Goal: Navigation & Orientation: Understand site structure

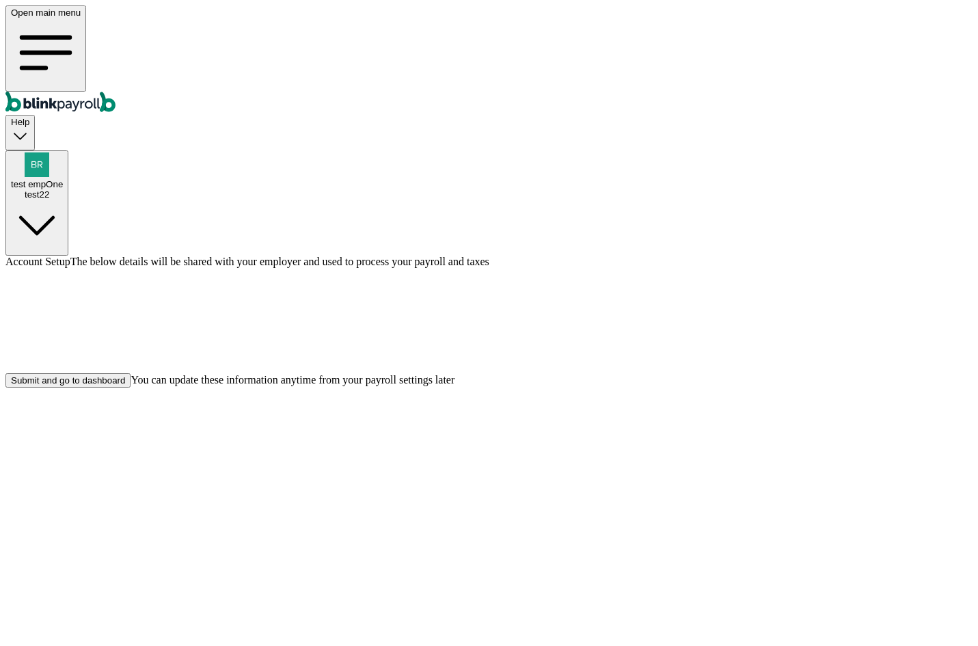
click at [125, 385] on div "Submit and go to dashboard" at bounding box center [68, 380] width 114 height 10
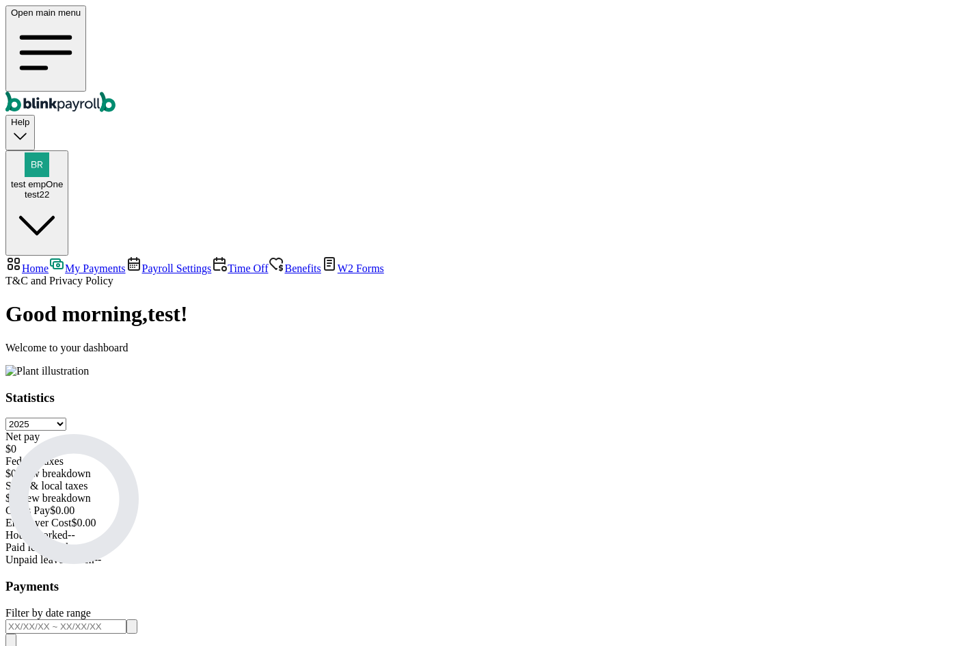
click at [66, 417] on select "Select year 2025 2024 2023 2022 2021" at bounding box center [35, 423] width 61 height 13
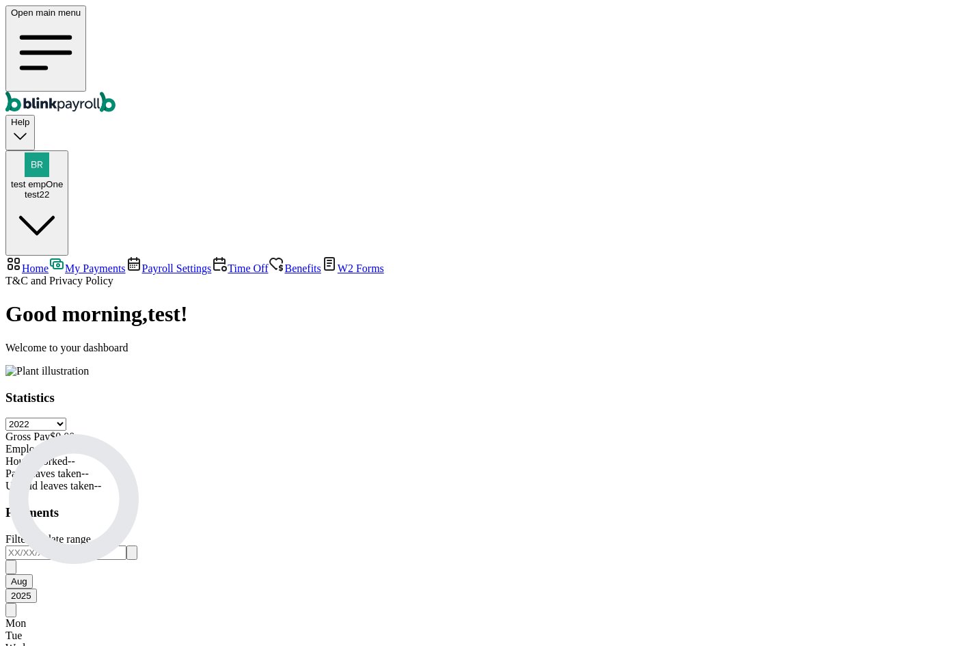
click at [66, 417] on select "Select year 2025 2024 2023 2022 2021" at bounding box center [35, 423] width 61 height 13
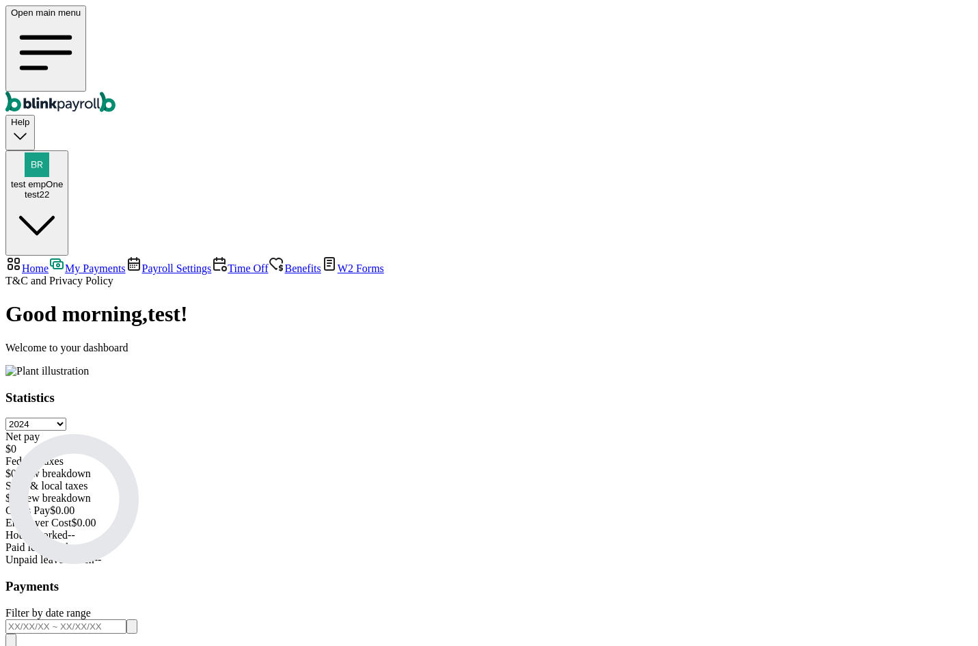
click at [66, 417] on select "Select year 2025 2024 2023 2022 2021" at bounding box center [35, 423] width 61 height 13
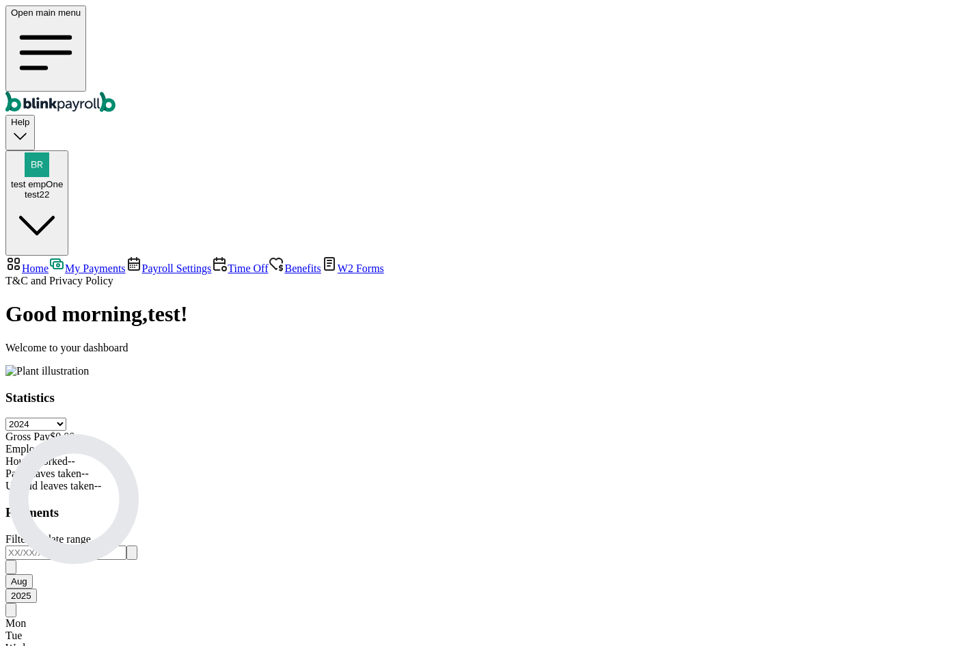
click at [66, 417] on select "Select year 2025 2024 2023 2022 2021" at bounding box center [35, 423] width 61 height 13
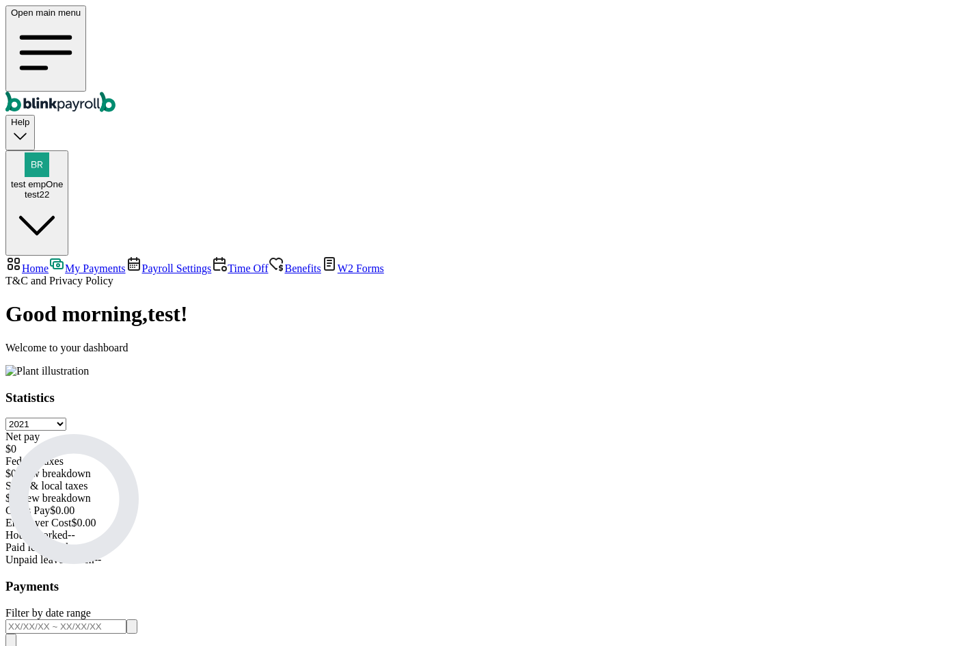
click at [66, 417] on select "Select year 2025 2024 2023 2022 2021" at bounding box center [35, 423] width 61 height 13
select select "2025"
click at [66, 417] on select "Select year 2025 2024 2023 2022 2021" at bounding box center [35, 423] width 61 height 13
click at [126, 619] on input "text" at bounding box center [65, 626] width 121 height 14
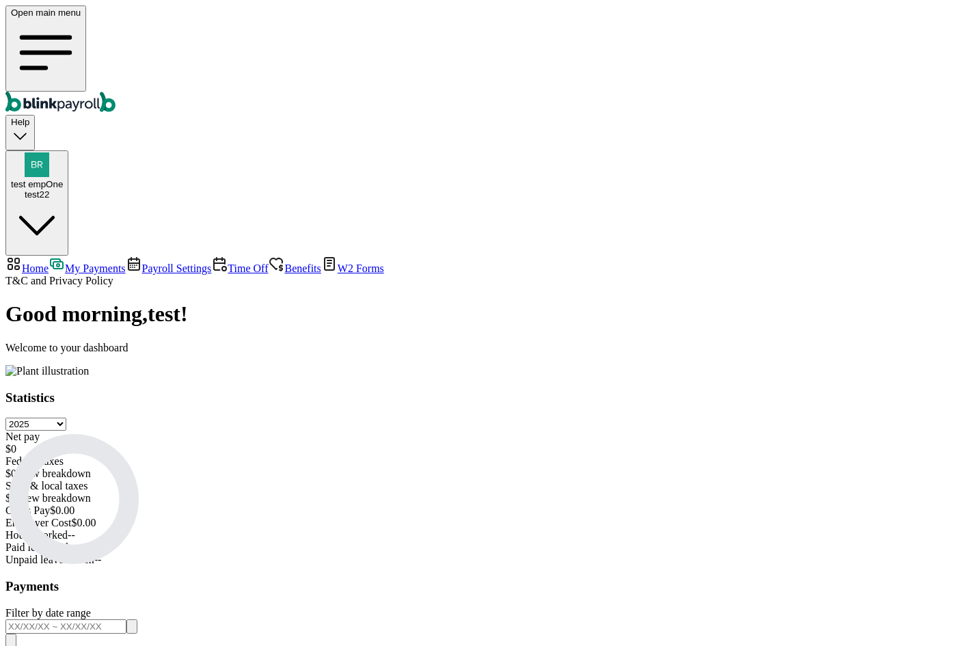
click at [470, 413] on div "Statistics Select year 2025 2024 2023 2022 2021 Net pay $ 0 Federal taxes $ 0 V…" at bounding box center [488, 606] width 967 height 432
click at [142, 262] on span "Payroll Settings" at bounding box center [177, 268] width 70 height 12
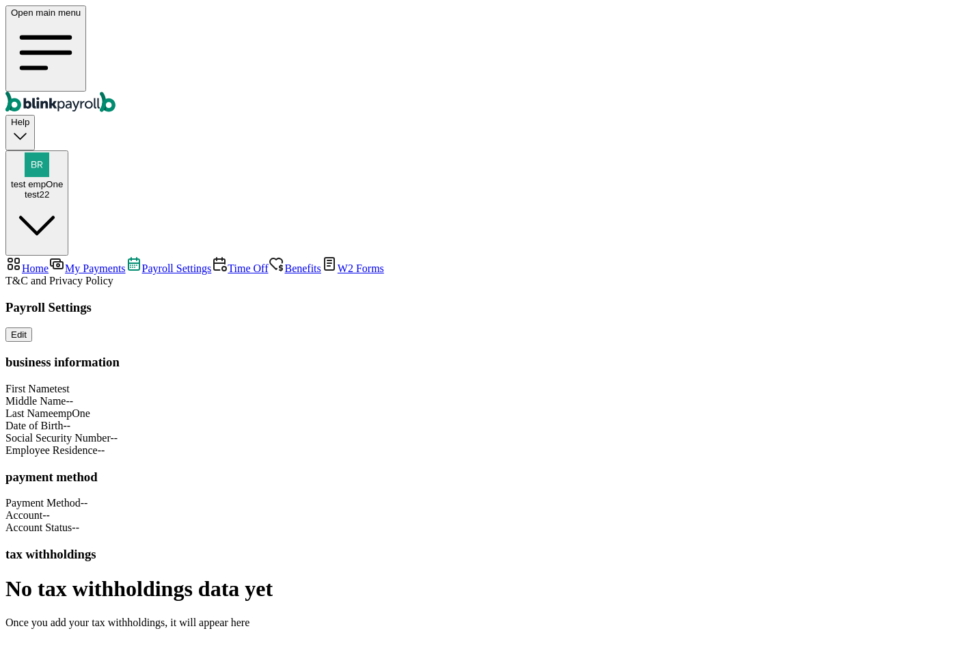
click at [63, 152] on div "test empOne test22" at bounding box center [37, 175] width 52 height 47
click at [49, 262] on span "Home" at bounding box center [35, 268] width 27 height 12
select select "2025"
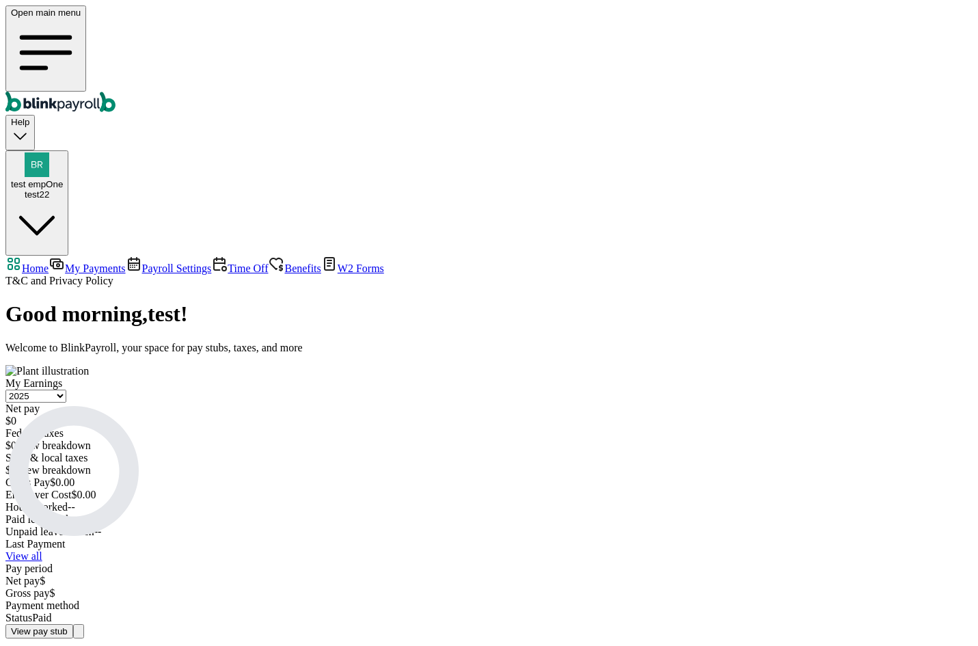
click at [284, 262] on span "Benefits" at bounding box center [302, 268] width 36 height 12
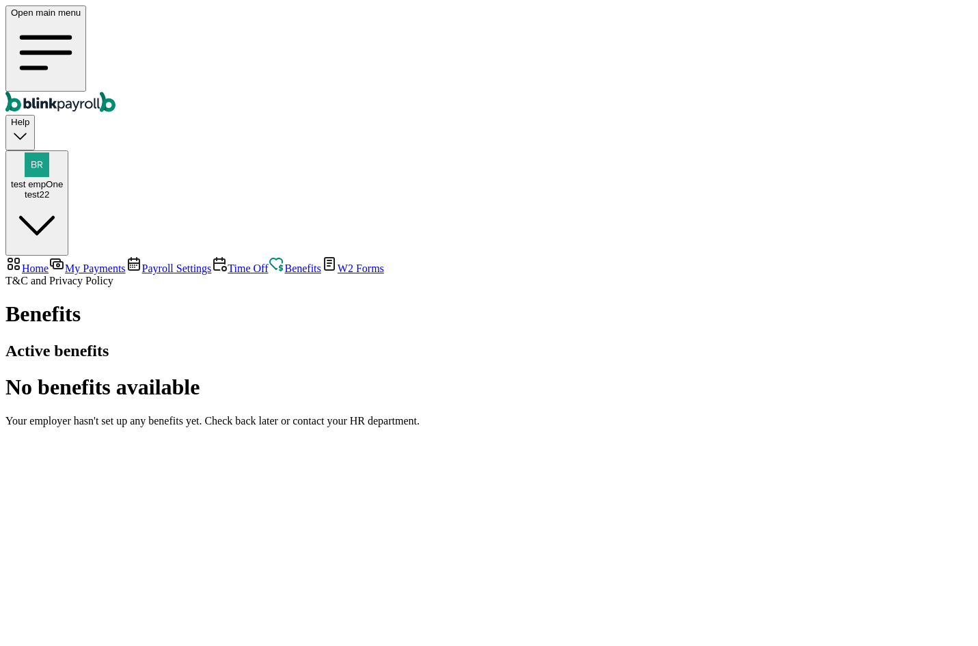
click at [337, 262] on span "W2 Forms" at bounding box center [360, 268] width 46 height 12
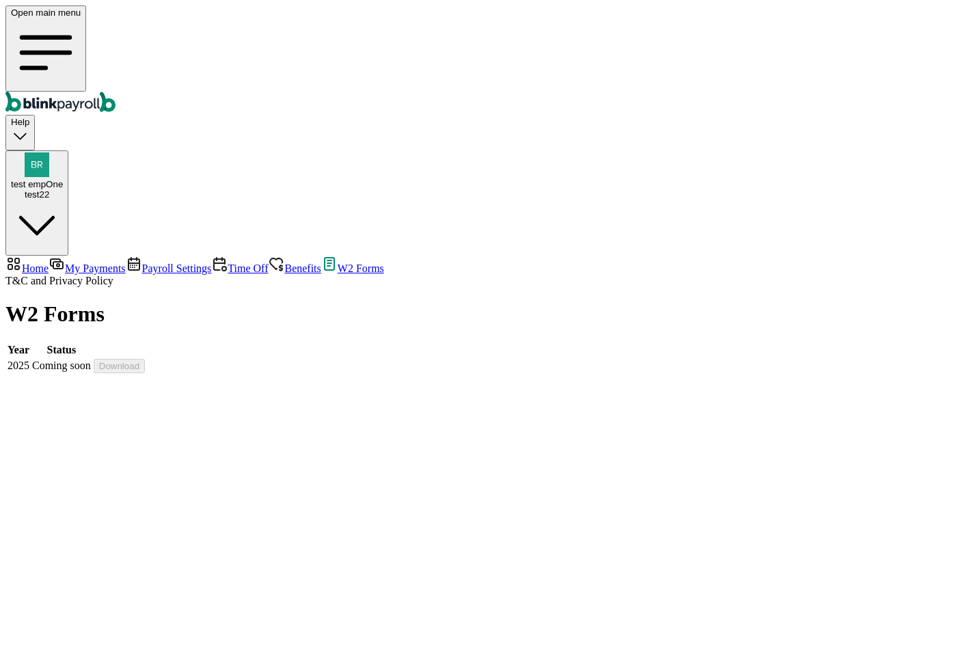
click at [227, 262] on span "Time Off" at bounding box center [247, 268] width 40 height 12
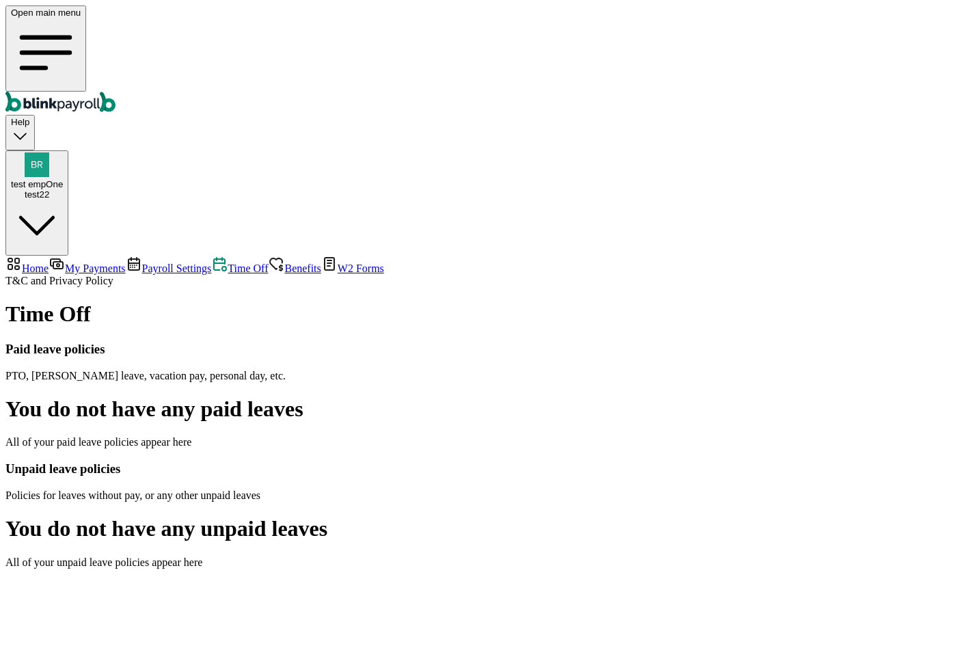
click at [636, 301] on main "Time Off Paid leave policies PTO, Sick leave, vacation pay, personal day, etc. …" at bounding box center [488, 434] width 967 height 266
click at [142, 262] on span "Payroll Settings" at bounding box center [177, 268] width 70 height 12
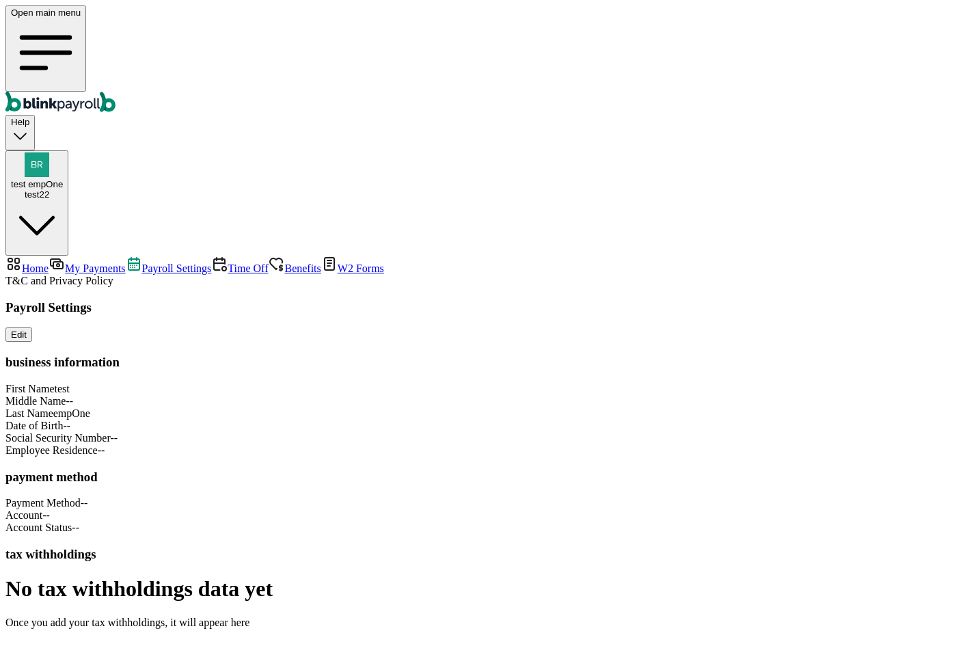
click at [105, 262] on span "My Payments" at bounding box center [95, 268] width 60 height 12
select select "2025"
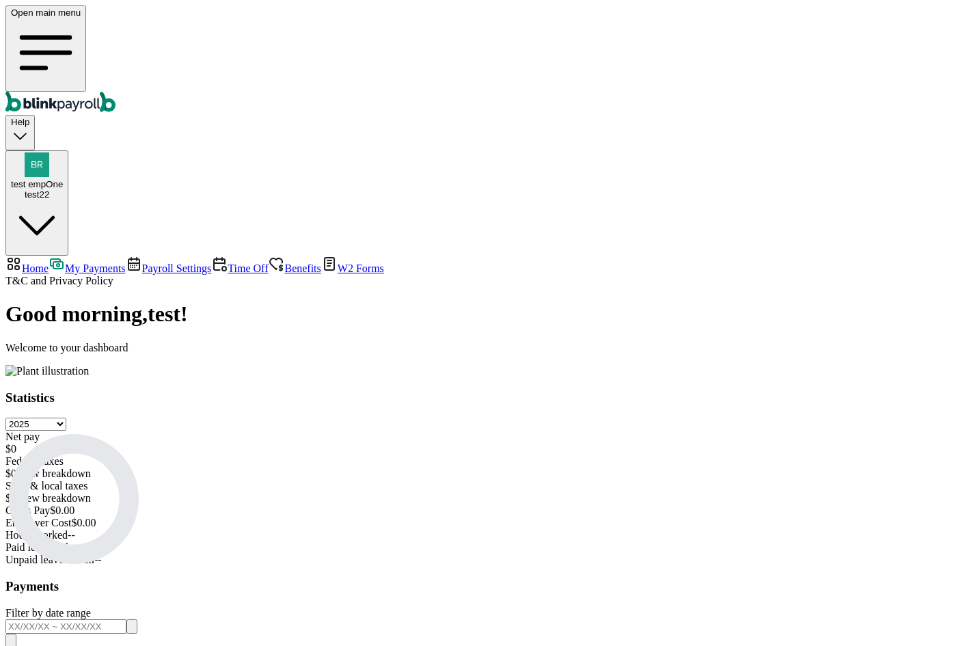
click at [126, 262] on link "Payroll Settings" at bounding box center [169, 268] width 86 height 12
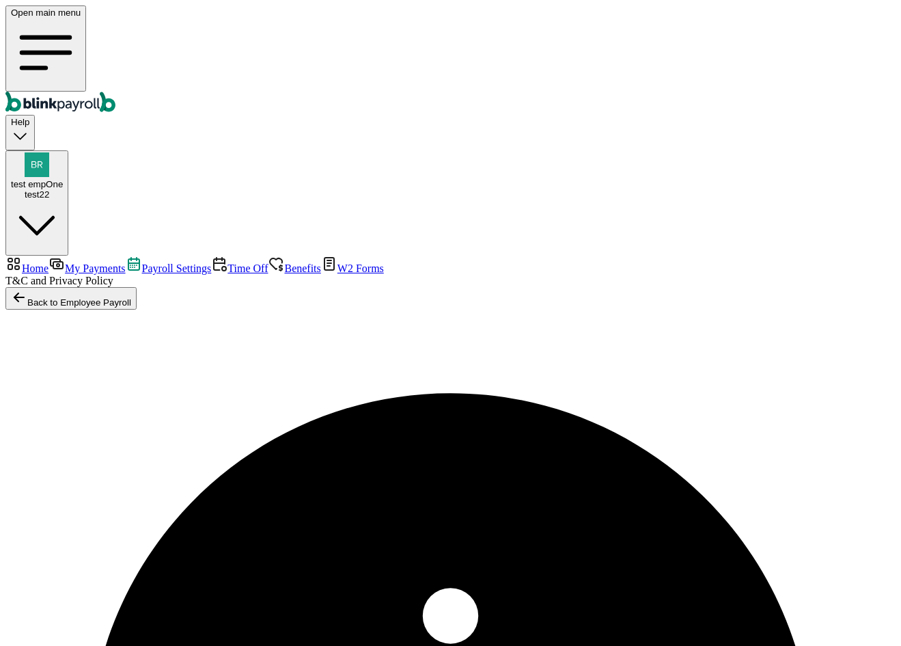
click at [97, 262] on span "My Payments" at bounding box center [95, 268] width 60 height 12
select select "2025"
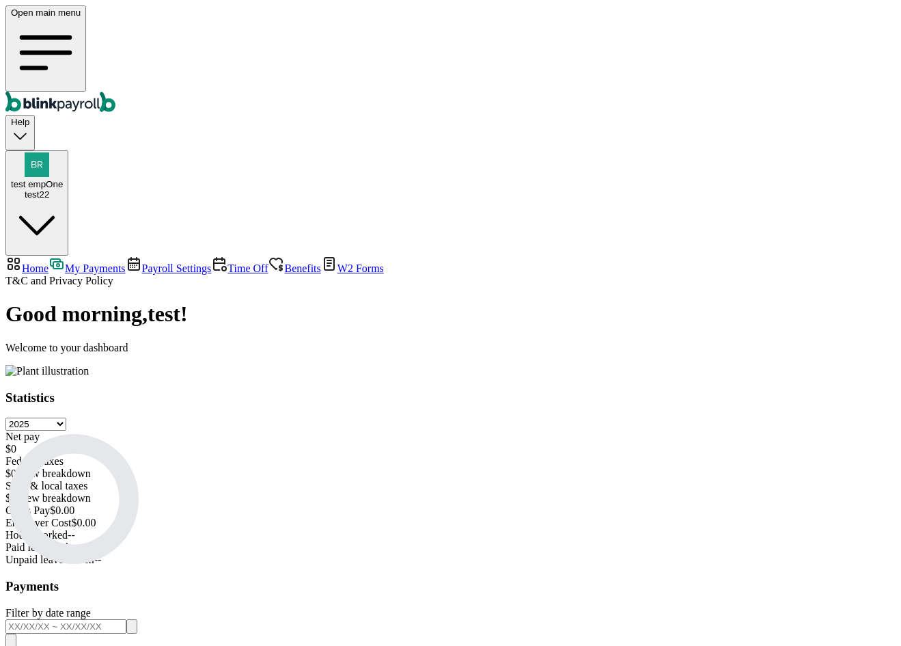
click at [142, 262] on span "Payroll Settings" at bounding box center [177, 268] width 70 height 12
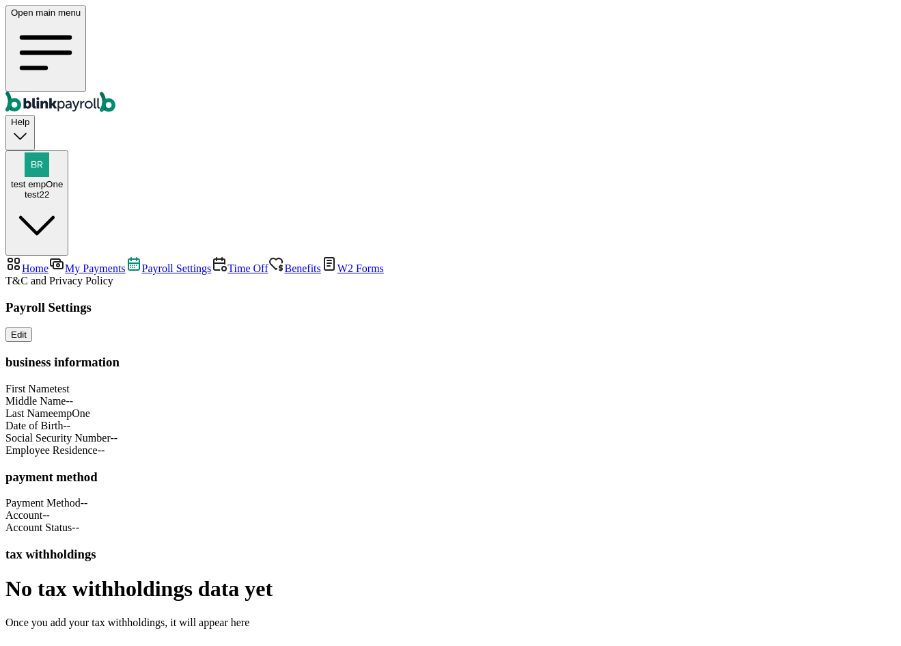
click at [118, 262] on link "My Payments" at bounding box center [87, 268] width 77 height 12
select select "2025"
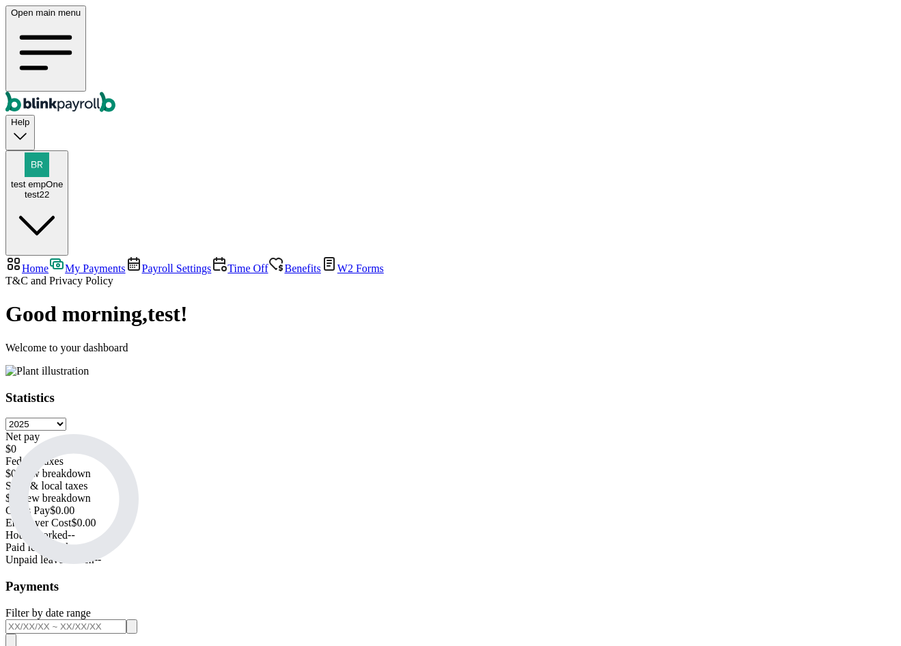
click at [142, 262] on span "Payroll Settings" at bounding box center [177, 268] width 70 height 12
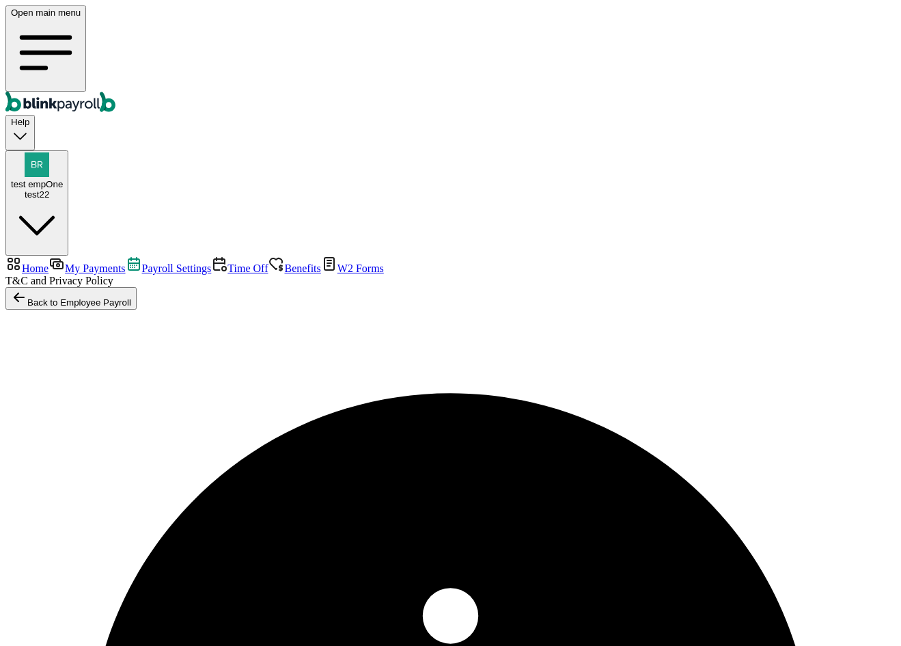
click at [142, 262] on span "Payroll Settings" at bounding box center [177, 268] width 70 height 12
click at [88, 262] on span "My Payments" at bounding box center [95, 268] width 60 height 12
select select "2025"
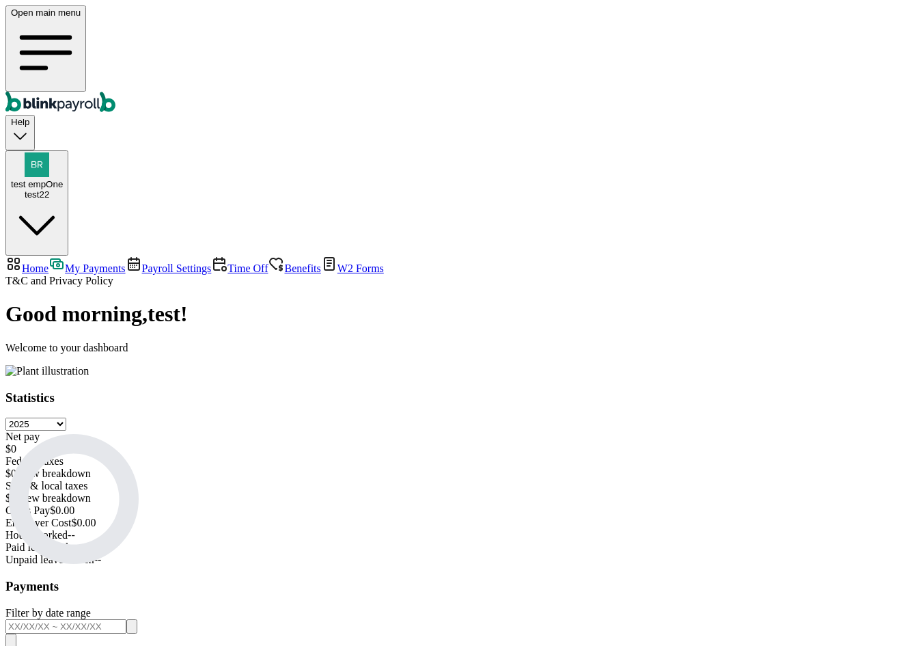
click at [142, 262] on span "Payroll Settings" at bounding box center [177, 268] width 70 height 12
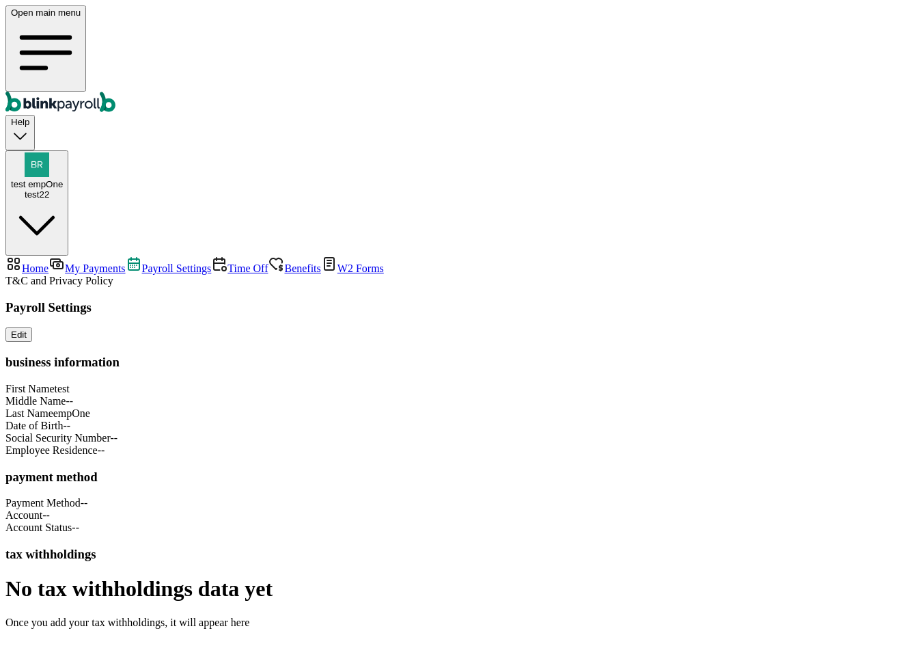
scroll to position [69, 0]
click at [227, 262] on span "Time Off" at bounding box center [247, 268] width 40 height 12
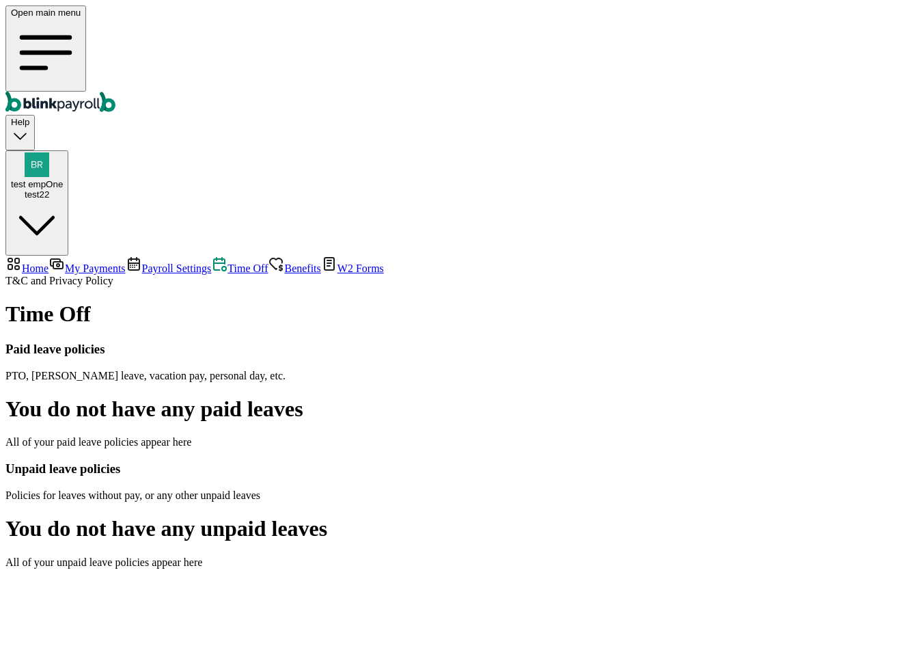
click at [142, 262] on span "Payroll Settings" at bounding box center [177, 268] width 70 height 12
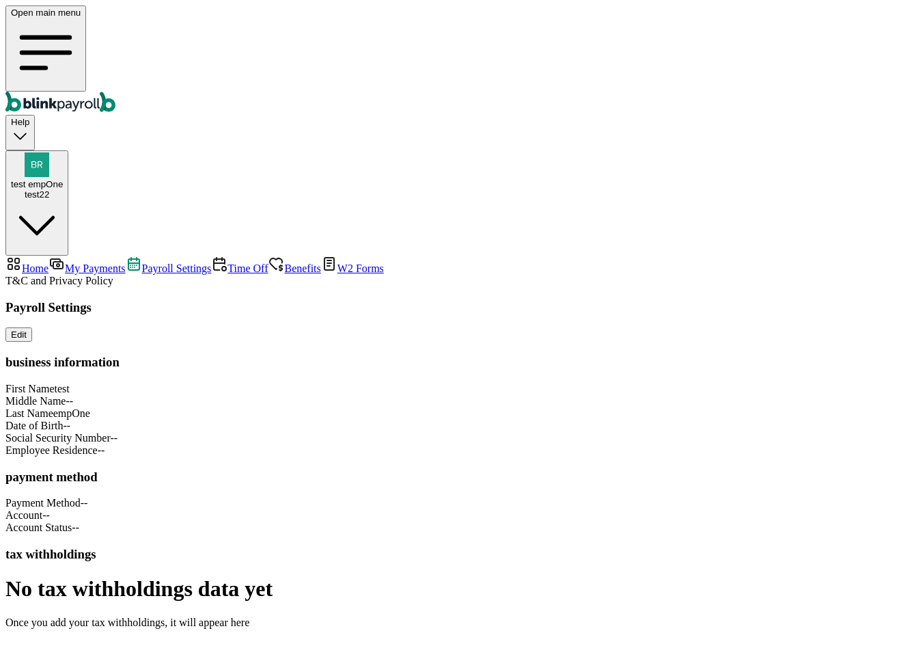
click at [64, 255] on nav "Home My Payments Payroll Settings Time Off Benefits W2 Forms T&C and Privacy Po…" at bounding box center [450, 270] width 890 height 31
click at [227, 262] on span "Time Off" at bounding box center [247, 268] width 40 height 12
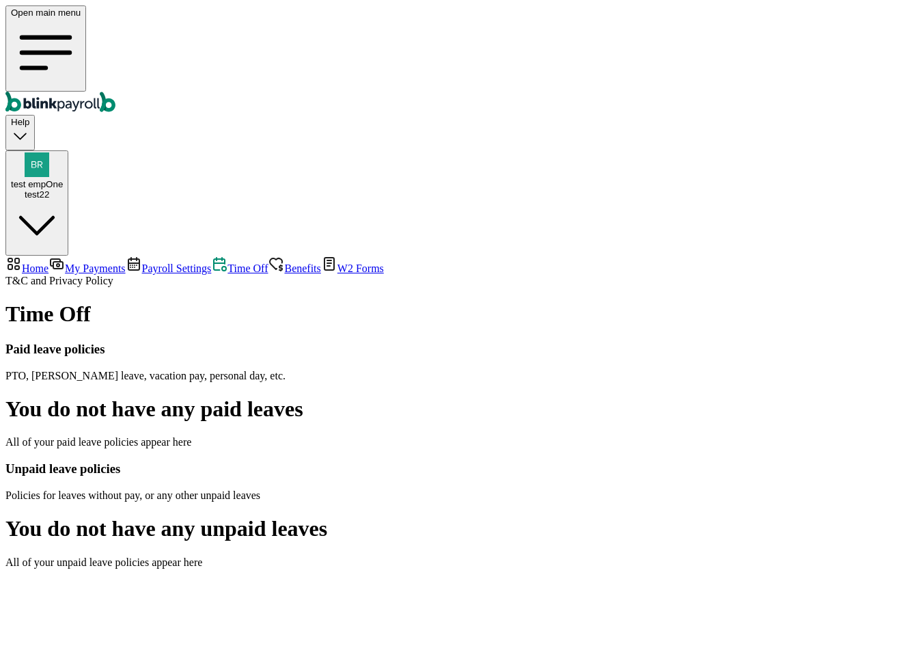
click at [142, 262] on span "Payroll Settings" at bounding box center [177, 268] width 70 height 12
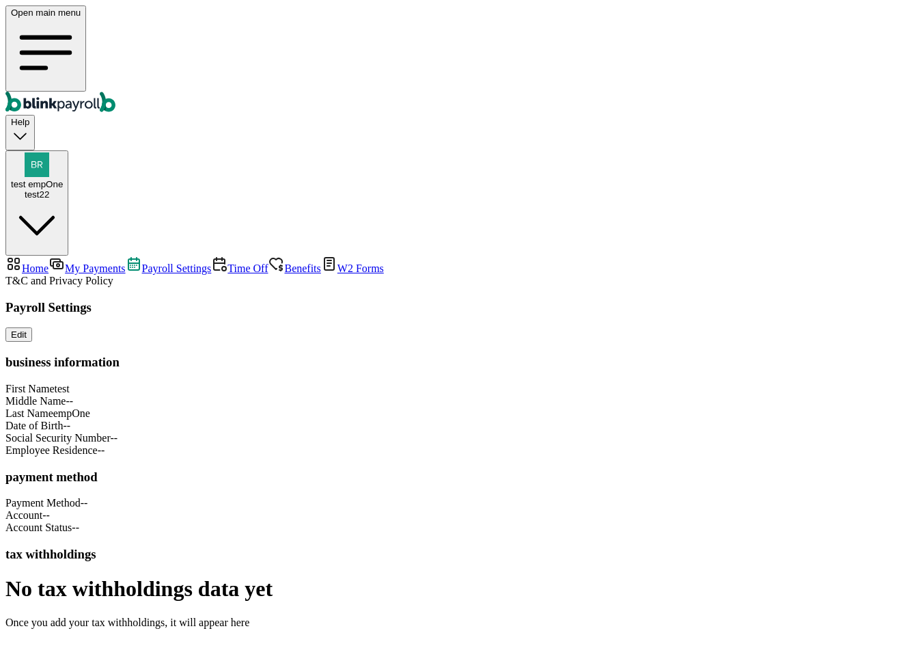
click at [85, 262] on span "My Payments" at bounding box center [95, 268] width 60 height 12
select select "2025"
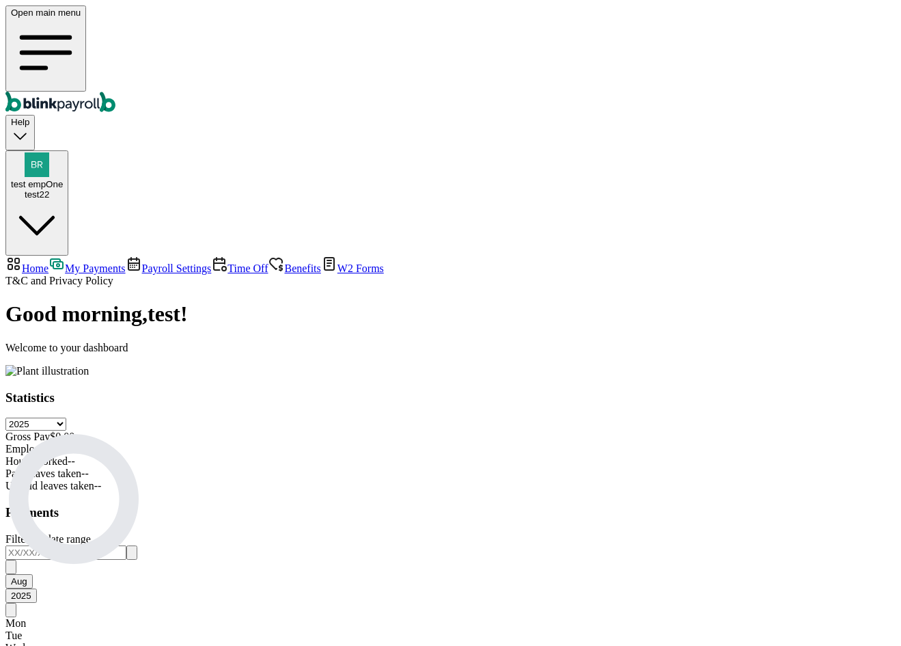
click at [49, 262] on link "Home" at bounding box center [26, 268] width 43 height 12
select select "2025"
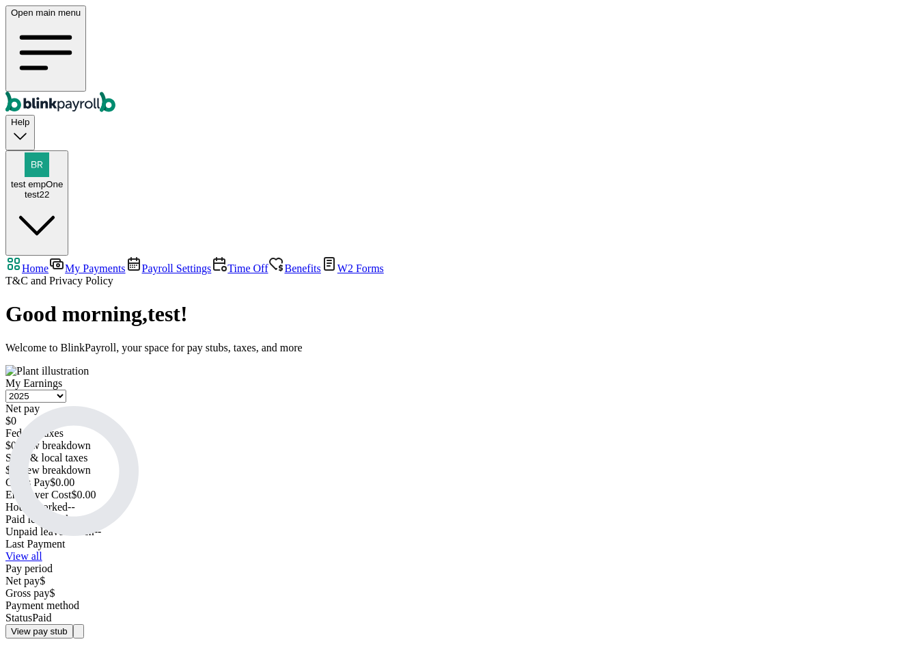
click at [79, 262] on span "My Payments" at bounding box center [95, 268] width 60 height 12
select select "2025"
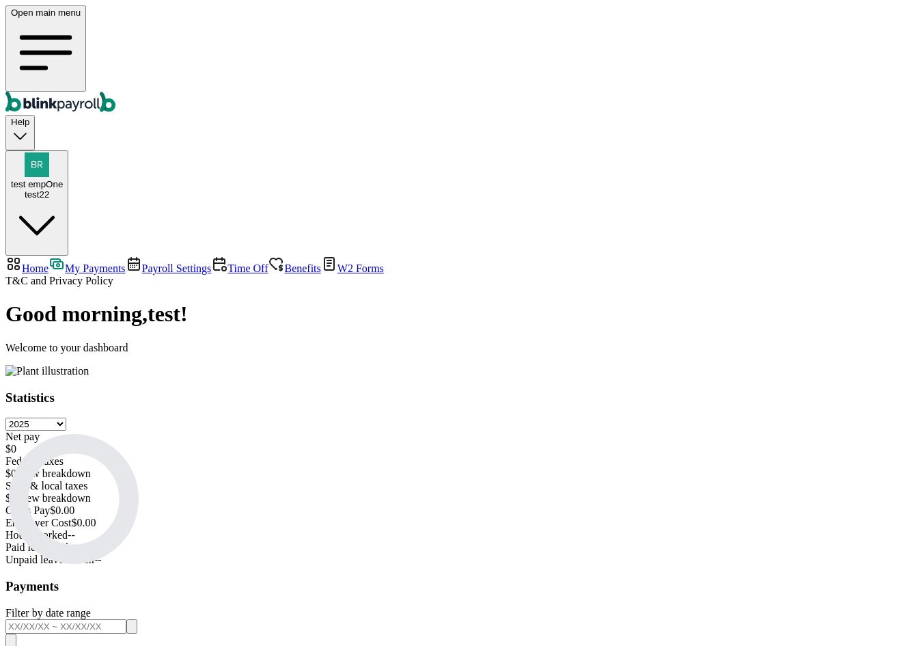
click at [49, 262] on span "Home" at bounding box center [35, 268] width 27 height 12
select select "2025"
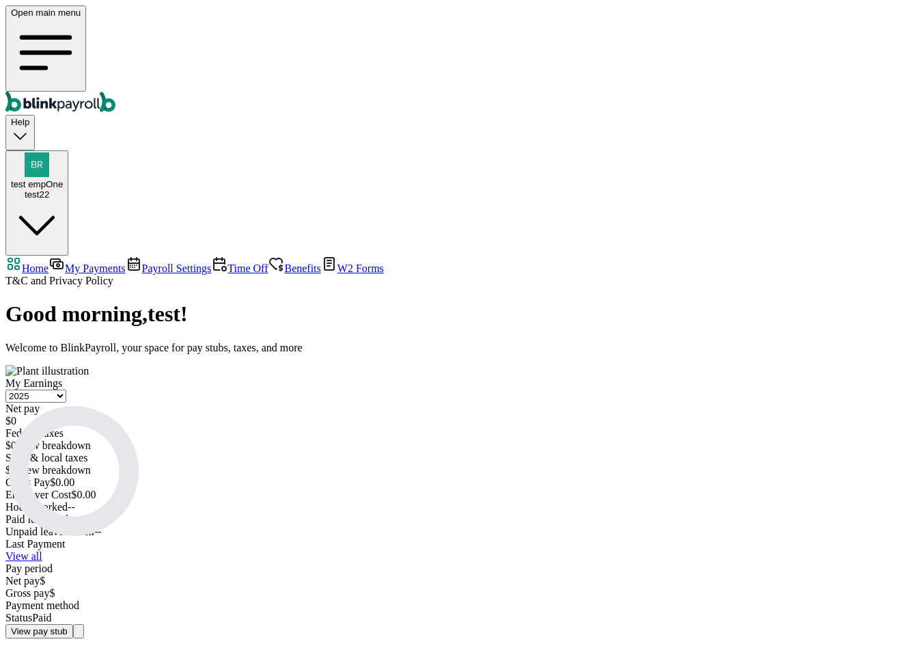
click at [66, 262] on span "My Payments" at bounding box center [95, 268] width 60 height 12
select select "2025"
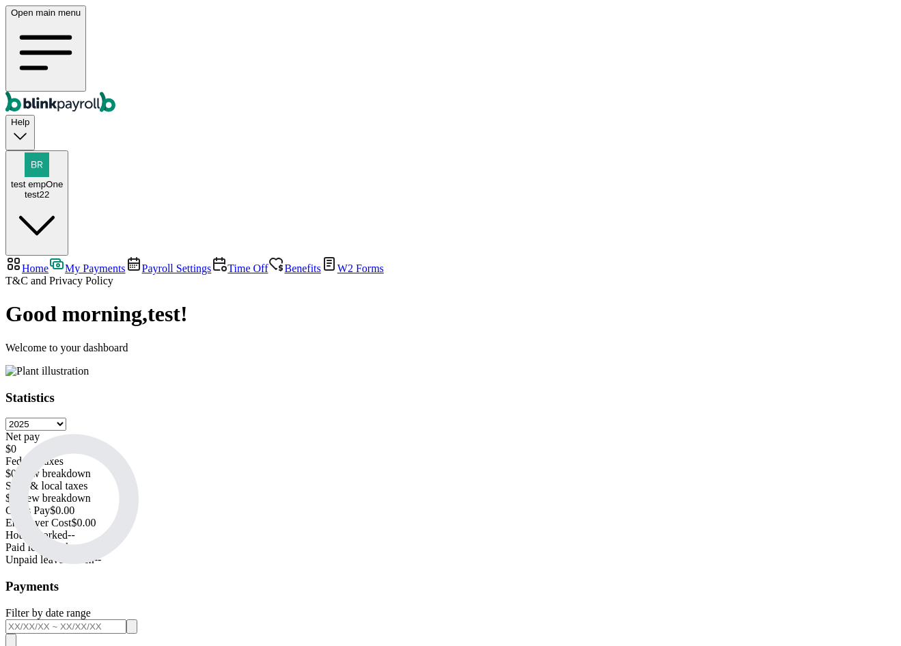
click at [49, 262] on span "Home" at bounding box center [35, 268] width 27 height 12
select select "2025"
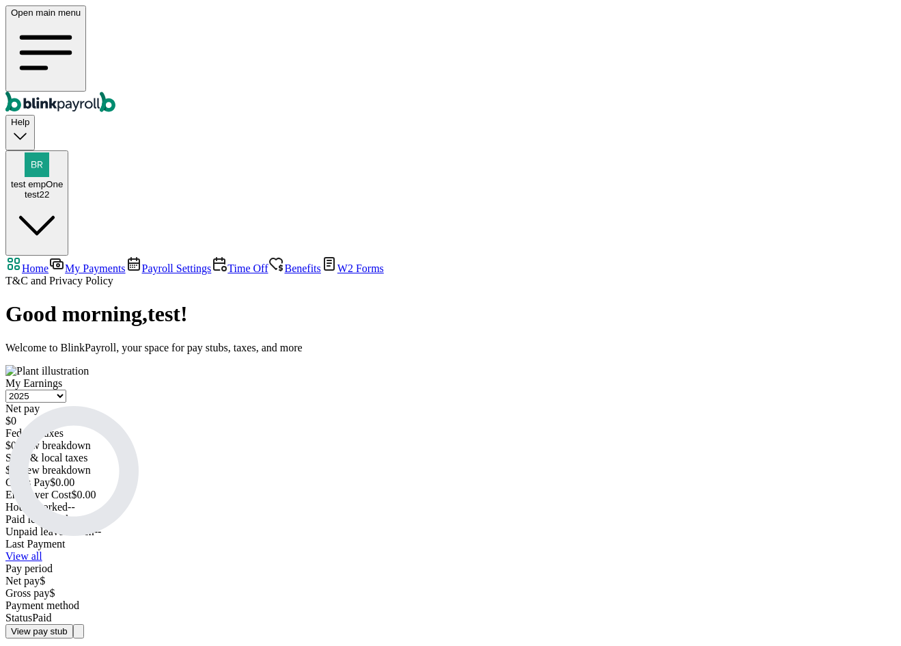
click at [65, 262] on span "My Payments" at bounding box center [95, 268] width 60 height 12
select select "2025"
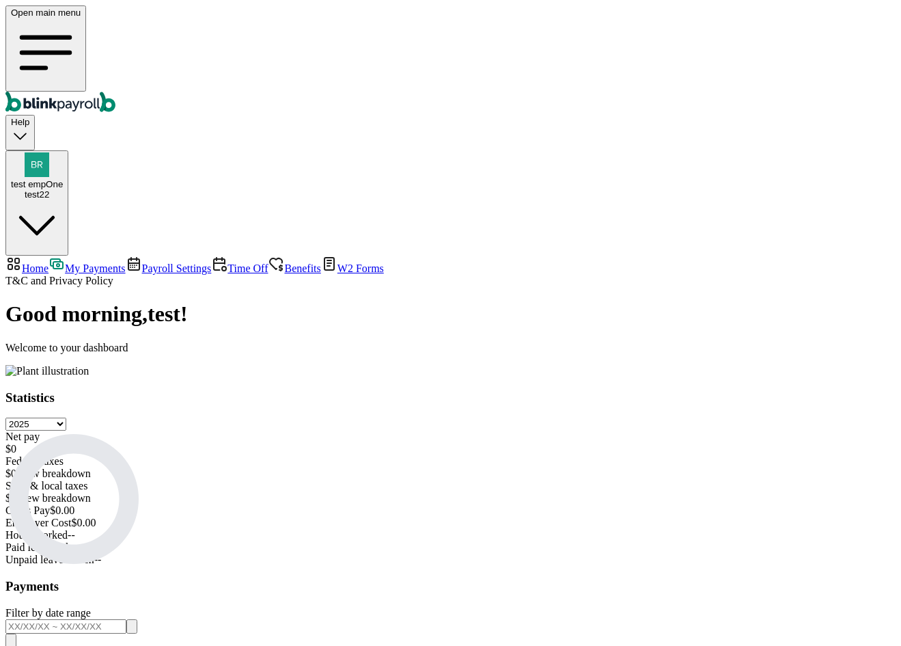
click at [49, 262] on span "Home" at bounding box center [35, 268] width 27 height 12
select select "2025"
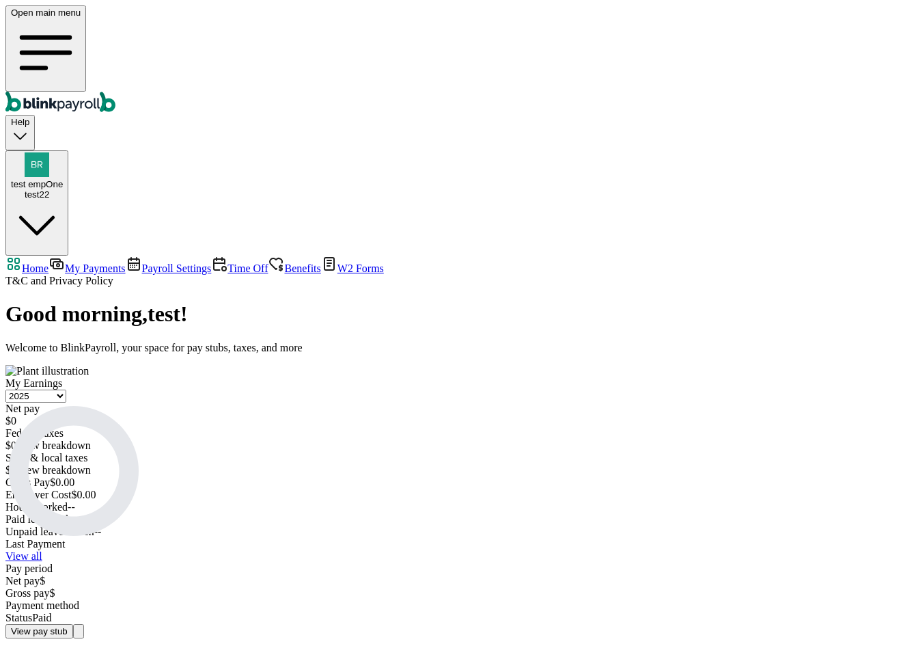
click at [42, 550] on link "View all" at bounding box center [23, 556] width 37 height 12
select select "2025"
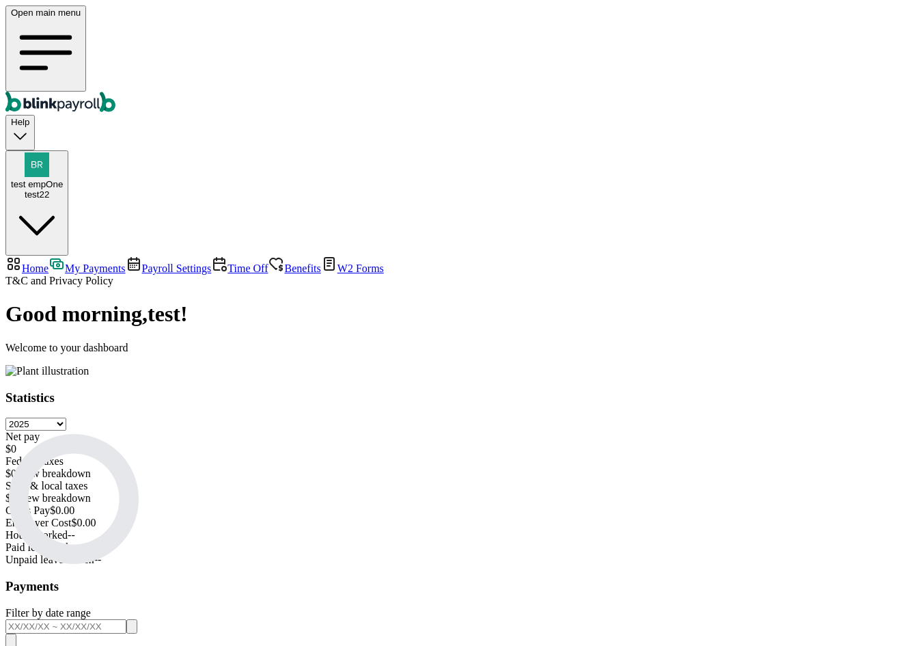
click at [49, 262] on span "Home" at bounding box center [35, 268] width 27 height 12
select select "2025"
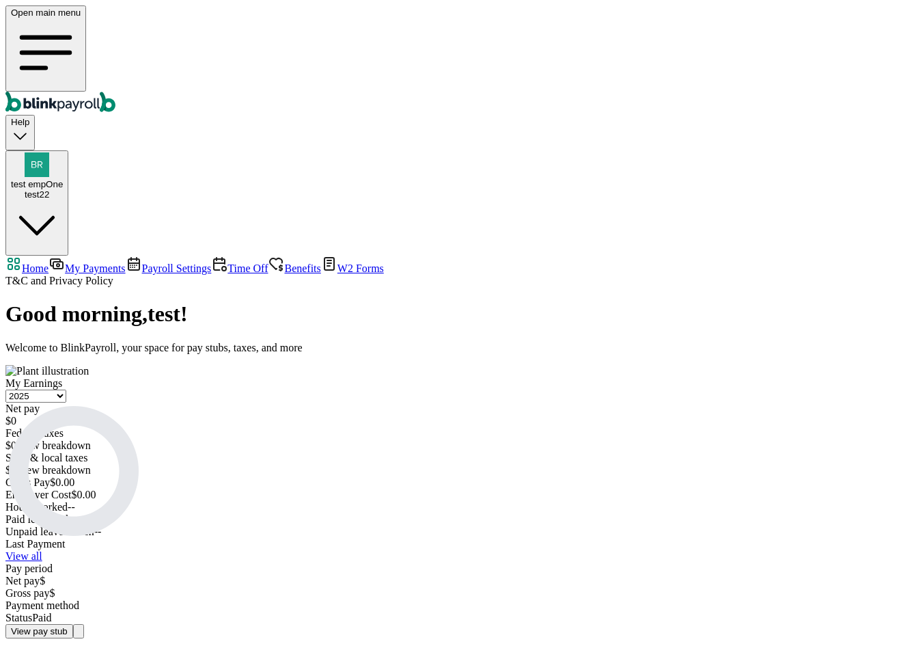
click at [68, 626] on div "View pay stub" at bounding box center [39, 631] width 57 height 10
click at [63, 179] on span "test empOne" at bounding box center [37, 184] width 52 height 10
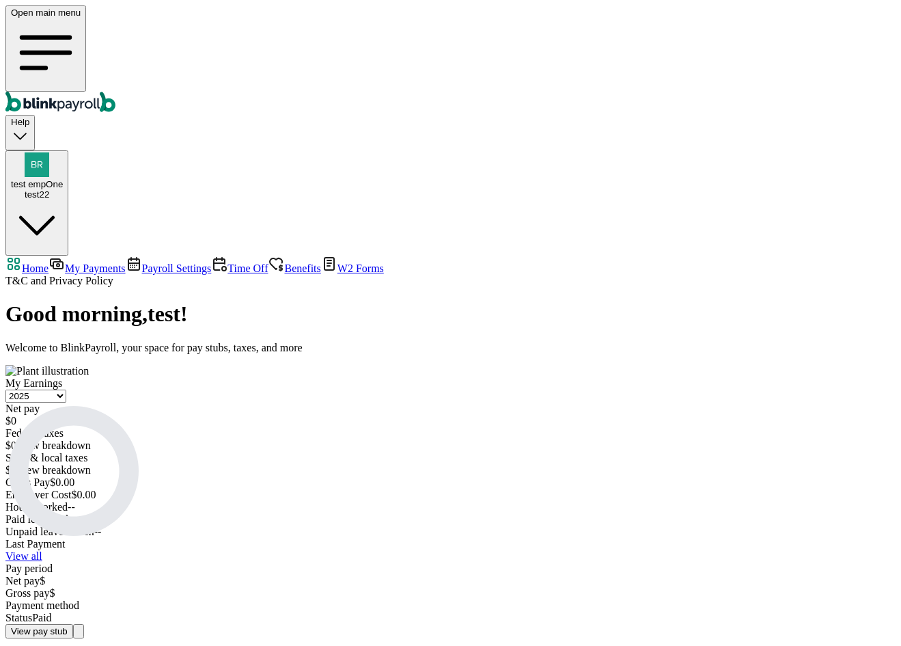
copy span "branko+test111xlkp@blinkpayroll.com"
click at [432, 565] on main "Good morning , test ! Welcome to BlinkPayroll, your space for pay stubs, taxes,…" at bounding box center [450, 469] width 890 height 336
click at [42, 550] on link "View all" at bounding box center [23, 556] width 37 height 12
select select "2025"
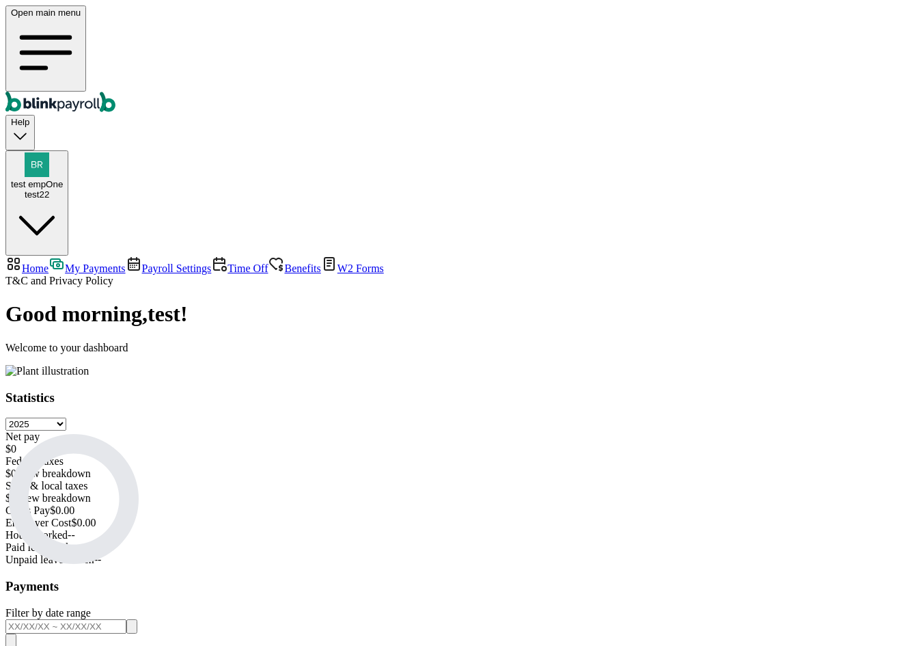
click at [49, 262] on span "Home" at bounding box center [35, 268] width 27 height 12
select select "2025"
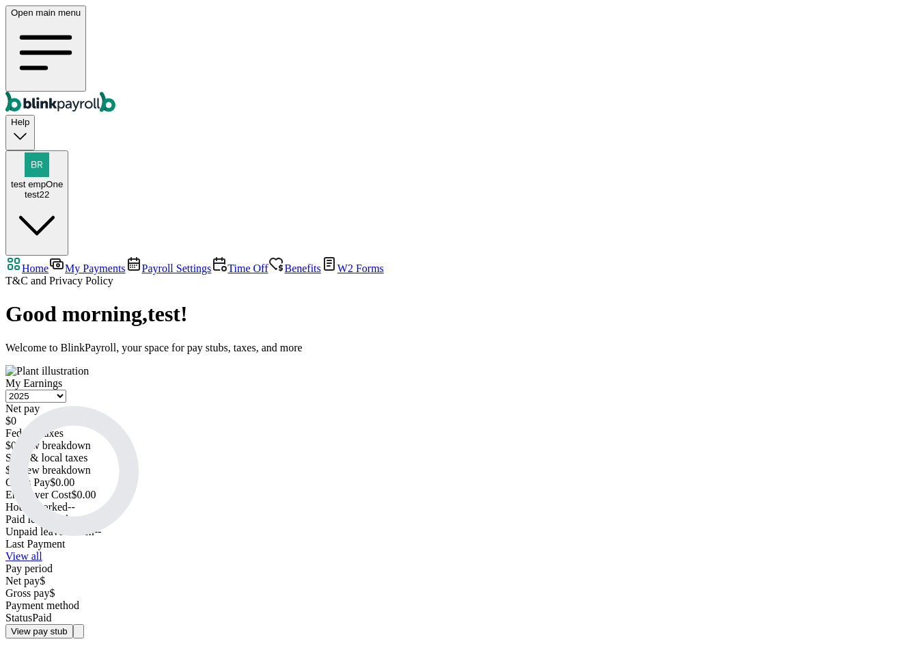
click at [81, 262] on span "My Payments" at bounding box center [95, 268] width 60 height 12
select select "2025"
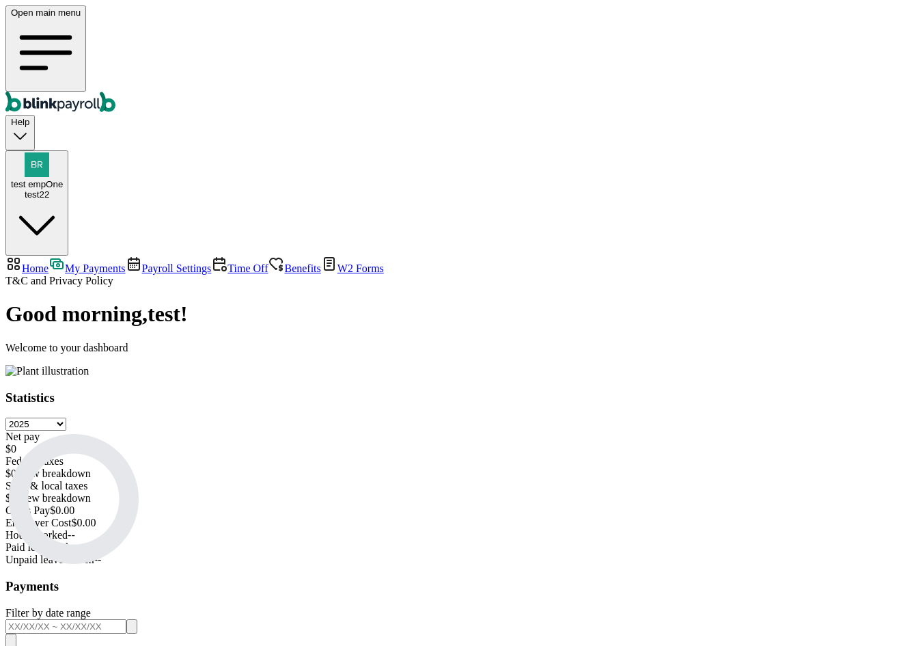
click at [49, 262] on span "Home" at bounding box center [35, 268] width 27 height 12
select select "2025"
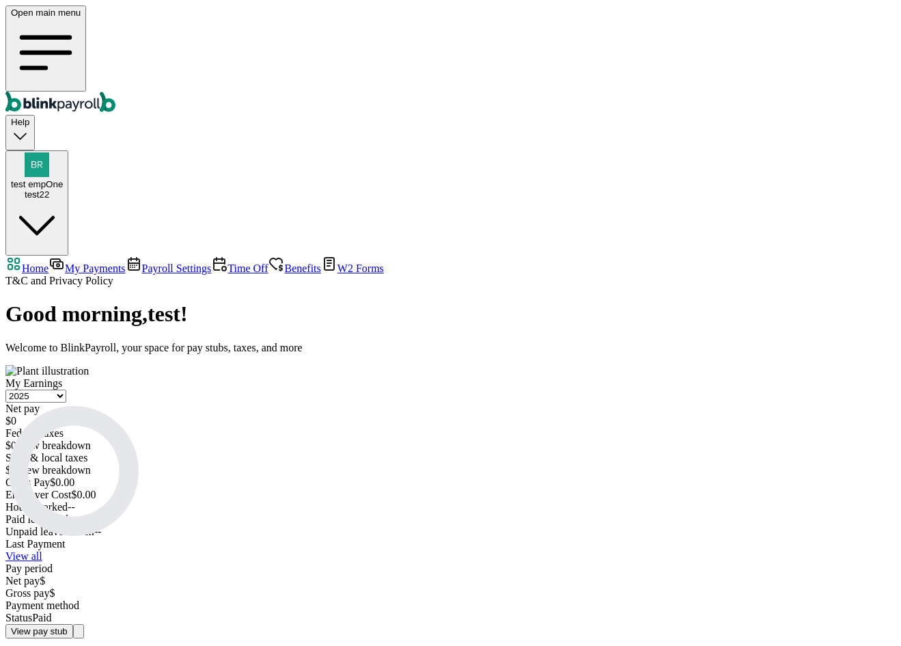
click at [72, 262] on span "My Payments" at bounding box center [95, 268] width 60 height 12
select select "2025"
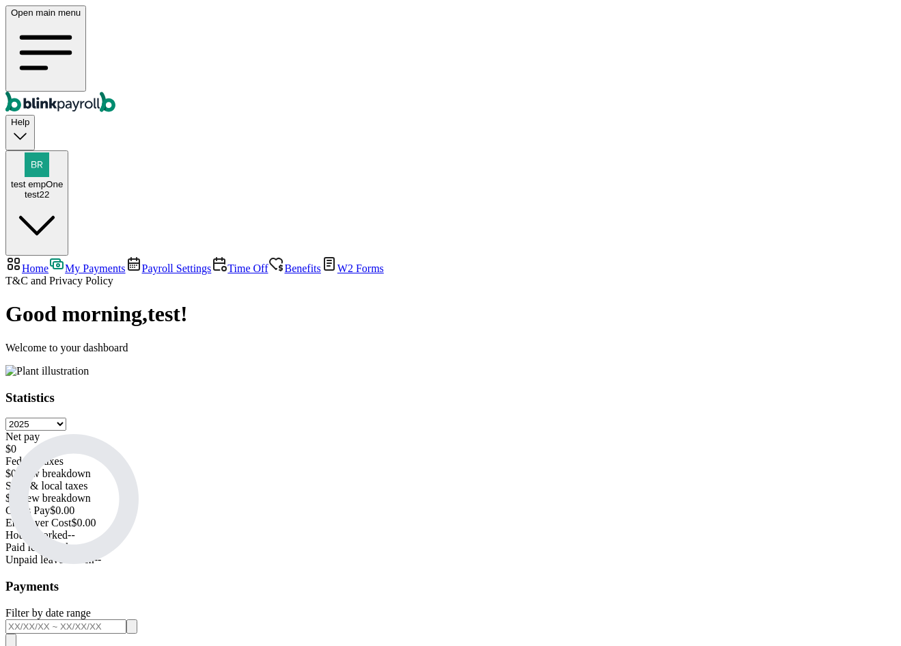
click at [49, 262] on span "Home" at bounding box center [35, 268] width 27 height 12
select select "2025"
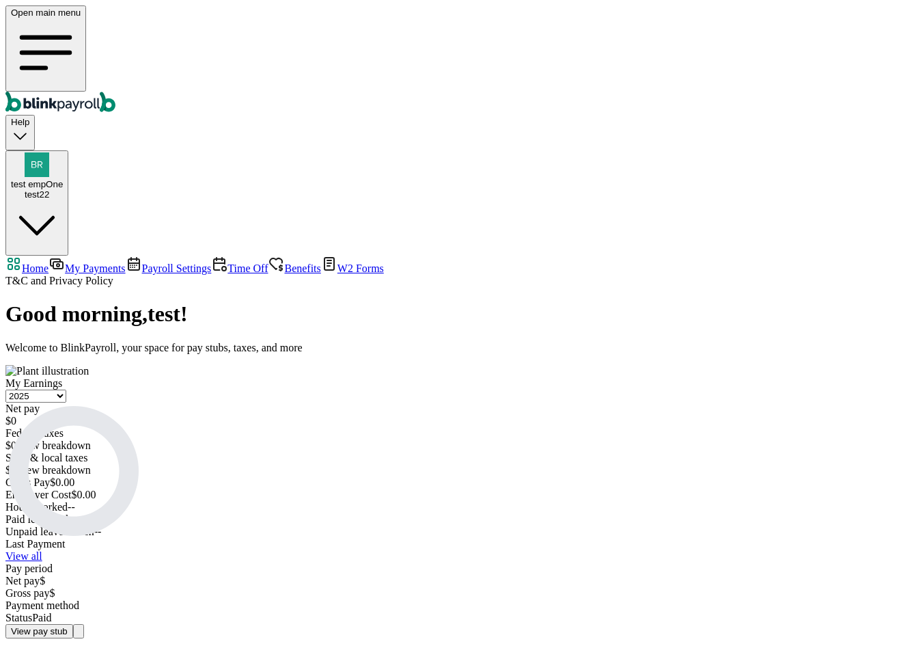
click at [74, 262] on span "My Payments" at bounding box center [95, 268] width 60 height 12
select select "2025"
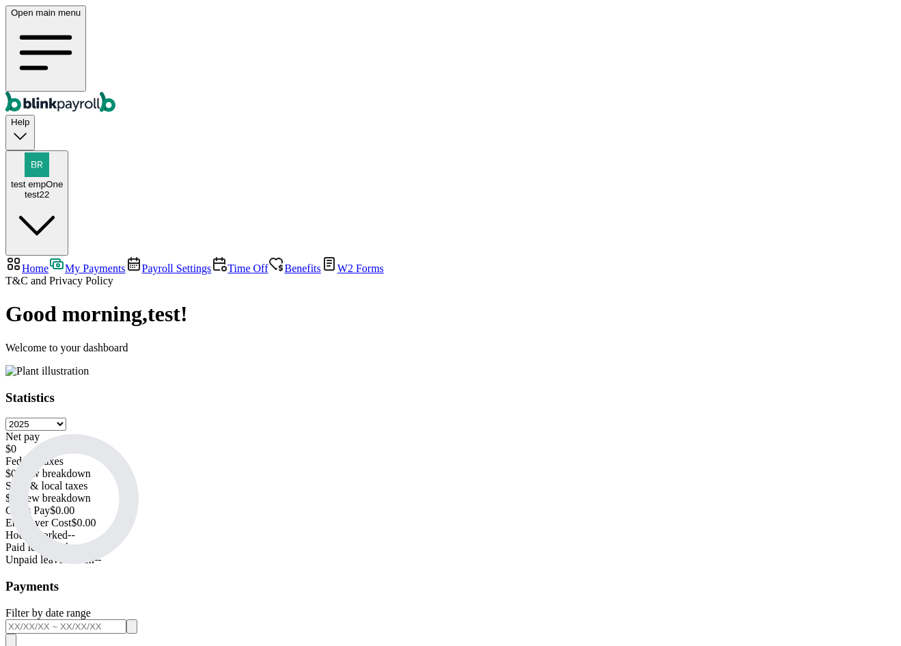
click at [49, 262] on span "Home" at bounding box center [35, 268] width 27 height 12
select select "2025"
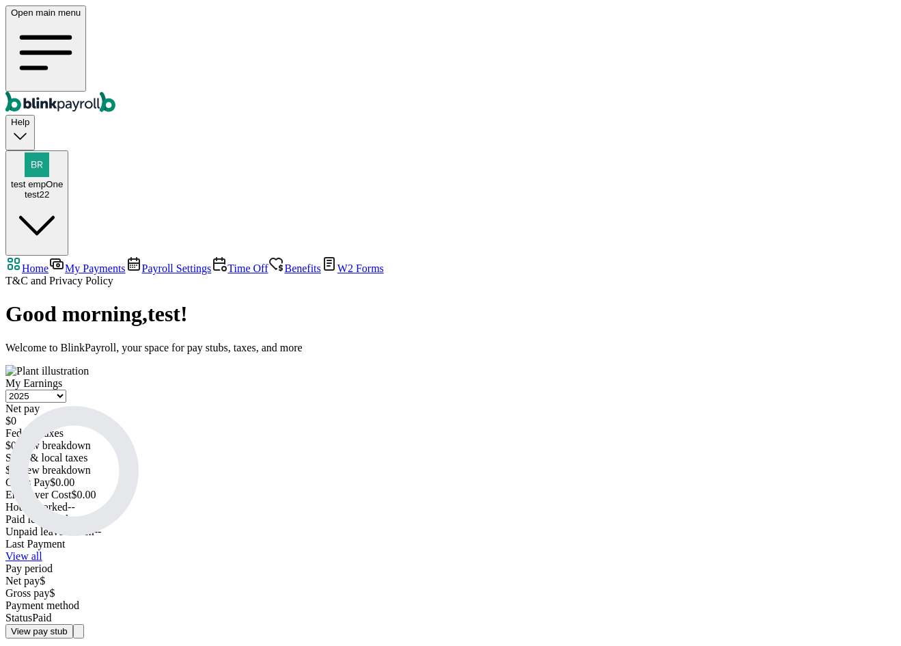
click at [67, 262] on link "My Payments" at bounding box center [87, 268] width 77 height 12
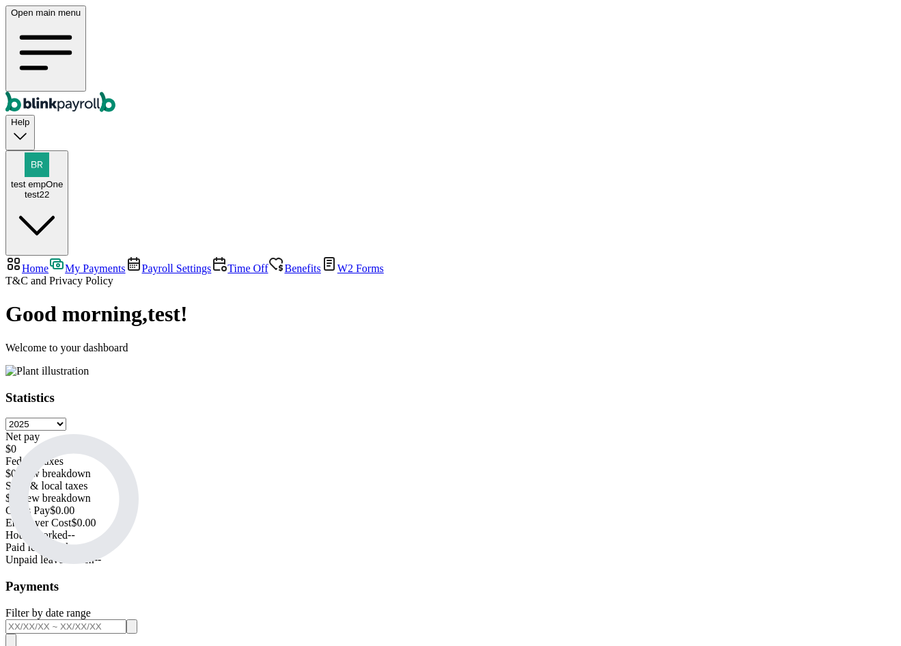
click at [66, 417] on select "Select year 2025 2024 2023 2022 2021" at bounding box center [35, 423] width 61 height 13
click at [432, 430] on div "Net pay $ 0 Federal taxes $ 0 View breakdown State & local taxes $ 0 View break…" at bounding box center [450, 467] width 890 height 74
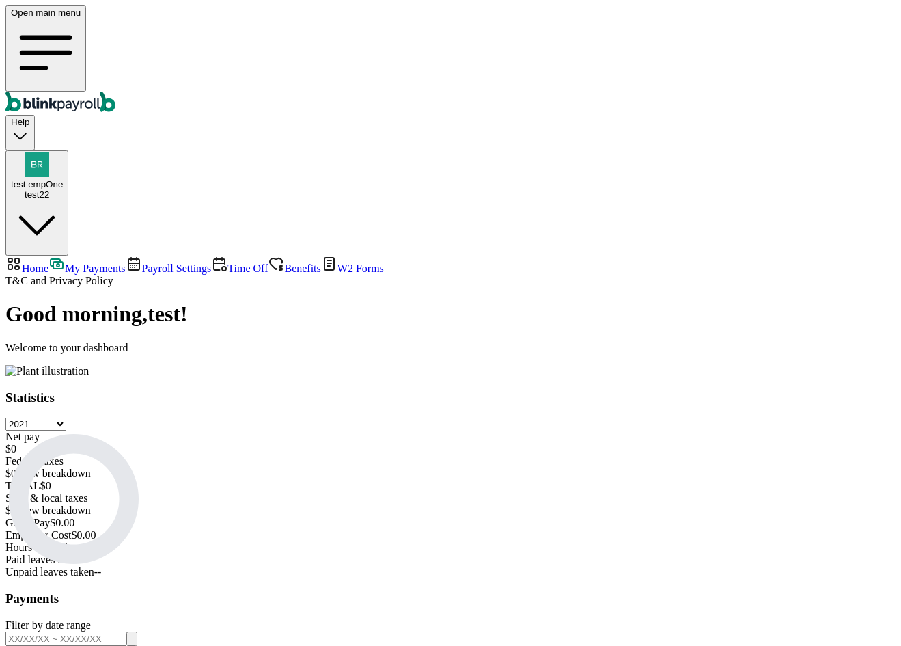
click at [91, 467] on span "View breakdown" at bounding box center [53, 473] width 74 height 12
click at [91, 492] on span "View breakdown" at bounding box center [53, 498] width 74 height 12
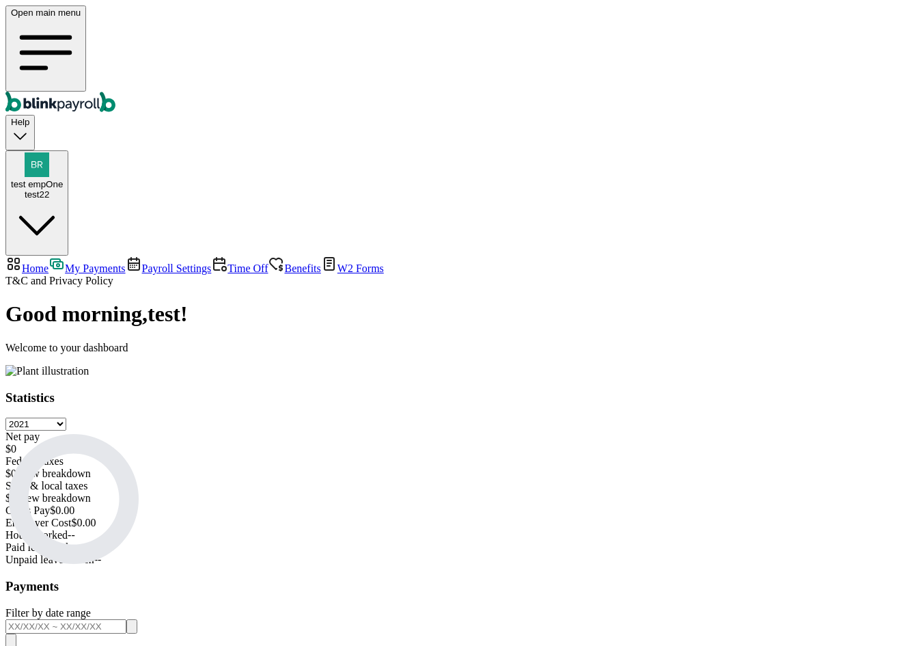
click at [428, 430] on div "Net pay $ 0 Federal taxes $ 0 View breakdown State & local taxes $ 0 View break…" at bounding box center [450, 467] width 890 height 74
click at [66, 417] on select "Select year 2025 2024 2023 2022 2021" at bounding box center [35, 423] width 61 height 13
select select "2025"
click at [66, 417] on select "Select year 2025 2024 2023 2022 2021" at bounding box center [35, 423] width 61 height 13
click at [77, 255] on nav "Home My Payments Payroll Settings Time Off Benefits W2 Forms T&C and Privacy Po…" at bounding box center [450, 270] width 890 height 31
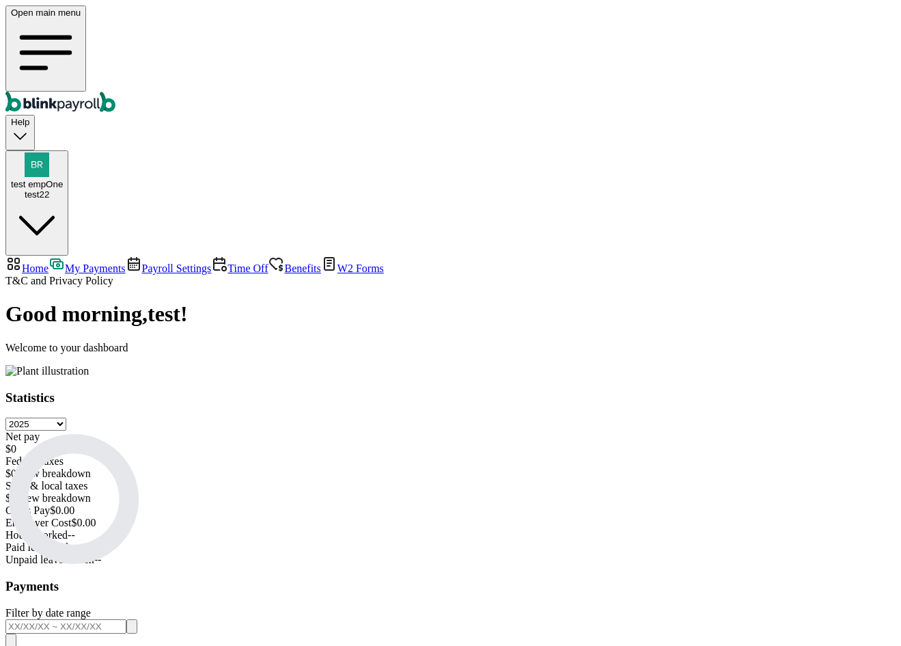
click at [71, 255] on nav "Home My Payments Payroll Settings Time Off Benefits W2 Forms T&C and Privacy Po…" at bounding box center [450, 270] width 890 height 31
click at [49, 262] on link "Home" at bounding box center [26, 268] width 43 height 12
select select "2025"
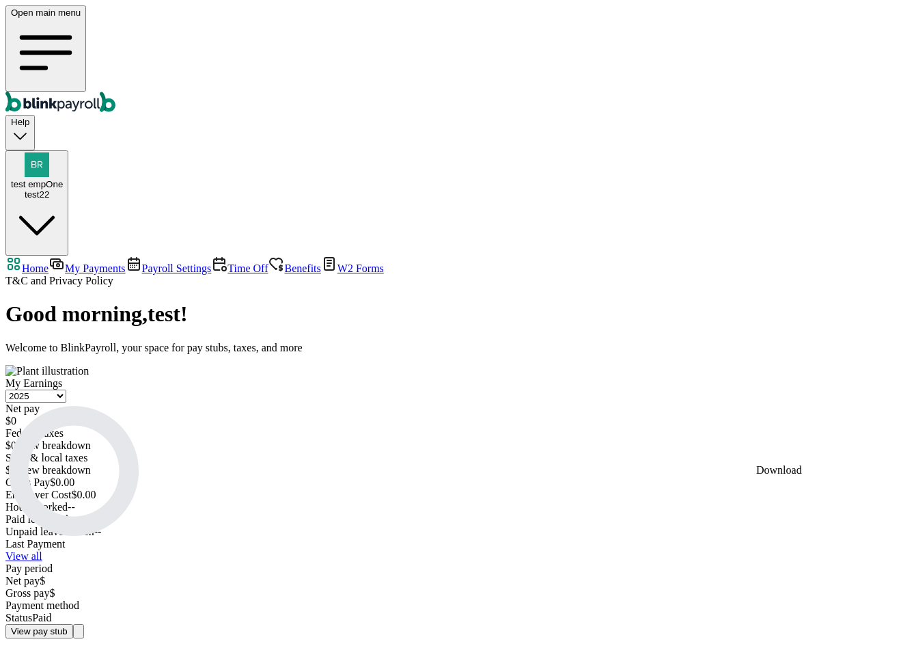
click at [842, 445] on body "Open main menu Help test empOne test22 Home My Payments Payroll Settings Time O…" at bounding box center [450, 321] width 890 height 633
click at [103, 262] on span "My Payments" at bounding box center [95, 268] width 60 height 12
select select "2025"
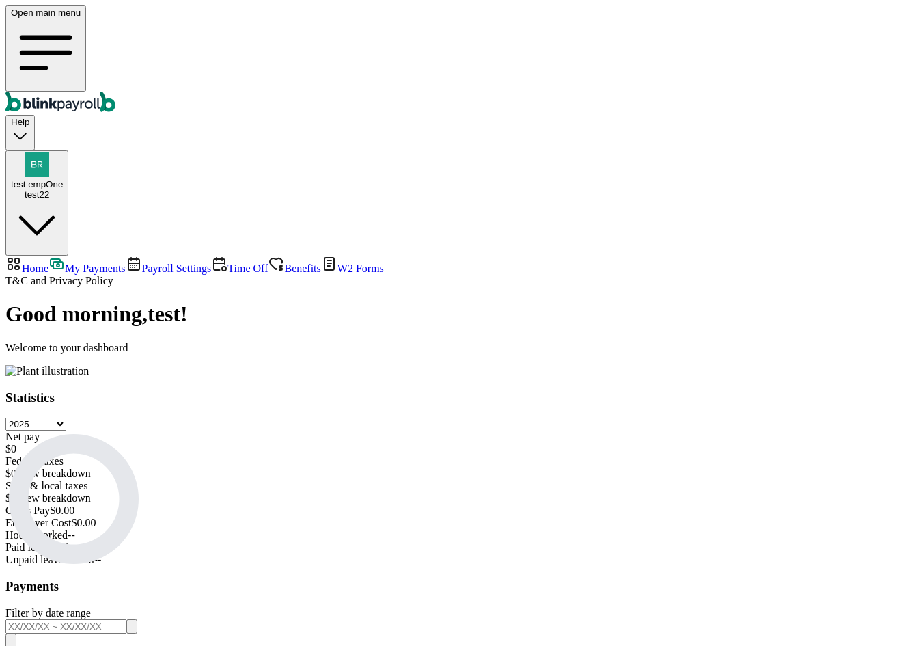
click at [49, 262] on span "Home" at bounding box center [35, 268] width 27 height 12
select select "2025"
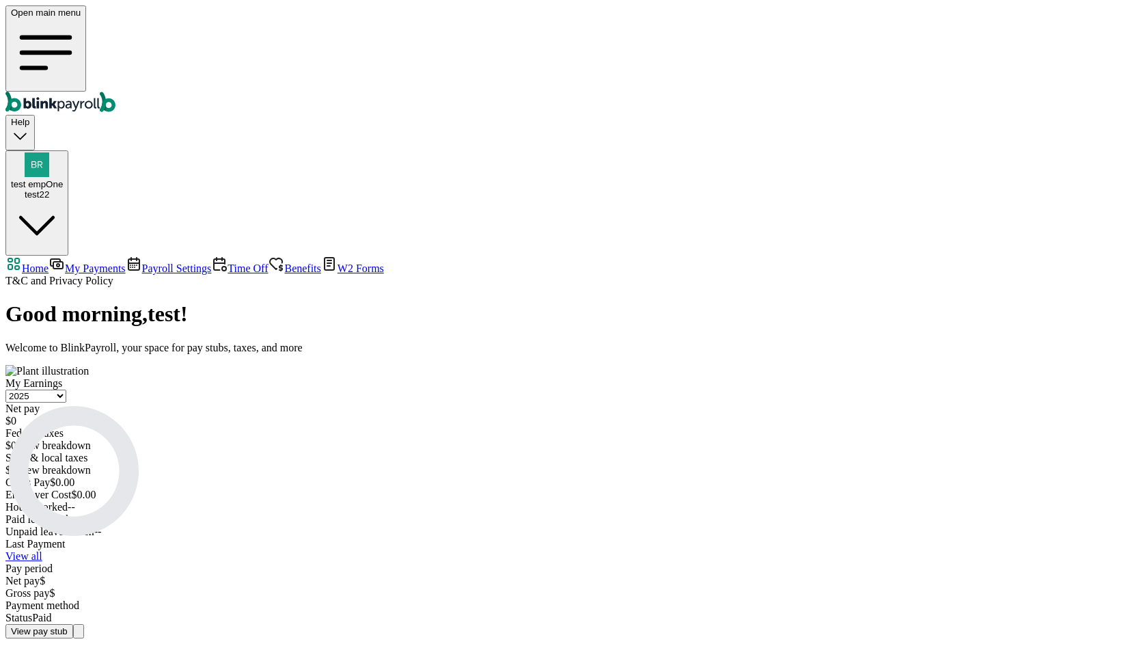
click at [72, 262] on span "My Payments" at bounding box center [95, 268] width 60 height 12
select select "2025"
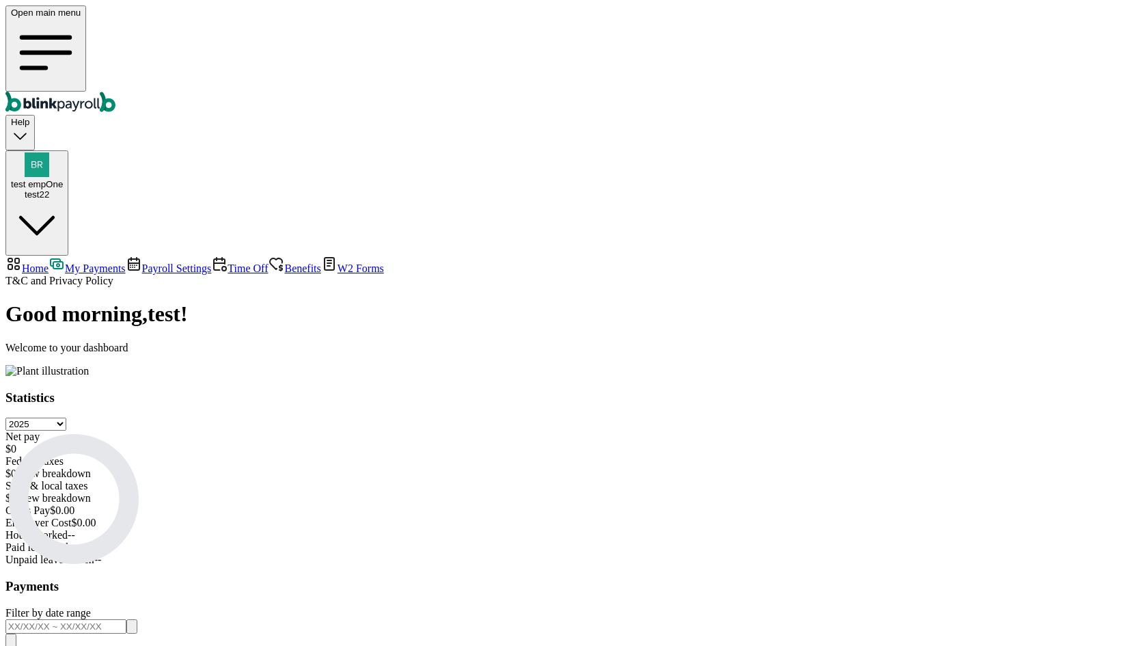
click at [227, 262] on span "Time Off" at bounding box center [247, 268] width 40 height 12
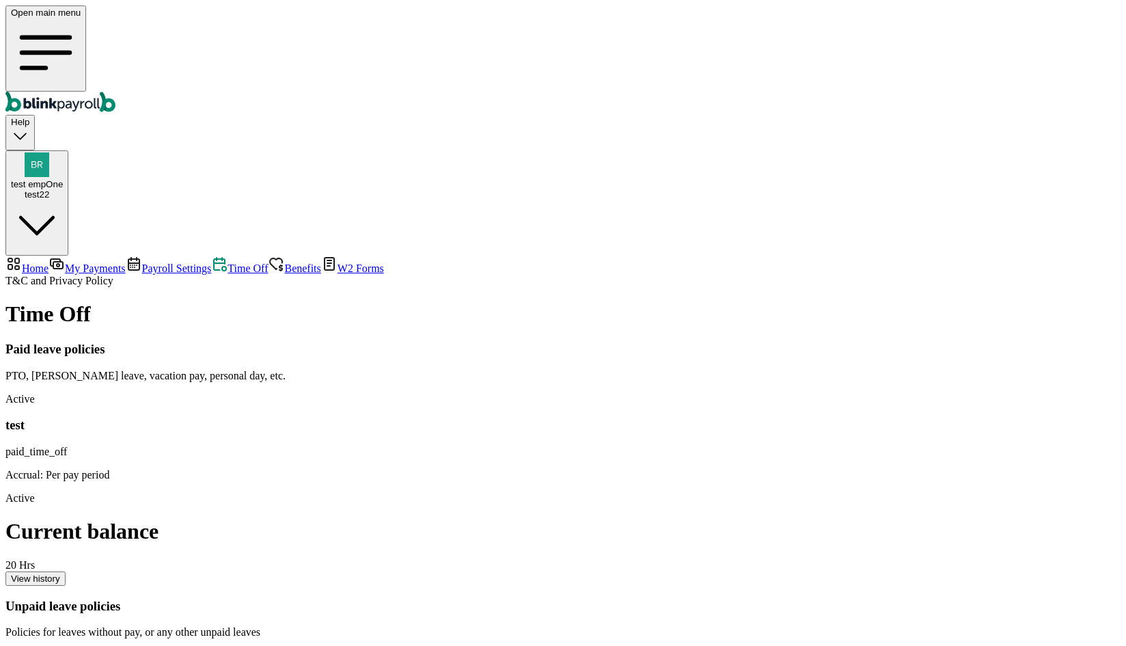
click at [525, 393] on div "Active test paid_time_off Accrual: Per pay period Active Current balance 20 Hrs…" at bounding box center [562, 489] width 1115 height 193
click at [60, 573] on div "View history" at bounding box center [35, 578] width 49 height 10
click at [35, 115] on button "Help" at bounding box center [19, 132] width 29 height 35
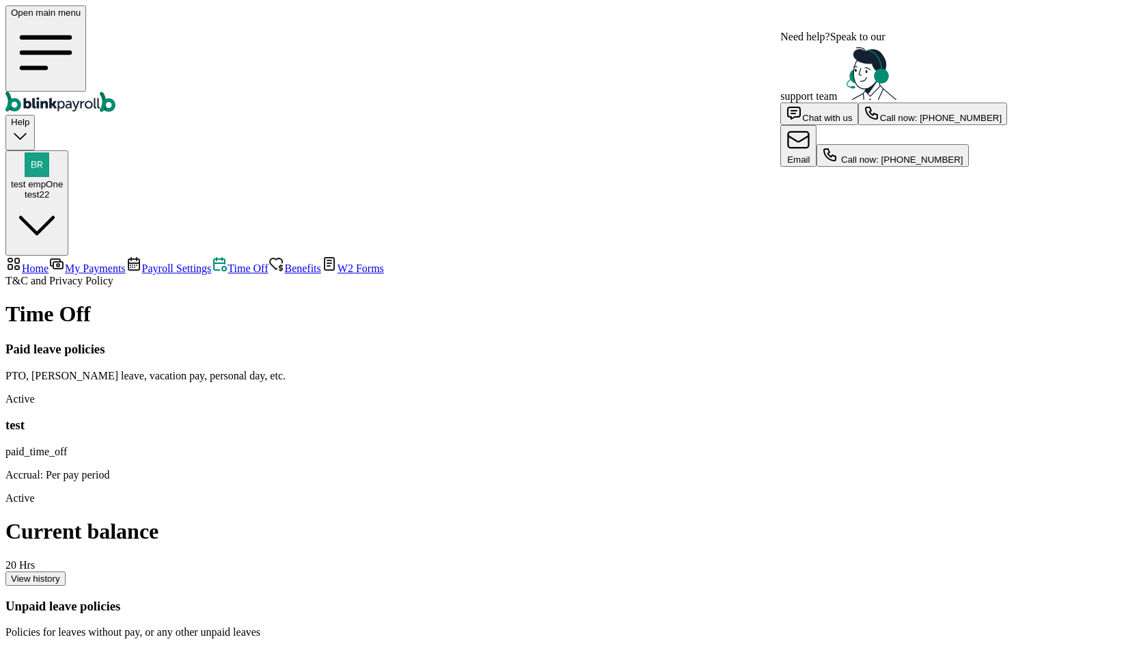
click at [950, 31] on div at bounding box center [950, 24] width 0 height 12
click at [29, 117] on span "Help" at bounding box center [20, 122] width 18 height 10
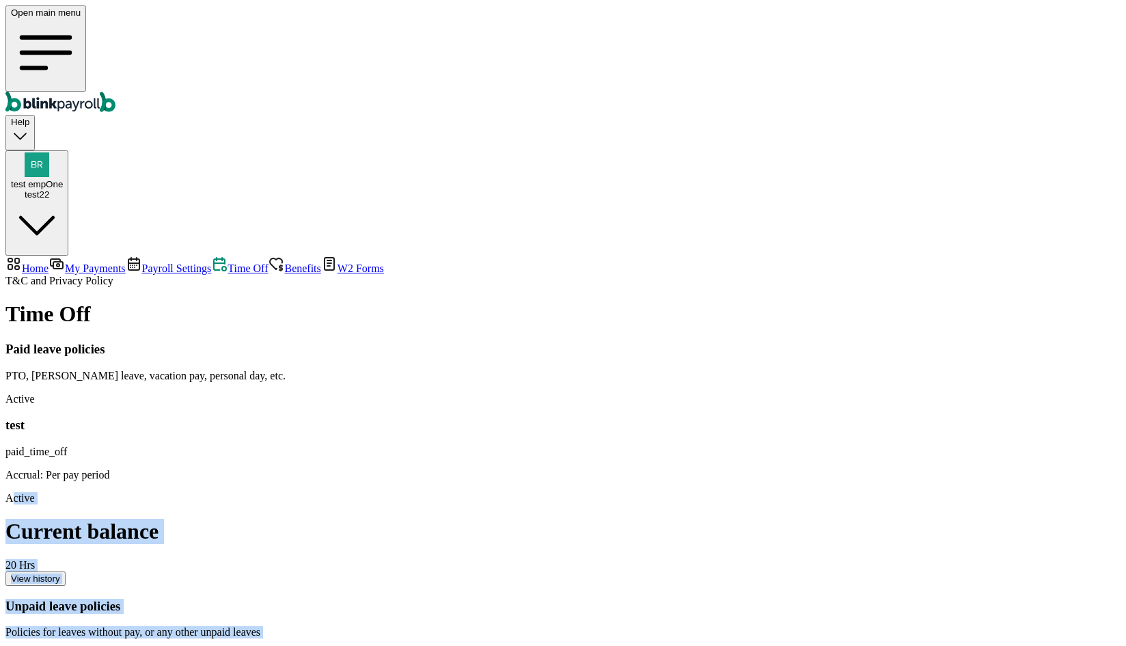
drag, startPoint x: 511, startPoint y: 172, endPoint x: 552, endPoint y: 170, distance: 41.0
click at [552, 342] on div "Paid leave policies PTO, Sick leave, vacation pay, personal day, etc. Active te…" at bounding box center [562, 523] width 1115 height 363
click at [528, 301] on main "Time Off Paid leave policies PTO, Sick leave, vacation pay, personal day, etc. …" at bounding box center [562, 503] width 1115 height 404
click at [559, 346] on main "Time Off Paid leave policies PTO, Sick leave, vacation pay, personal day, etc. …" at bounding box center [562, 503] width 1115 height 404
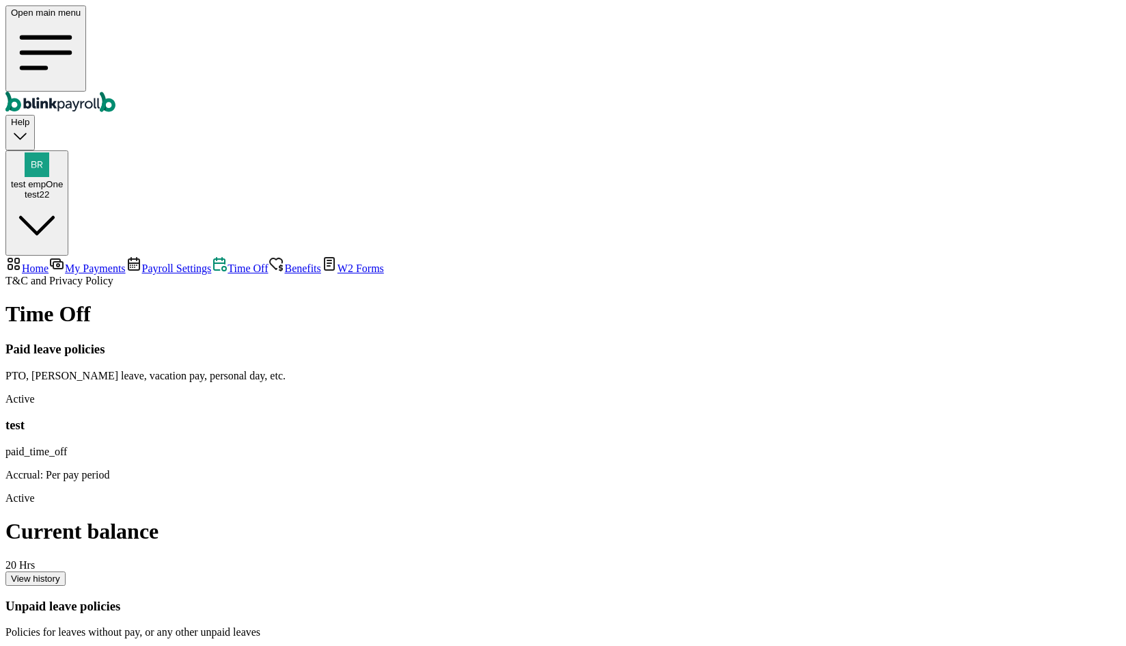
click at [284, 262] on span "Benefits" at bounding box center [302, 268] width 36 height 12
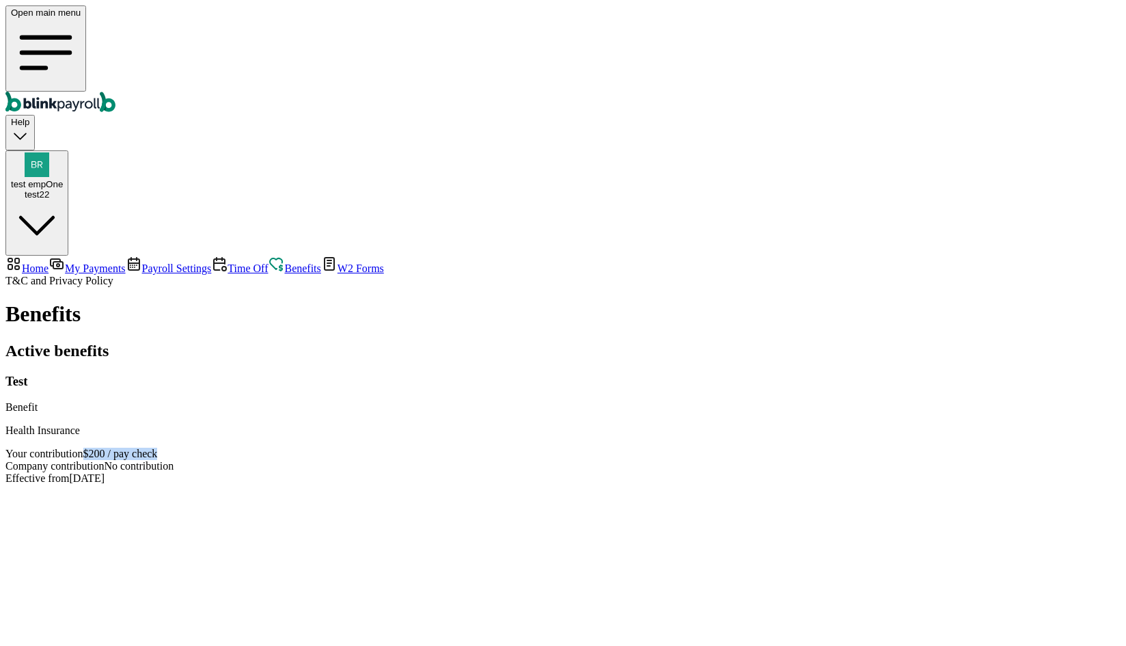
drag, startPoint x: 495, startPoint y: 207, endPoint x: 562, endPoint y: 207, distance: 66.3
click at [560, 374] on div "Test Benefit Health Insurance Your contribution $200 / pay check Company contri…" at bounding box center [562, 429] width 1115 height 111
drag, startPoint x: 505, startPoint y: 226, endPoint x: 573, endPoint y: 225, distance: 68.3
click at [573, 342] on div "Active benefits Test Benefit Health Insurance Your contribution $200 / pay chec…" at bounding box center [562, 413] width 1115 height 143
drag, startPoint x: 490, startPoint y: 256, endPoint x: 581, endPoint y: 246, distance: 91.4
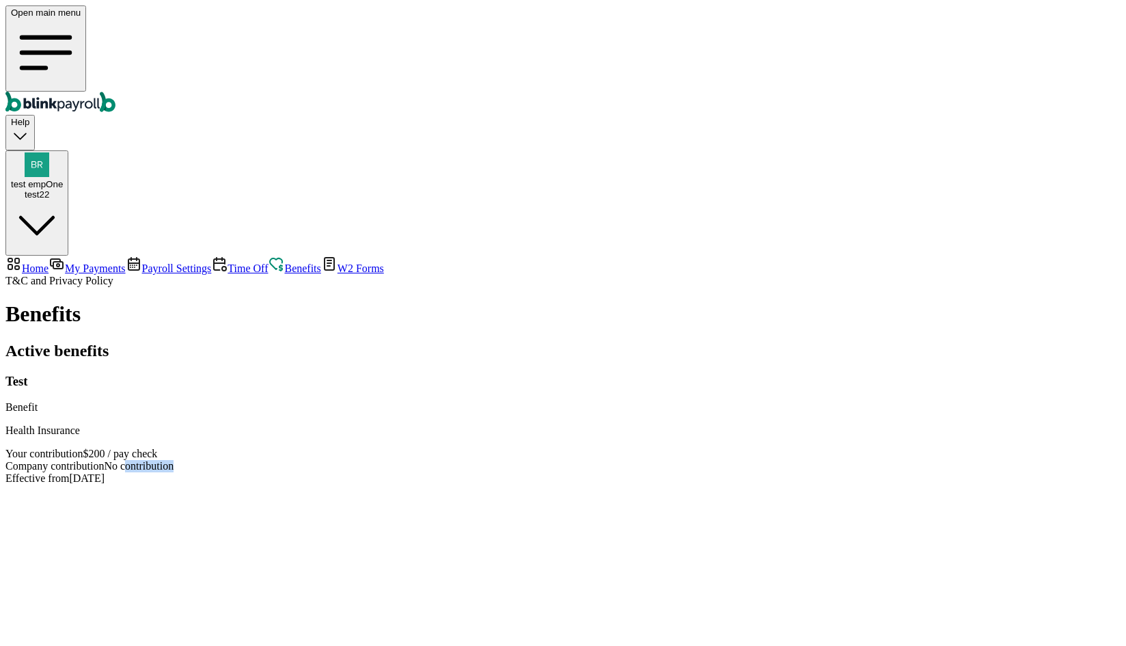
click at [581, 342] on div "Active benefits Test Benefit Health Insurance Your contribution $200 / pay chec…" at bounding box center [562, 413] width 1115 height 143
click at [546, 302] on main "Benefits Active benefits Test Benefit Health Insurance Your contribution $200 /…" at bounding box center [562, 392] width 1115 height 183
click at [227, 262] on span "Time Off" at bounding box center [247, 268] width 40 height 12
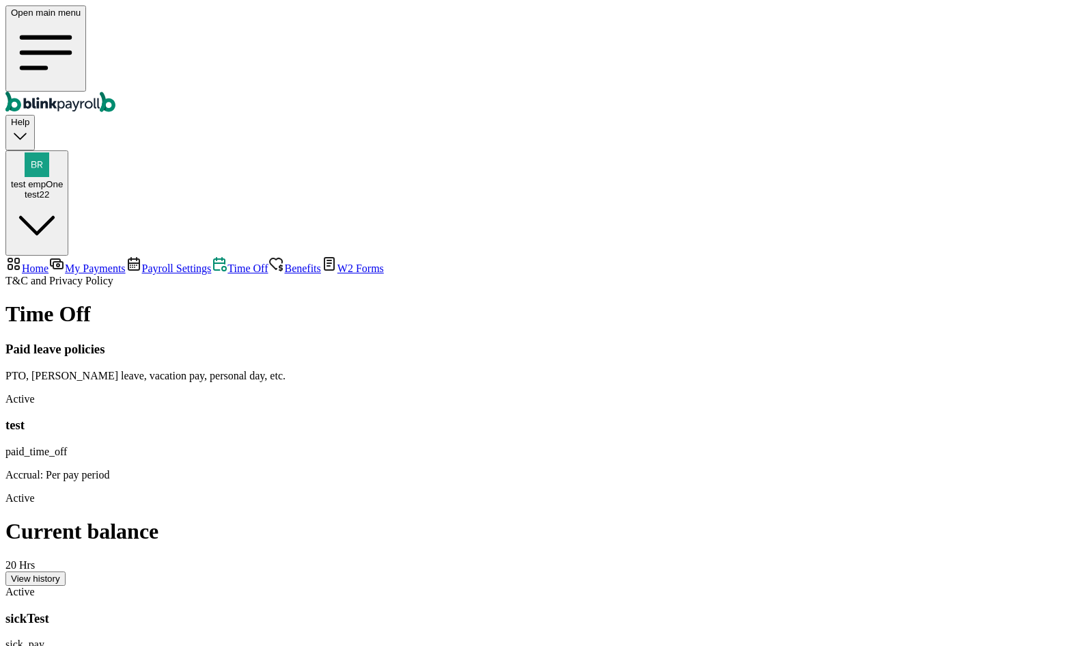
scroll to position [78, 0]
drag, startPoint x: 452, startPoint y: 607, endPoint x: 403, endPoint y: 608, distance: 48.5
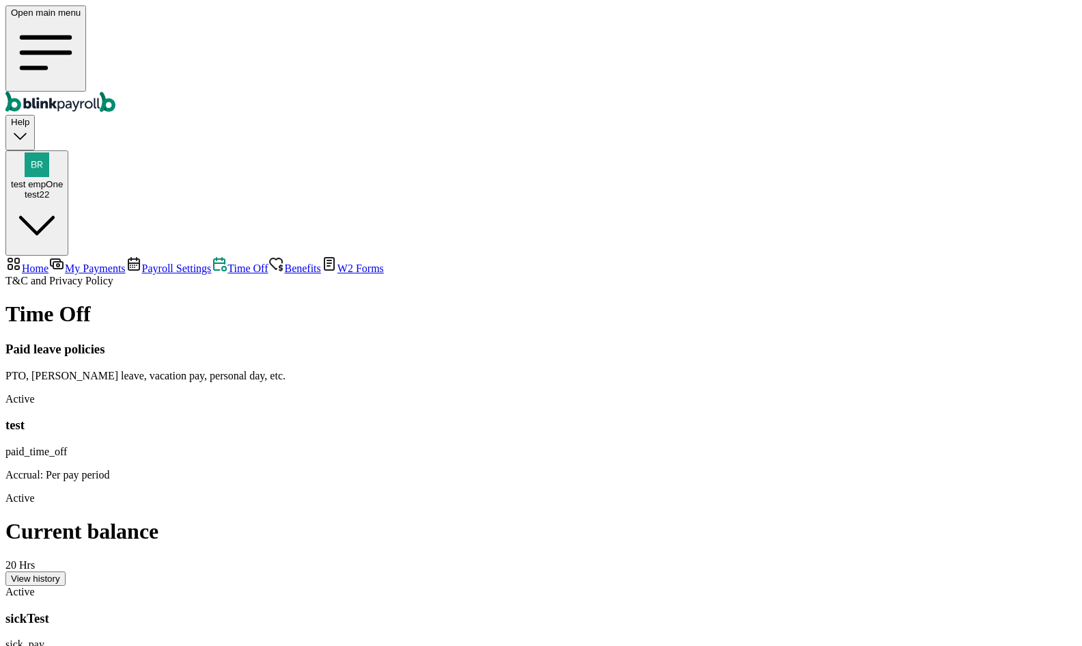
click at [126, 262] on link "Payroll Settings" at bounding box center [169, 268] width 86 height 12
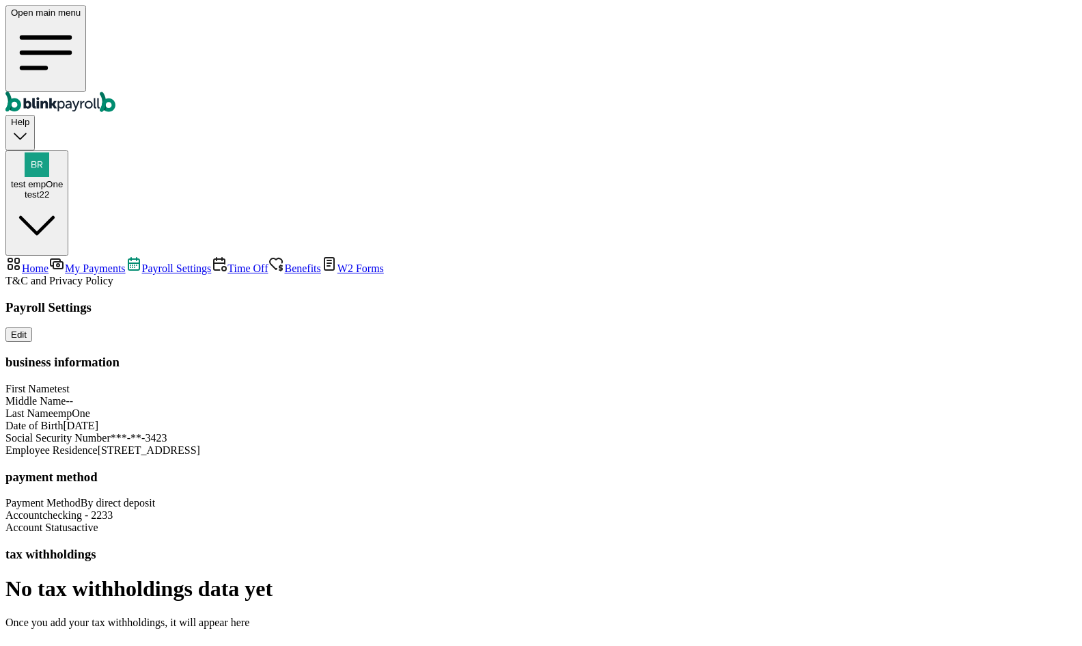
click at [227, 262] on span "Time Off" at bounding box center [247, 268] width 40 height 12
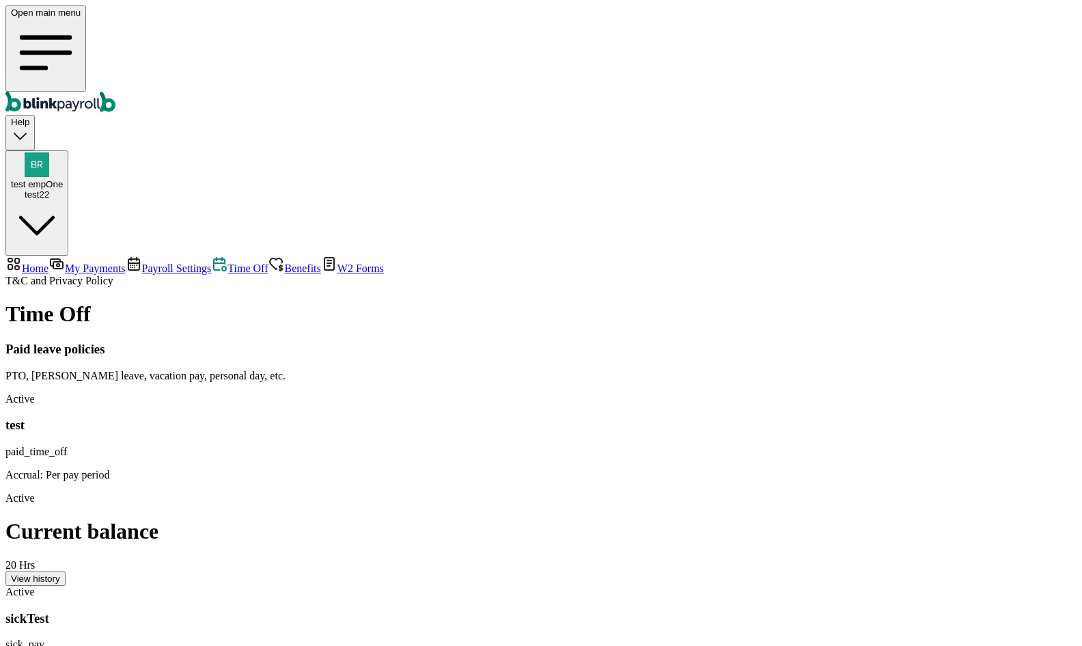
scroll to position [137, 0]
click at [63, 199] on icon "button" at bounding box center [37, 225] width 52 height 52
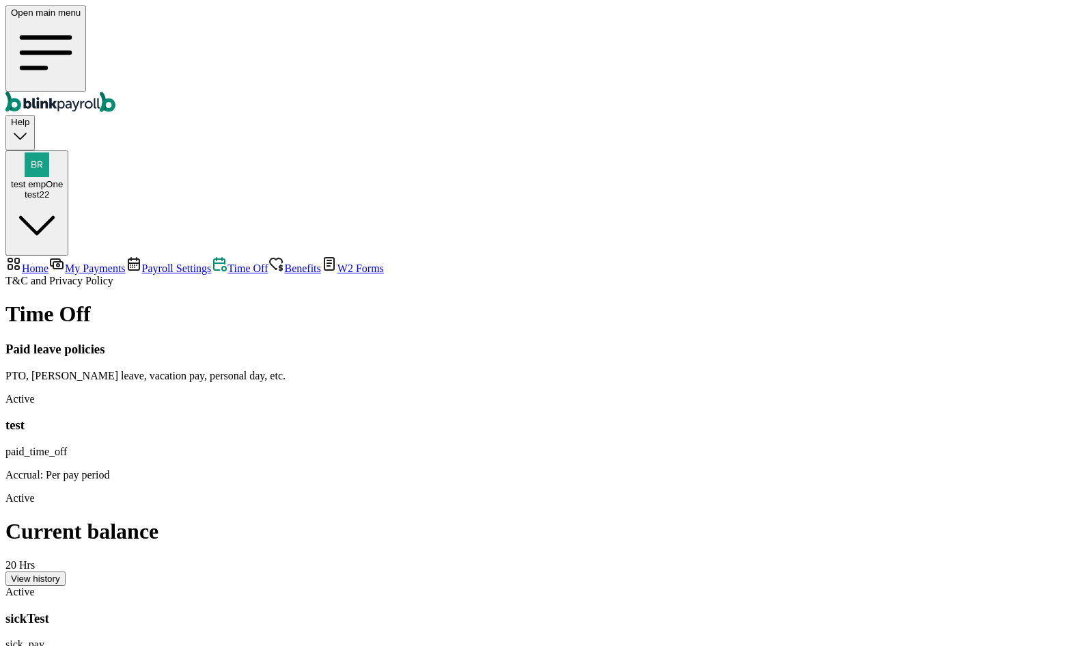
click at [284, 262] on span "Benefits" at bounding box center [302, 268] width 36 height 12
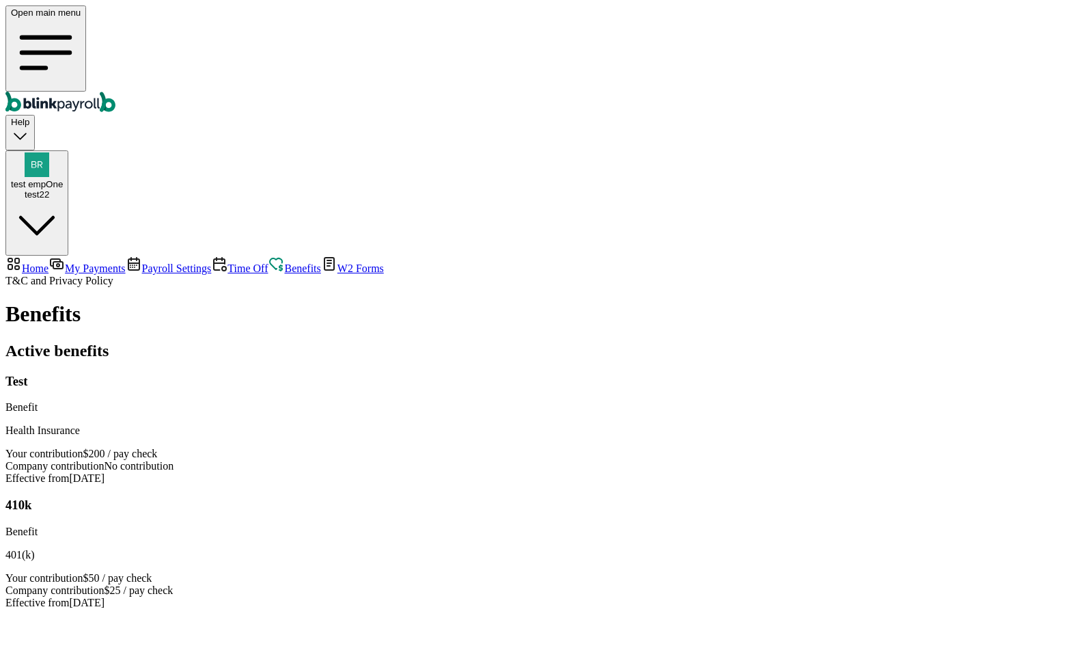
click at [594, 360] on div "Active benefits Test Benefit Health Insurance Your contribution $200 / pay chec…" at bounding box center [540, 475] width 1071 height 267
click at [105, 596] on span "[DATE]" at bounding box center [87, 602] width 36 height 12
click at [494, 410] on div "Benefits Active benefits Test Benefit Health Insurance Your contribution $200 /…" at bounding box center [540, 454] width 1071 height 307
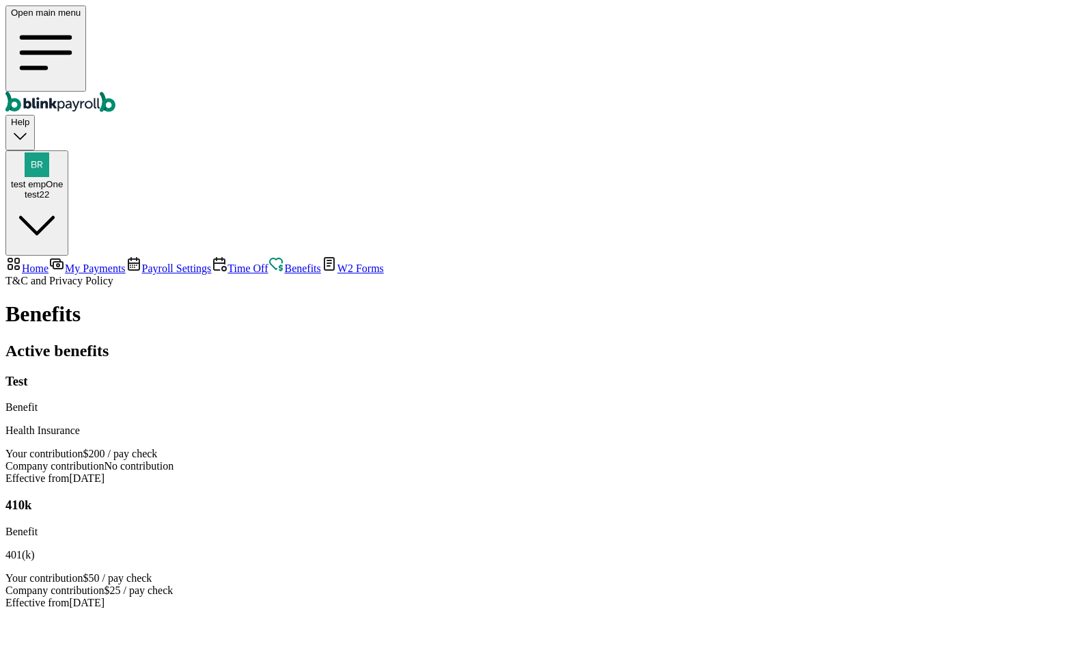
click at [488, 429] on main "Benefits Active benefits Test Benefit Health Insurance Your contribution $200 /…" at bounding box center [540, 454] width 1071 height 307
drag, startPoint x: 563, startPoint y: 402, endPoint x: 555, endPoint y: 406, distance: 9.2
click at [563, 402] on div "Active benefits Test Benefit Health Insurance Your contribution $200 / pay chec…" at bounding box center [540, 475] width 1071 height 267
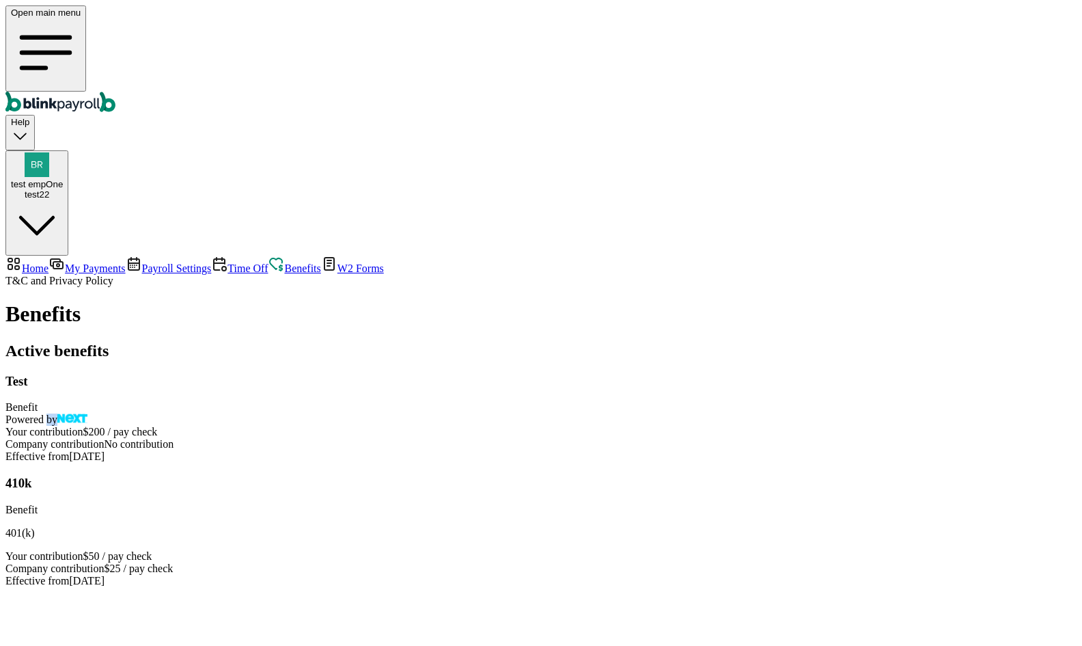
drag, startPoint x: 245, startPoint y: 182, endPoint x: 225, endPoint y: 182, distance: 19.1
click at [226, 413] on div "Powered by" at bounding box center [540, 419] width 1071 height 12
click at [571, 342] on div "Active benefits Test Benefit Powered by Your contribution $200 / pay check Comp…" at bounding box center [540, 464] width 1071 height 245
click at [227, 262] on span "Time Off" at bounding box center [247, 268] width 40 height 12
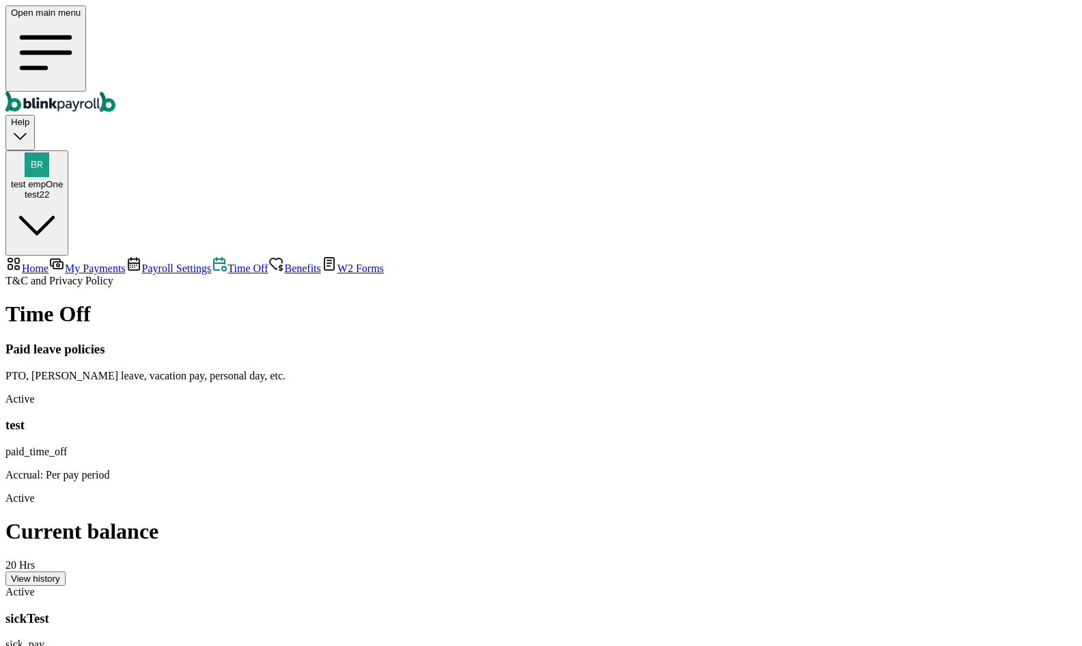
scroll to position [190, 0]
click at [284, 262] on span "Benefits" at bounding box center [302, 268] width 36 height 12
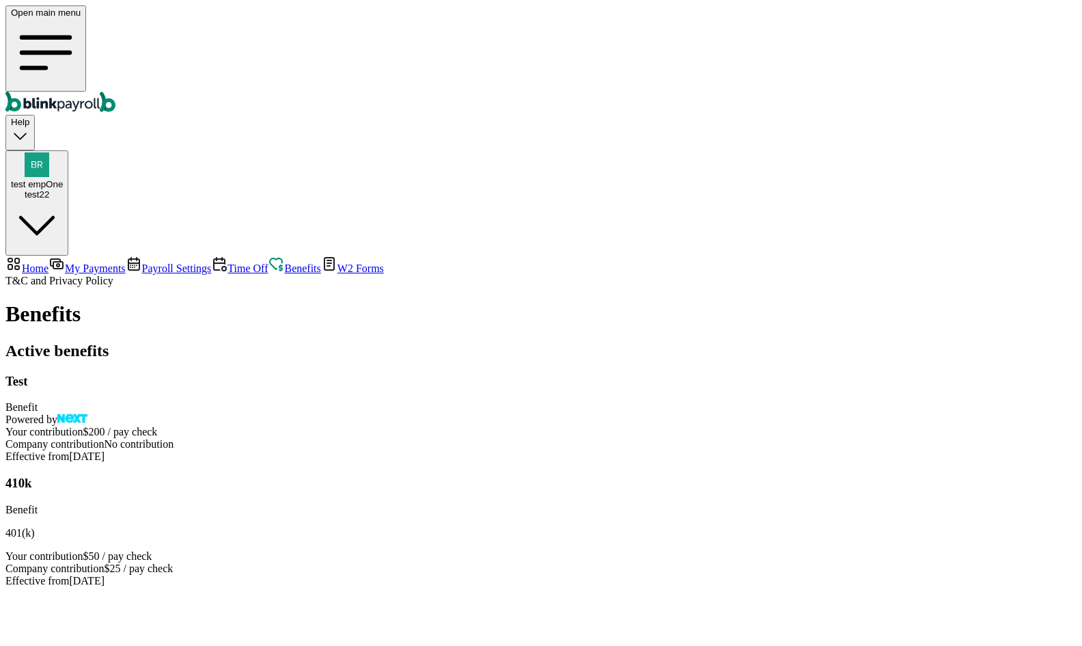
click at [422, 489] on main "Benefits Active benefits Test Benefit Powered by Your contribution $200 / pay c…" at bounding box center [540, 444] width 1071 height 286
click at [421, 489] on main "Benefits Active benefits Test Benefit Powered by Your contribution $200 / pay c…" at bounding box center [540, 444] width 1071 height 286
click at [417, 488] on main "Benefits Active benefits Test Benefit Powered by Your contribution $200 / pay c…" at bounding box center [540, 444] width 1071 height 286
click at [337, 262] on span "W2 Forms" at bounding box center [360, 268] width 46 height 12
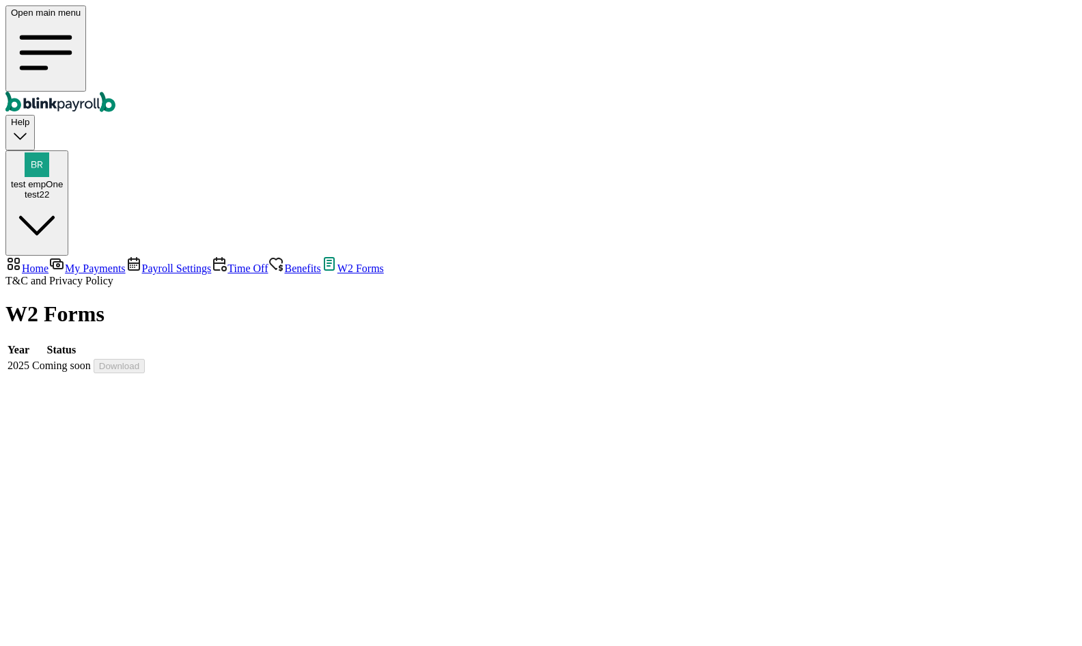
click at [126, 262] on link "Payroll Settings" at bounding box center [169, 268] width 86 height 12
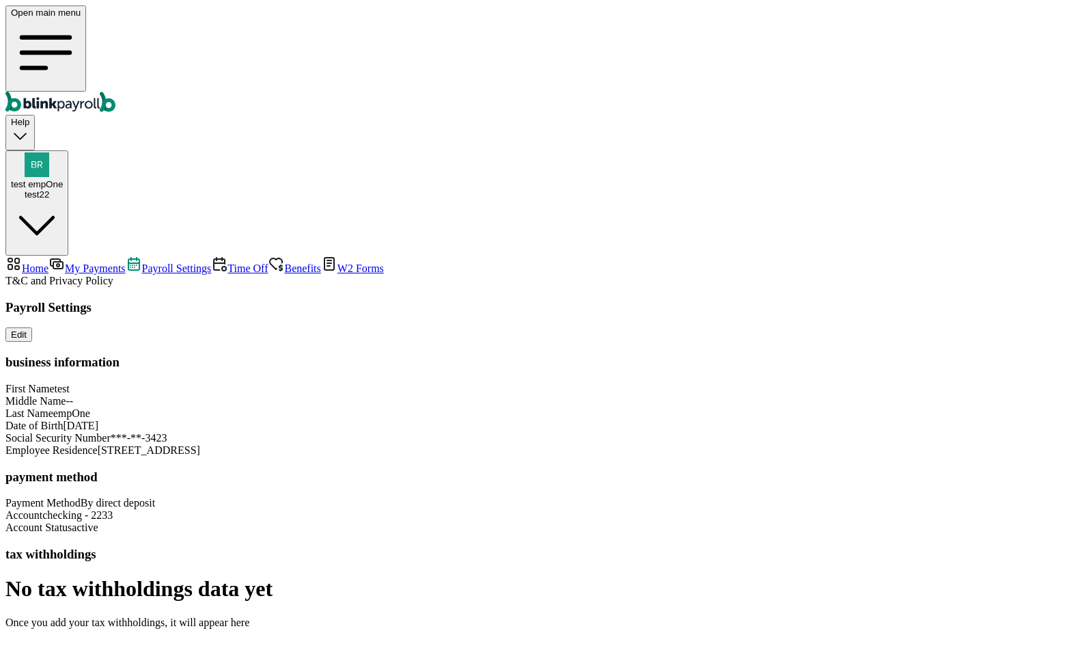
scroll to position [69, 0]
click at [776, 449] on div "Payroll Settings Edit business information First Name test Middle Name -- Last …" at bounding box center [540, 464] width 1071 height 329
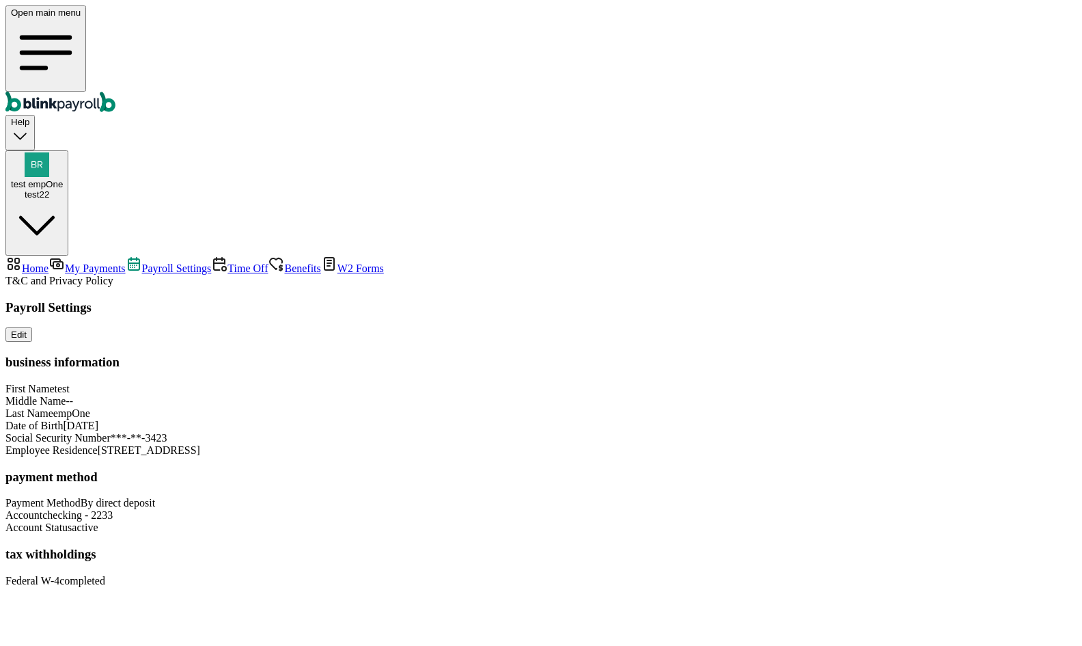
scroll to position [27, 0]
click at [227, 262] on span "Time Off" at bounding box center [247, 268] width 40 height 12
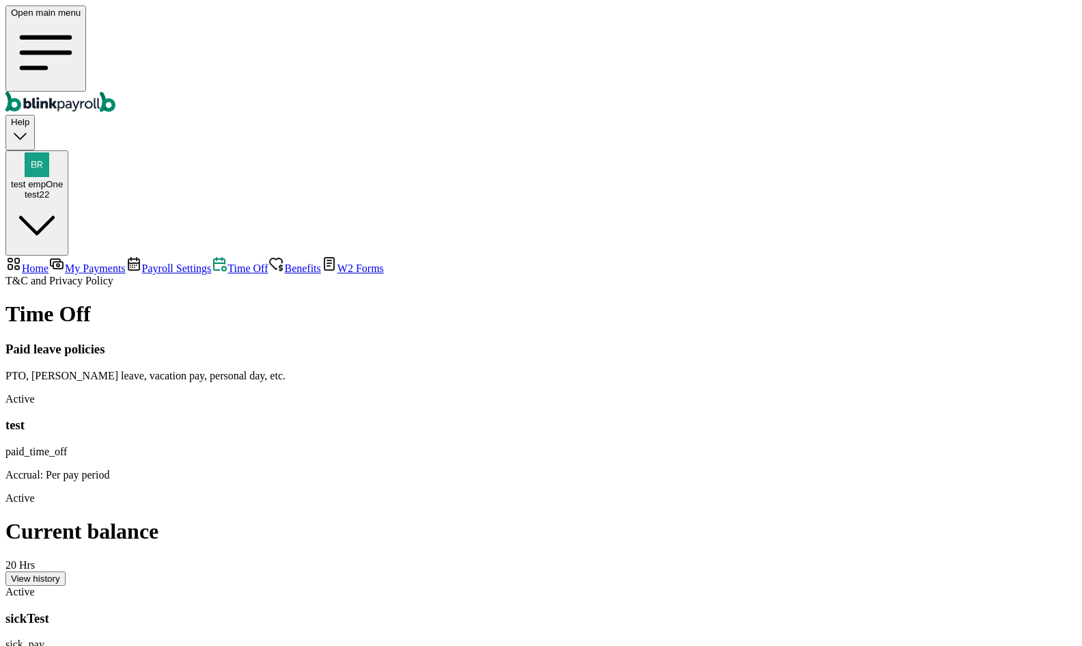
click at [96, 262] on span "My Payments" at bounding box center [95, 268] width 60 height 12
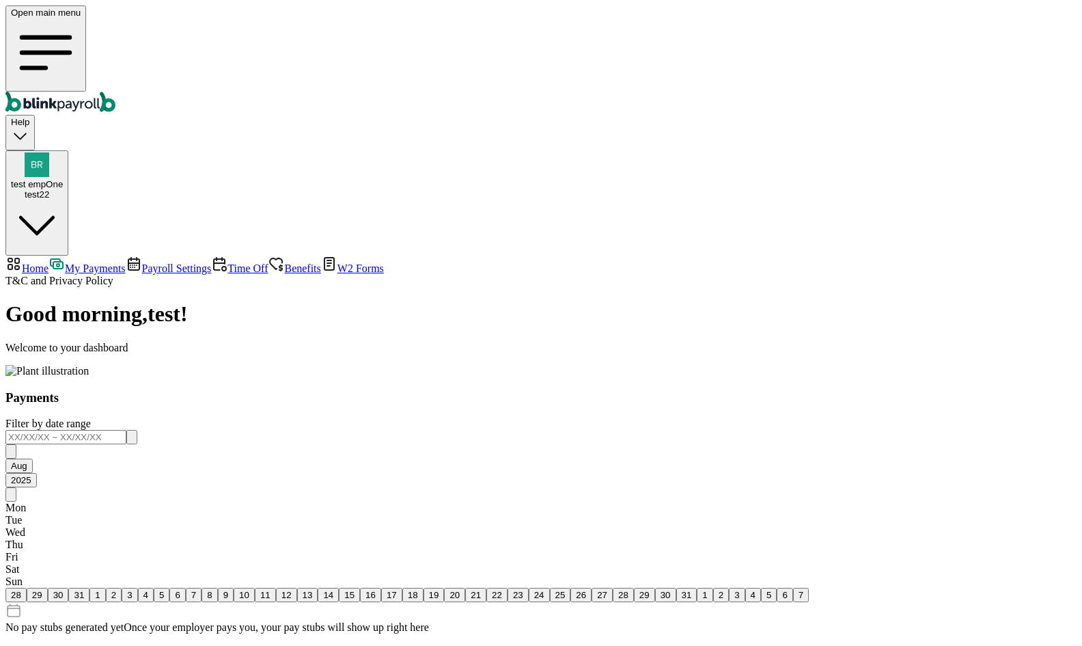
click at [49, 262] on span "Home" at bounding box center [35, 268] width 27 height 12
select select "2025"
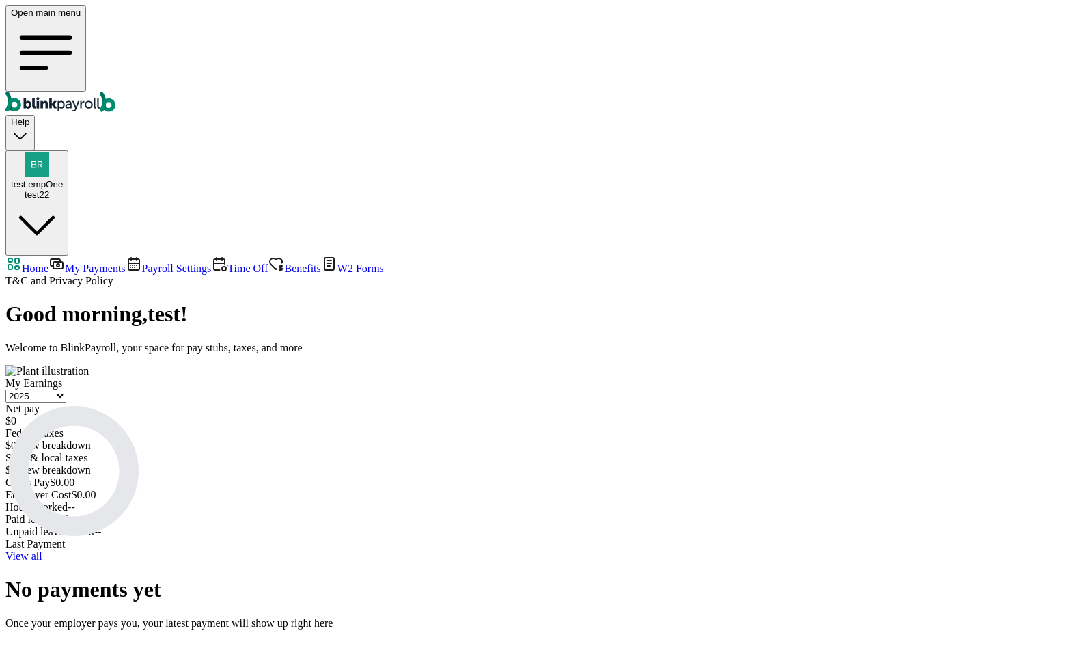
click at [92, 262] on span "My Payments" at bounding box center [95, 268] width 60 height 12
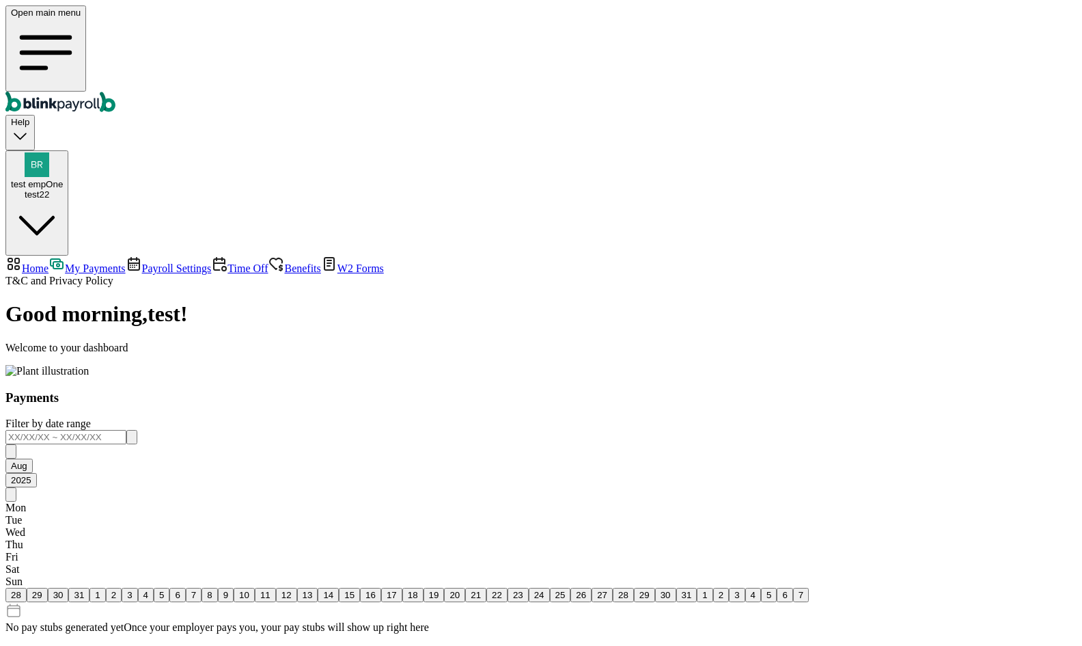
click at [49, 262] on span "Home" at bounding box center [35, 268] width 27 height 12
select select "2025"
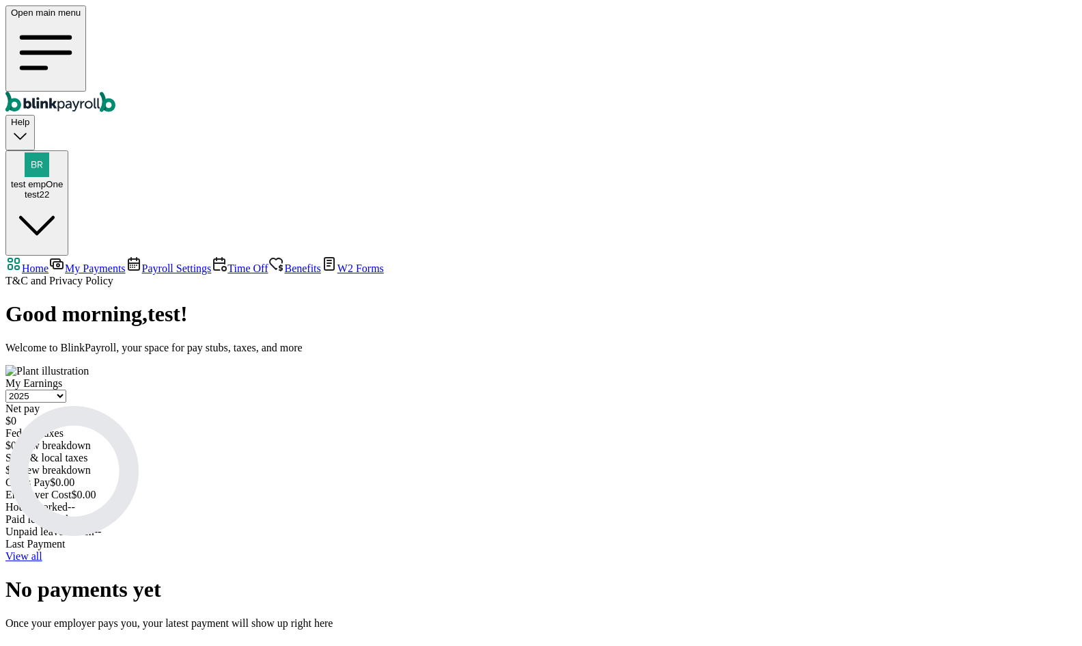
click at [95, 262] on link "My Payments" at bounding box center [87, 268] width 77 height 12
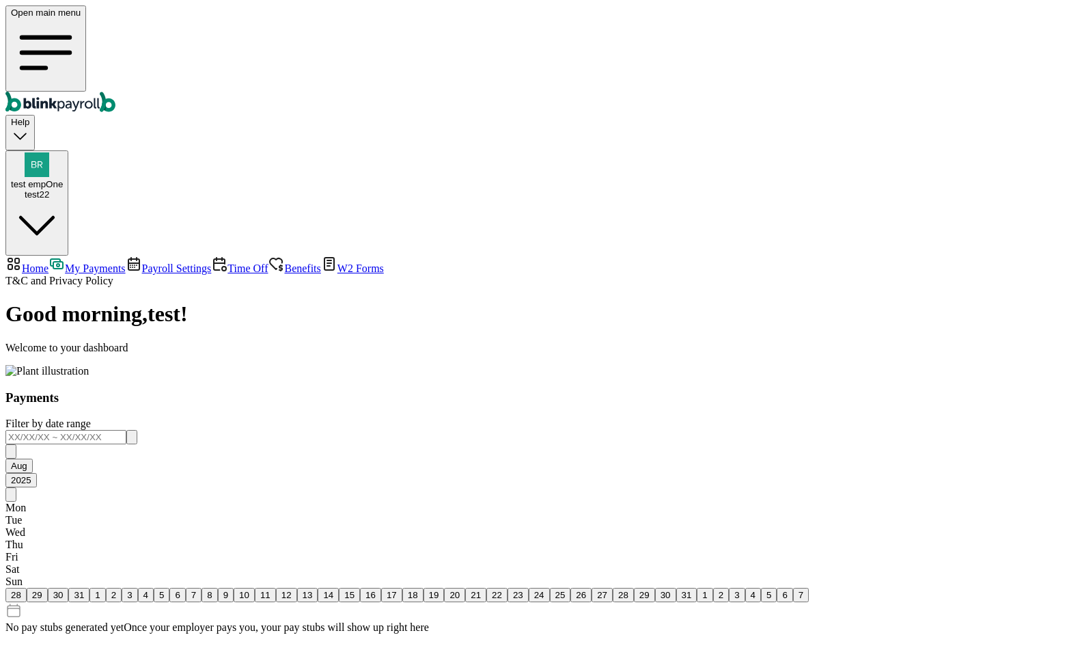
click at [211, 262] on link "Time Off" at bounding box center [239, 268] width 57 height 12
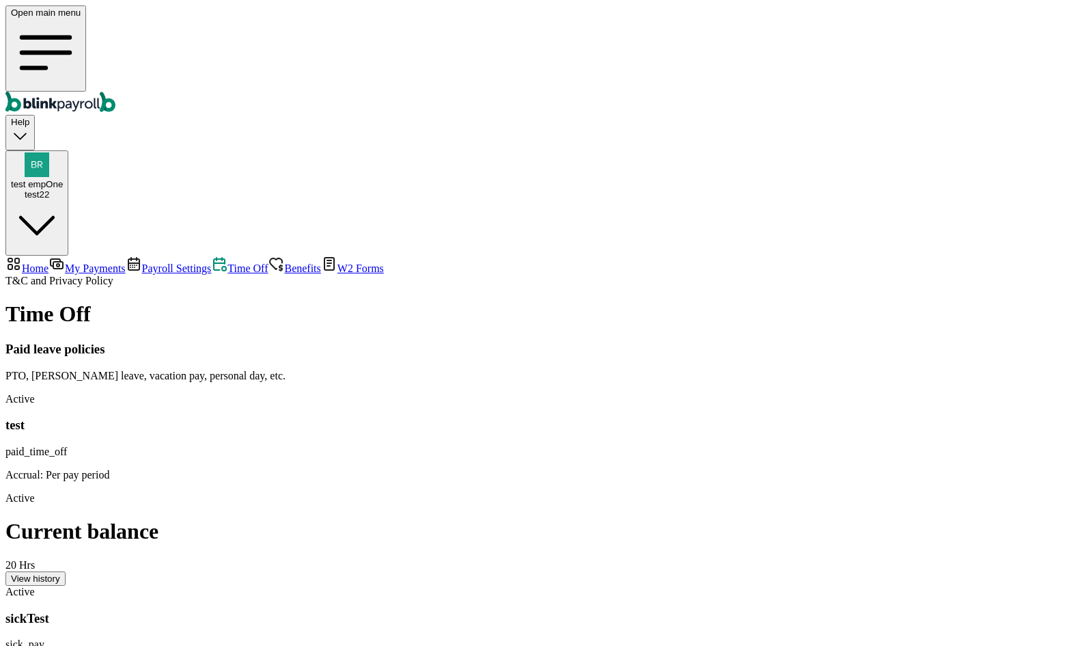
click at [142, 262] on span "Payroll Settings" at bounding box center [177, 268] width 70 height 12
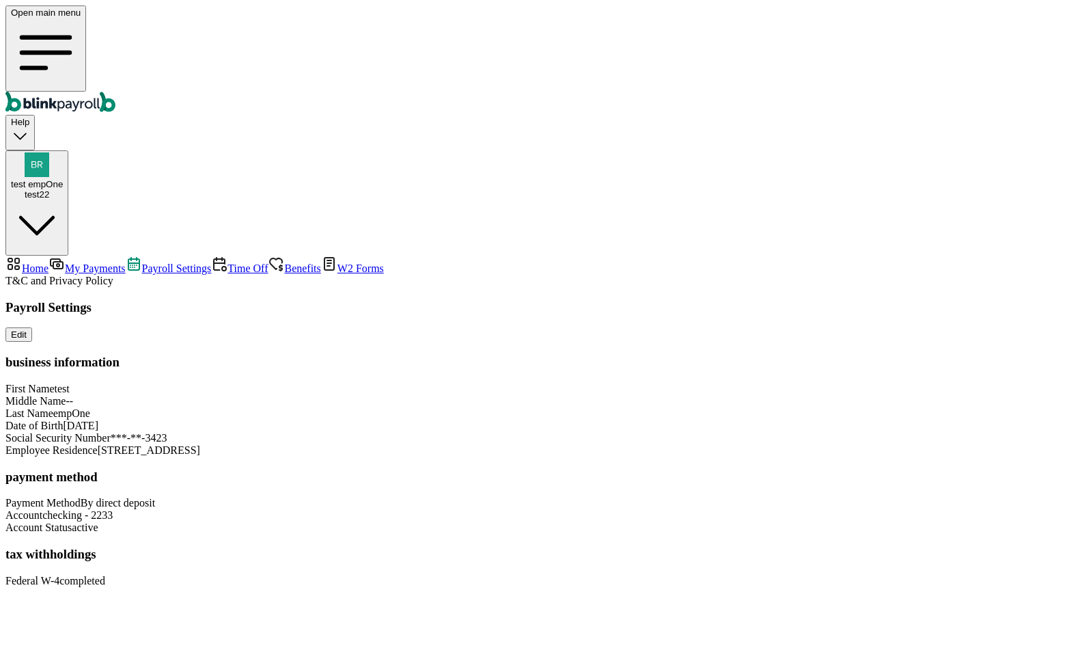
click at [227, 262] on span "Time Off" at bounding box center [247, 268] width 40 height 12
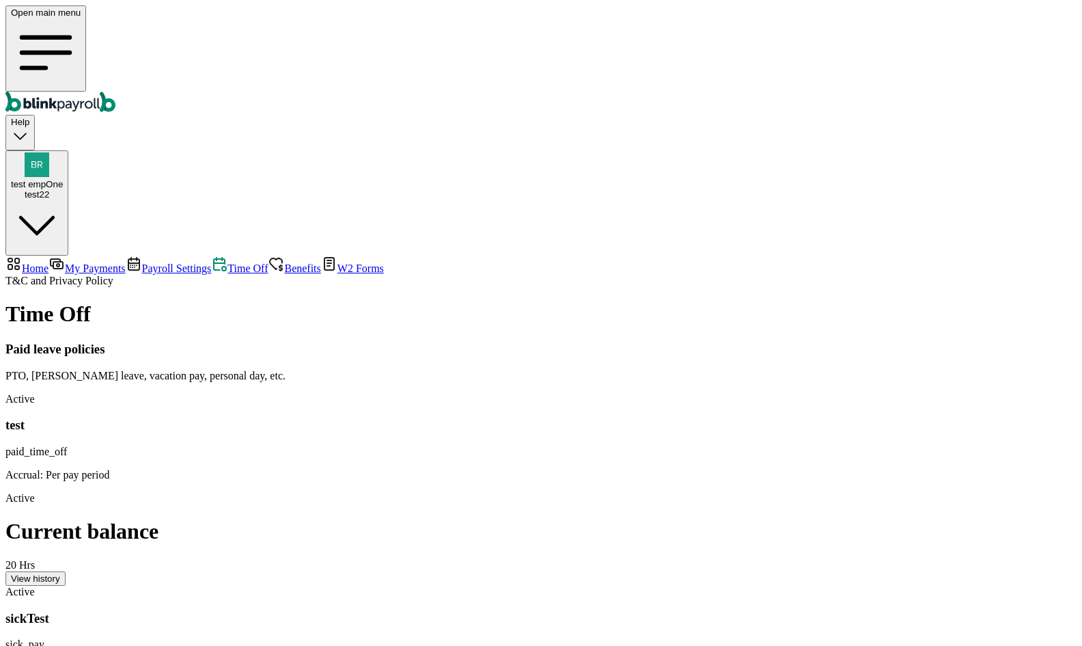
click at [284, 262] on span "Benefits" at bounding box center [302, 268] width 36 height 12
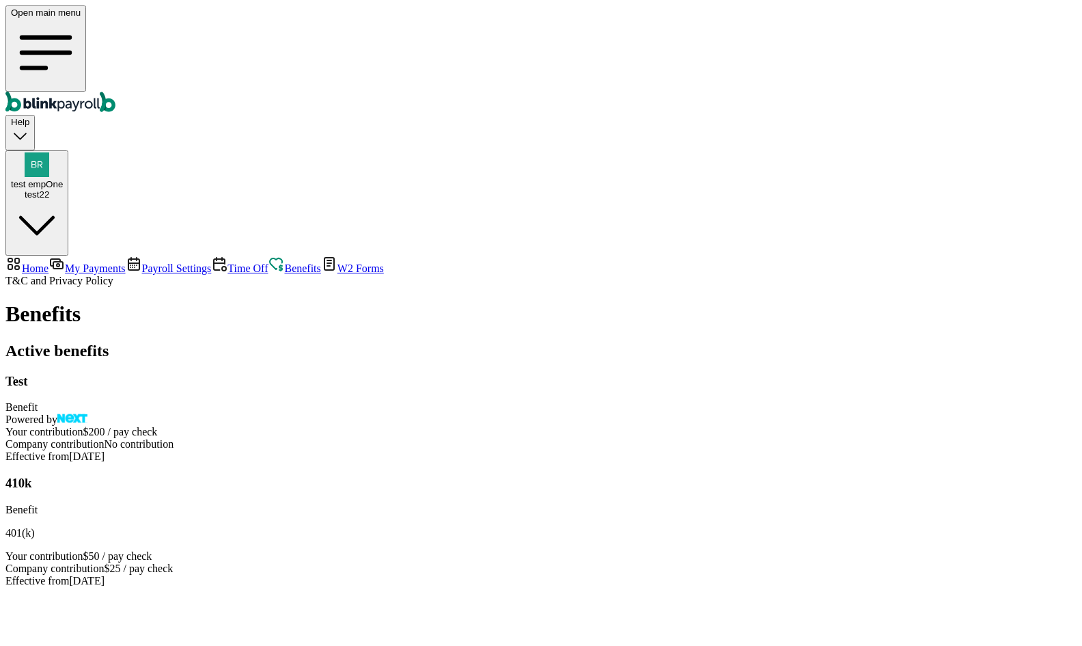
click at [337, 262] on span "W2 Forms" at bounding box center [360, 268] width 46 height 12
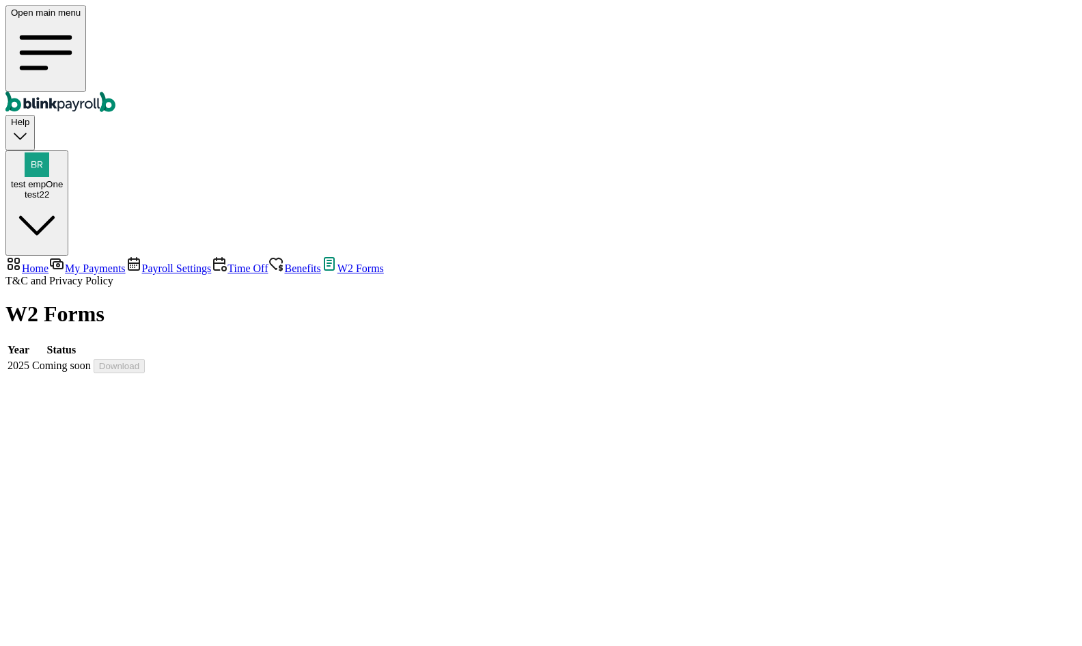
click at [63, 189] on div "test22" at bounding box center [37, 194] width 52 height 10
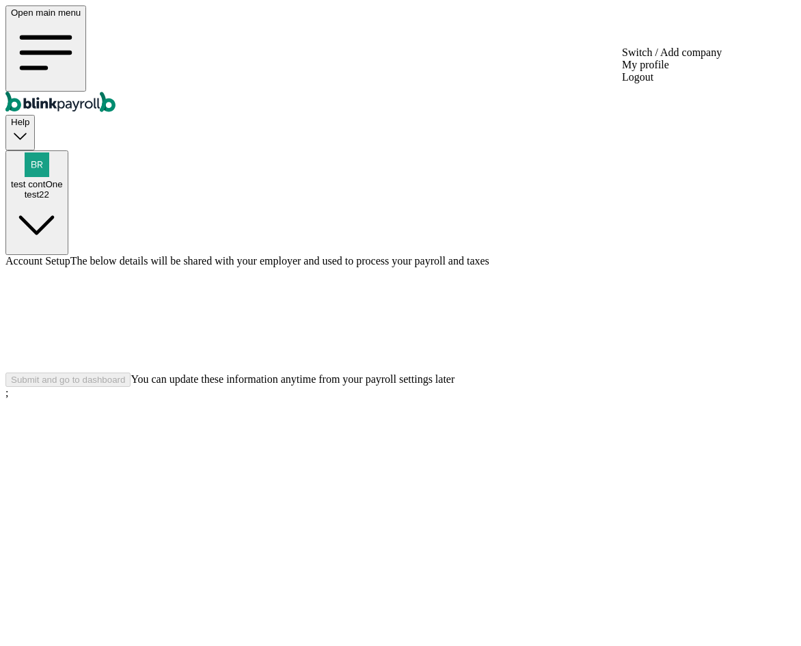
click at [63, 152] on div "test contOne test22" at bounding box center [37, 175] width 52 height 47
click at [63, 189] on div "test22" at bounding box center [37, 194] width 52 height 10
click at [570, 255] on div "Account Setup The below details will be shared with your employer and used to p…" at bounding box center [400, 321] width 790 height 132
click at [279, 387] on div "Submit and go to dashboard You can update these information anytime from your p…" at bounding box center [400, 379] width 790 height 14
click at [49, 152] on img "button" at bounding box center [37, 164] width 25 height 25
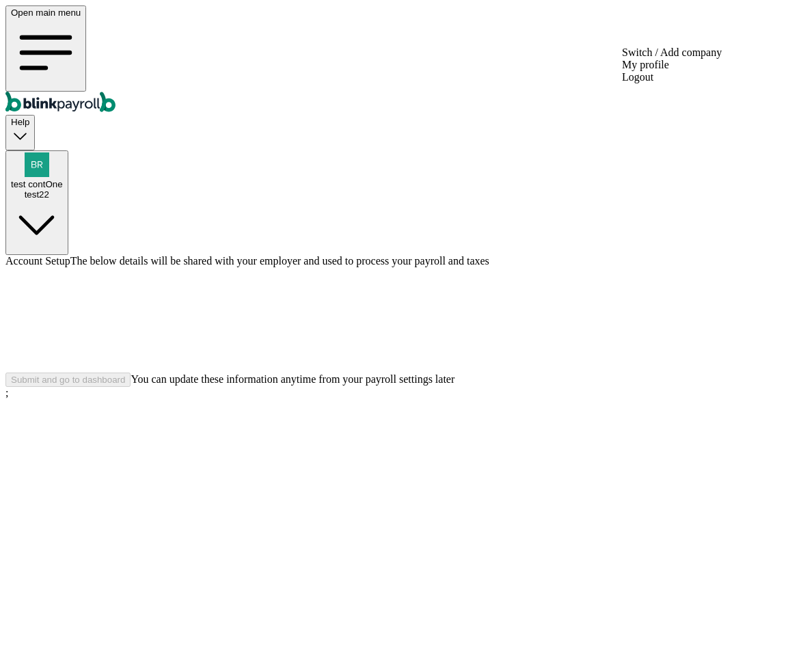
click at [63, 189] on div "test22" at bounding box center [37, 194] width 52 height 10
click at [723, 5] on div "Open main menu Help test contOne test22" at bounding box center [400, 129] width 790 height 249
click at [63, 179] on span "test contOne" at bounding box center [37, 184] width 52 height 10
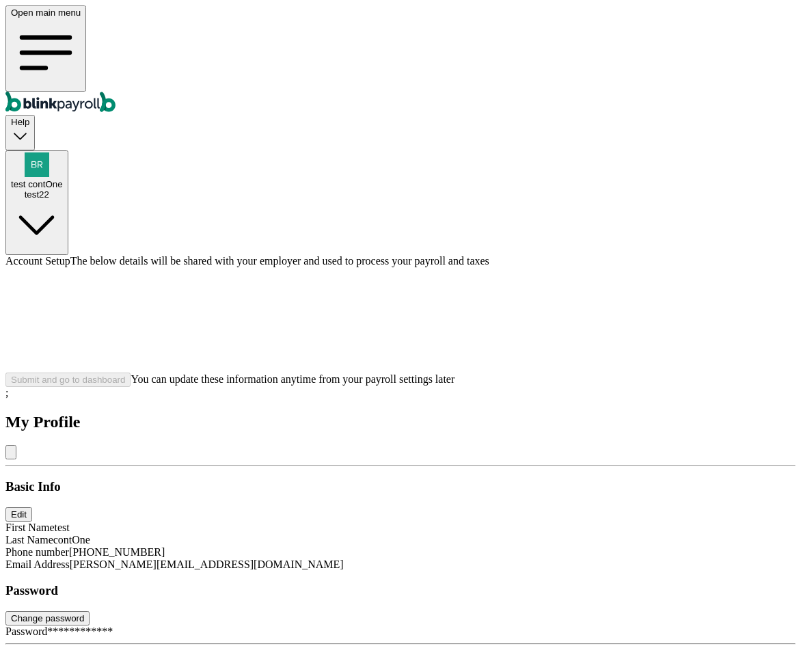
click at [344, 558] on span "branko+testkontratkora11x9@blinkpayroll.com" at bounding box center [207, 564] width 274 height 12
copy span "branko+testkontratkora11x9@blinkpayroll.com"
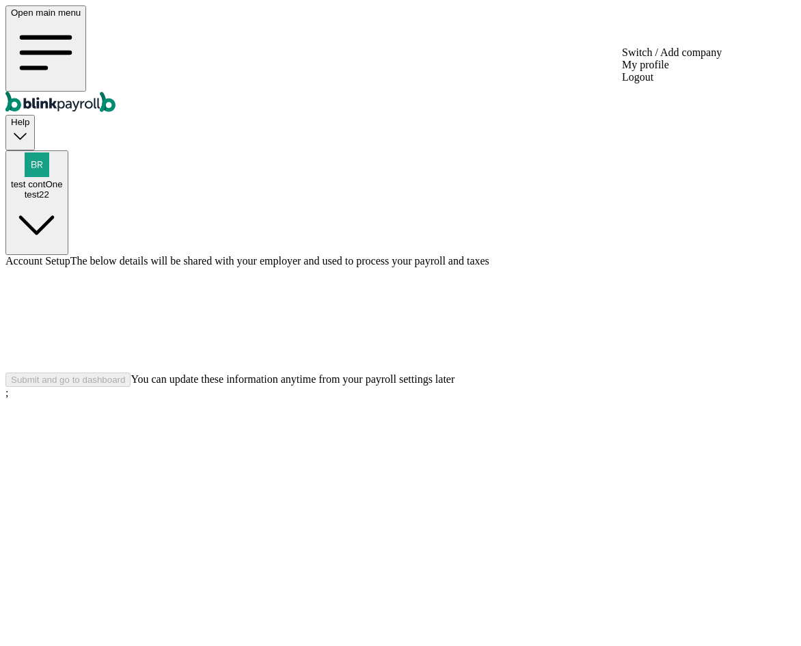
click at [63, 179] on span "test contOne" at bounding box center [37, 184] width 52 height 10
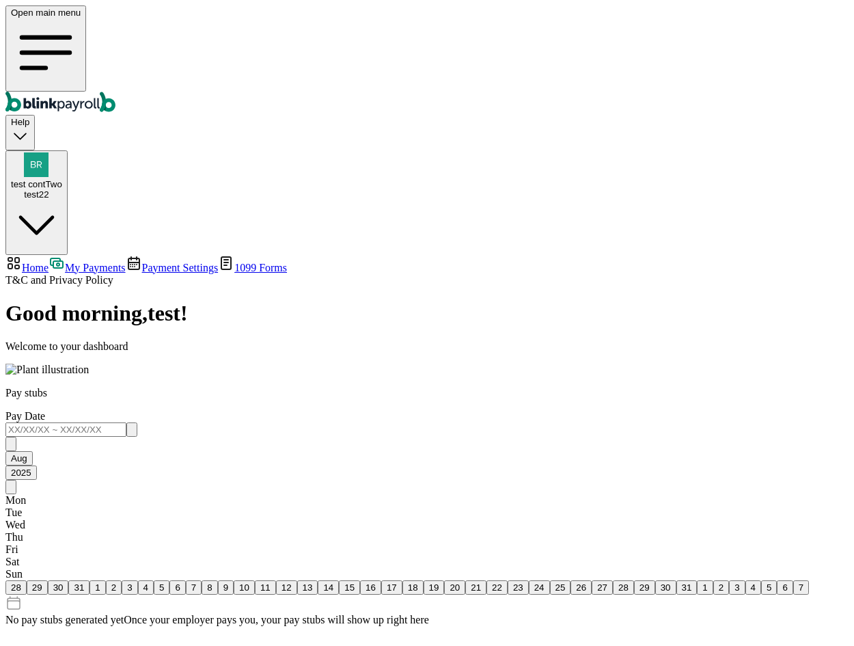
click at [142, 262] on span "Payment Settings" at bounding box center [180, 268] width 77 height 12
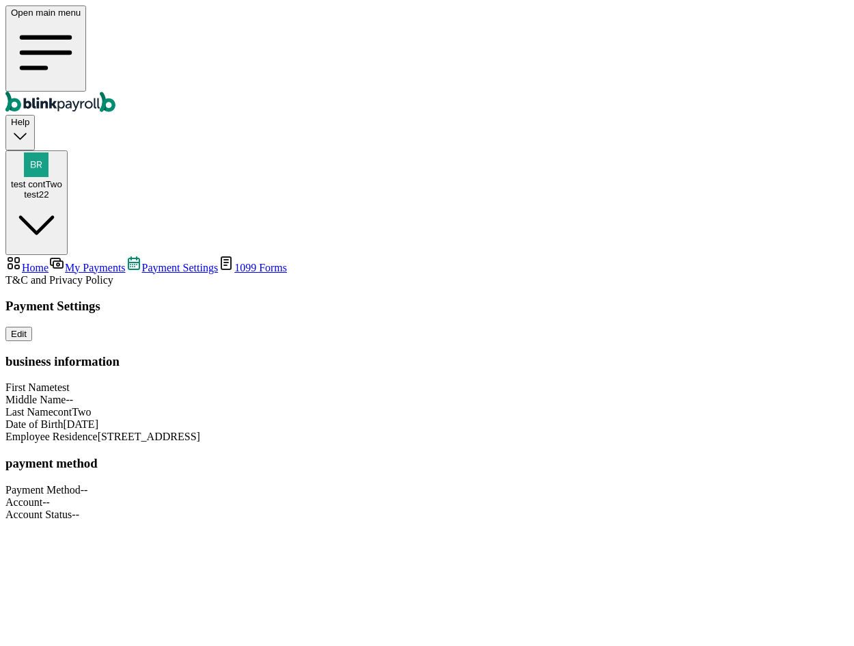
click at [96, 262] on span "My Payments" at bounding box center [95, 268] width 60 height 12
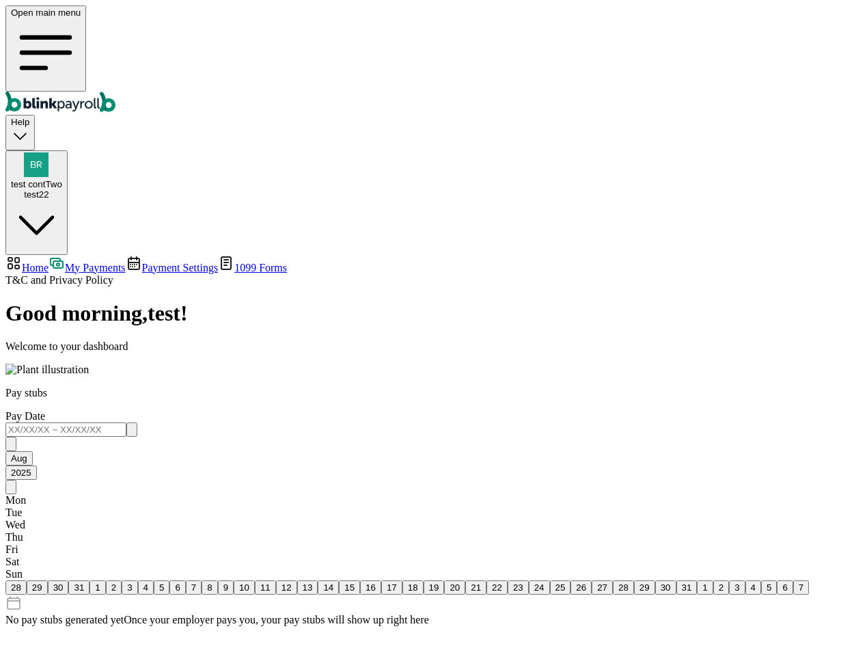
click at [49, 262] on span "Home" at bounding box center [35, 268] width 27 height 12
select select "2025"
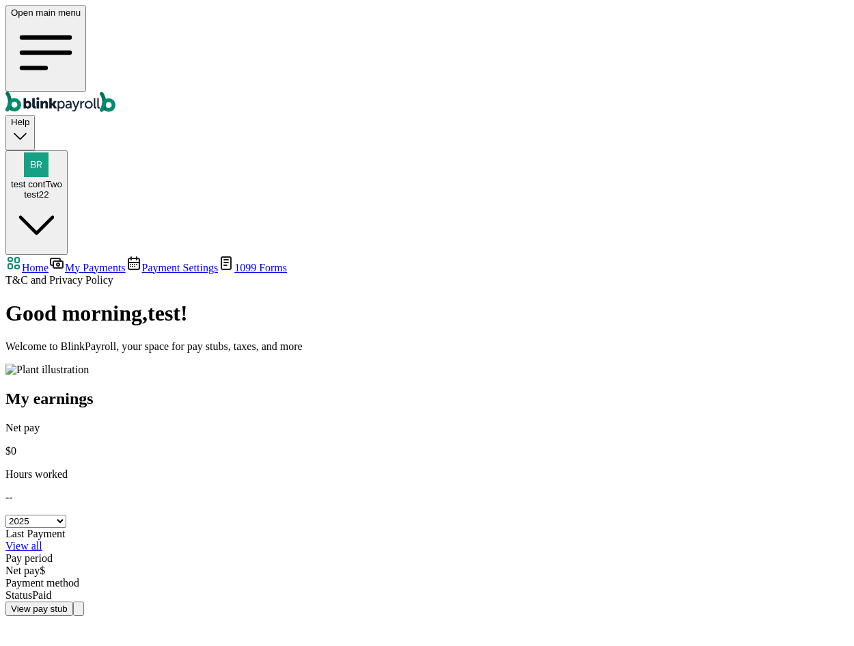
click at [126, 262] on link "Payment Settings" at bounding box center [172, 268] width 93 height 12
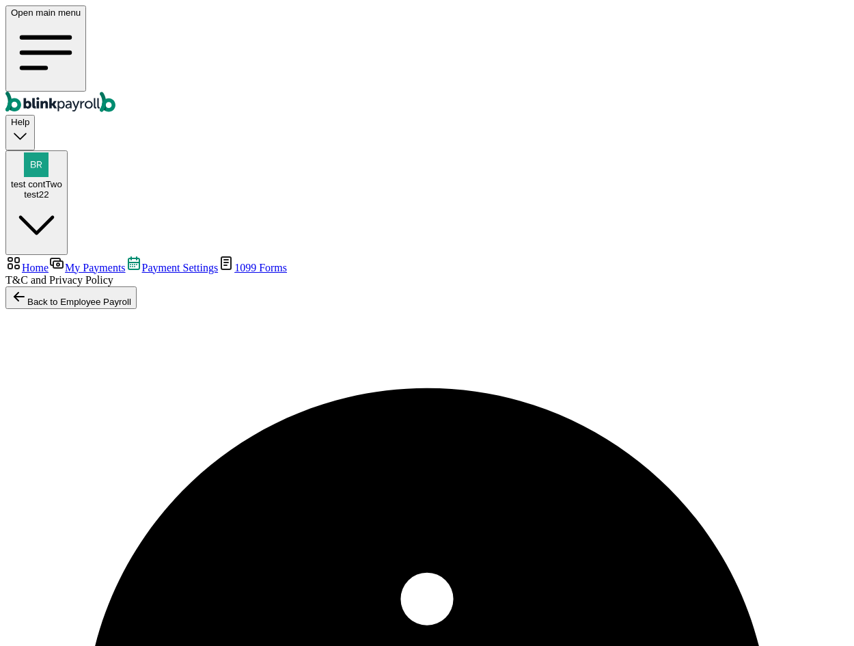
click at [91, 262] on span "My Payments" at bounding box center [95, 268] width 60 height 12
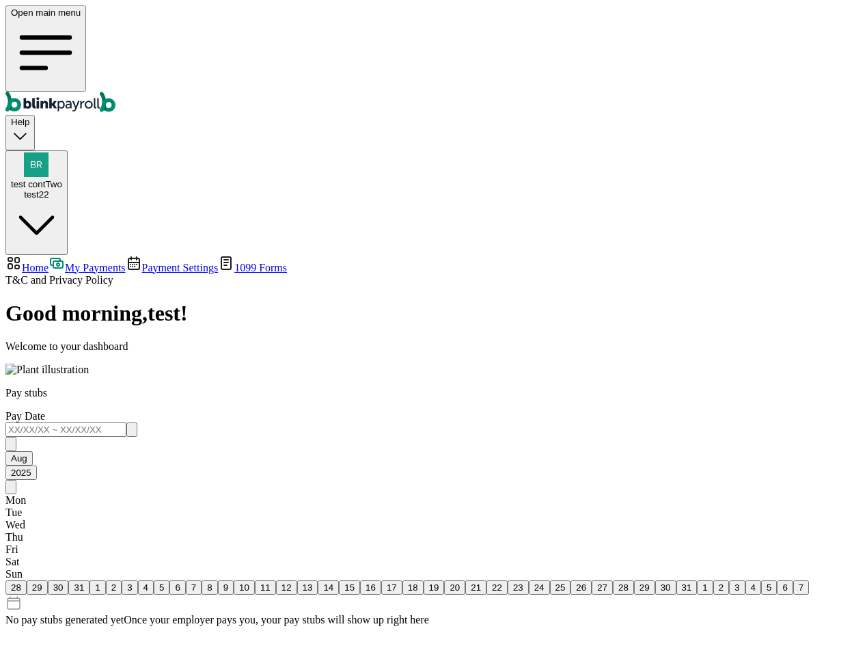
click at [49, 262] on span "Home" at bounding box center [35, 268] width 27 height 12
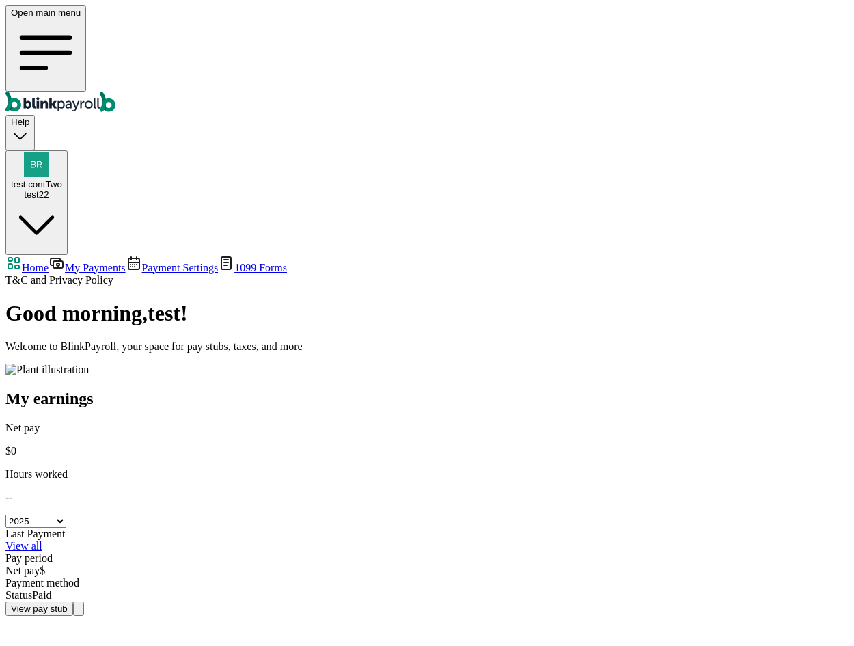
click at [66, 514] on select "Select year 2025 2024 2023 2022 2021" at bounding box center [35, 520] width 61 height 13
select select "2025"
click at [66, 514] on select "Select year 2025 2024 2023 2022 2021" at bounding box center [35, 520] width 61 height 13
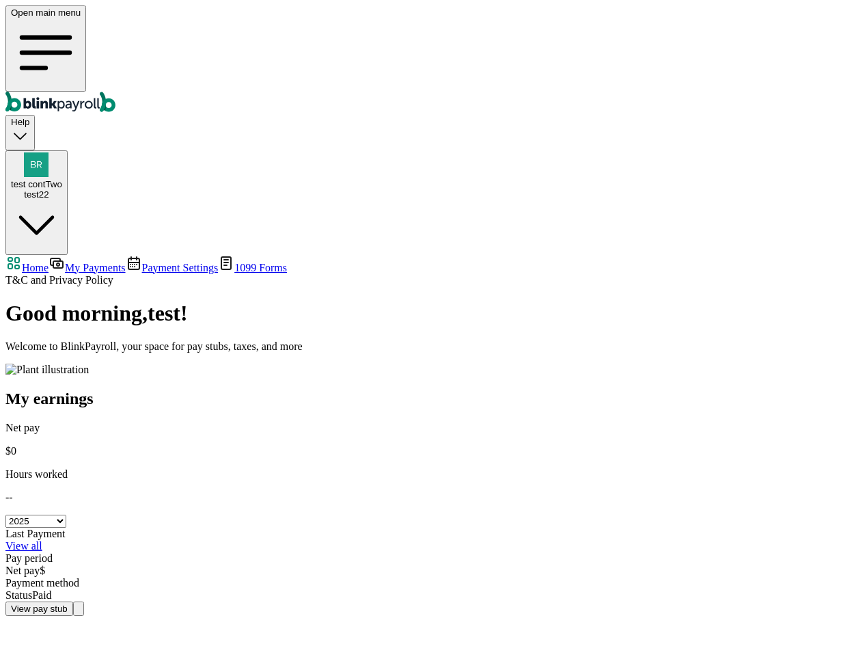
click at [107, 262] on link "My Payments" at bounding box center [87, 268] width 77 height 12
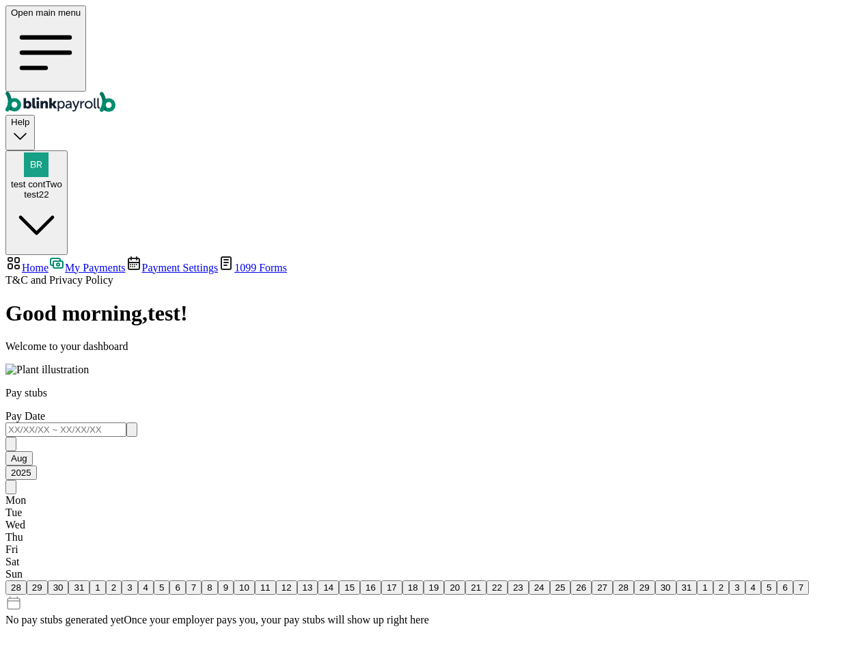
click at [142, 262] on span "Payment Settings" at bounding box center [180, 268] width 77 height 12
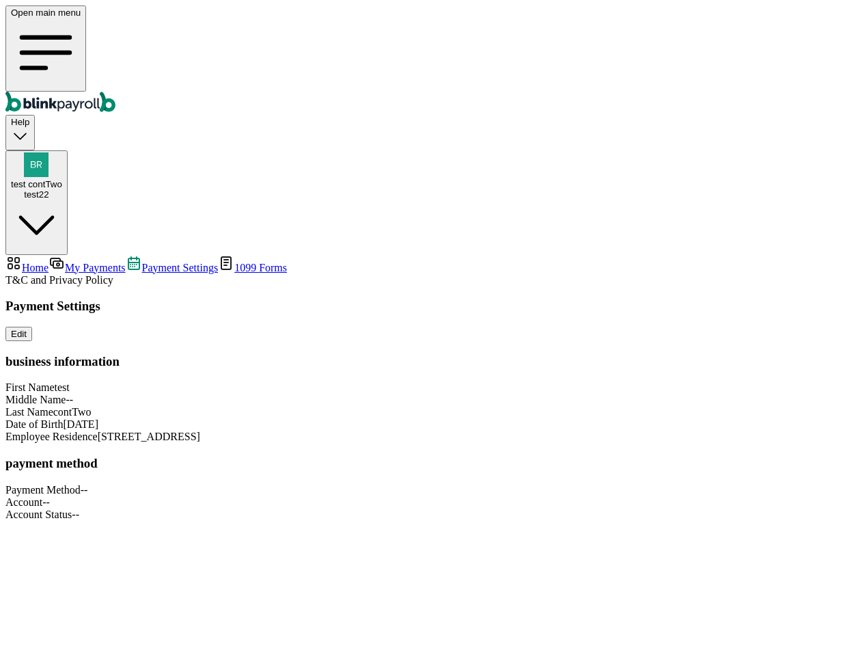
click at [218, 262] on link "1099 Forms" at bounding box center [252, 268] width 69 height 12
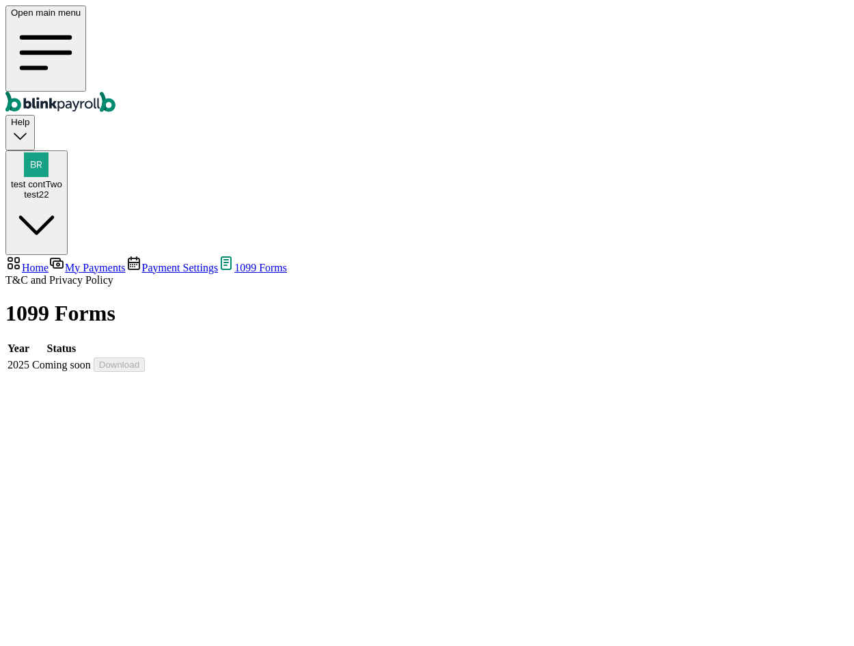
click at [142, 262] on span "Payment Settings" at bounding box center [180, 268] width 77 height 12
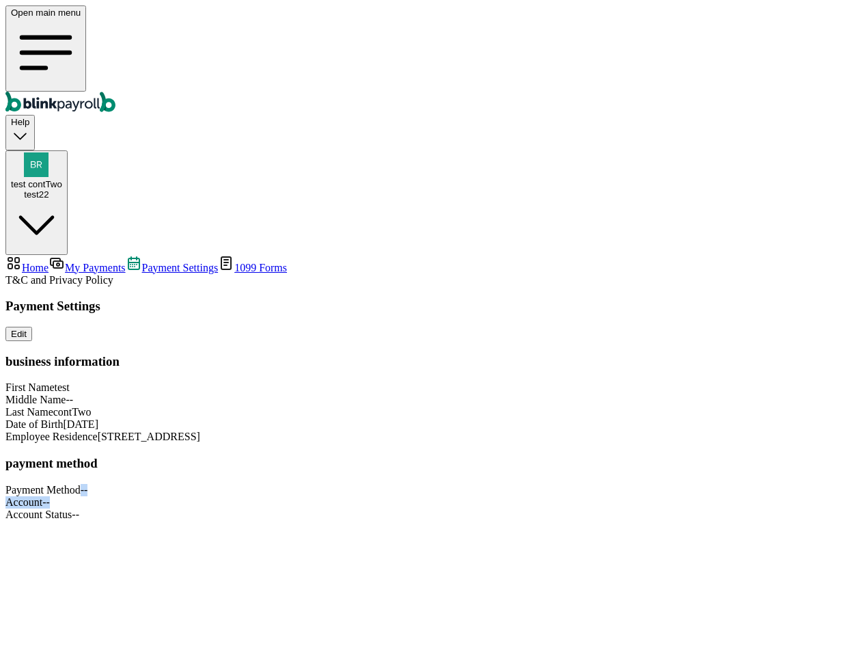
drag, startPoint x: 662, startPoint y: 441, endPoint x: 700, endPoint y: 456, distance: 41.4
click at [700, 456] on div "Payment Settings Edit business information First Name test Middle Name -- Last …" at bounding box center [426, 410] width 843 height 222
click at [678, 509] on div "Payment Settings Edit business information First Name test Middle Name -- Last …" at bounding box center [426, 410] width 843 height 222
click at [637, 496] on div "Account --" at bounding box center [426, 502] width 843 height 12
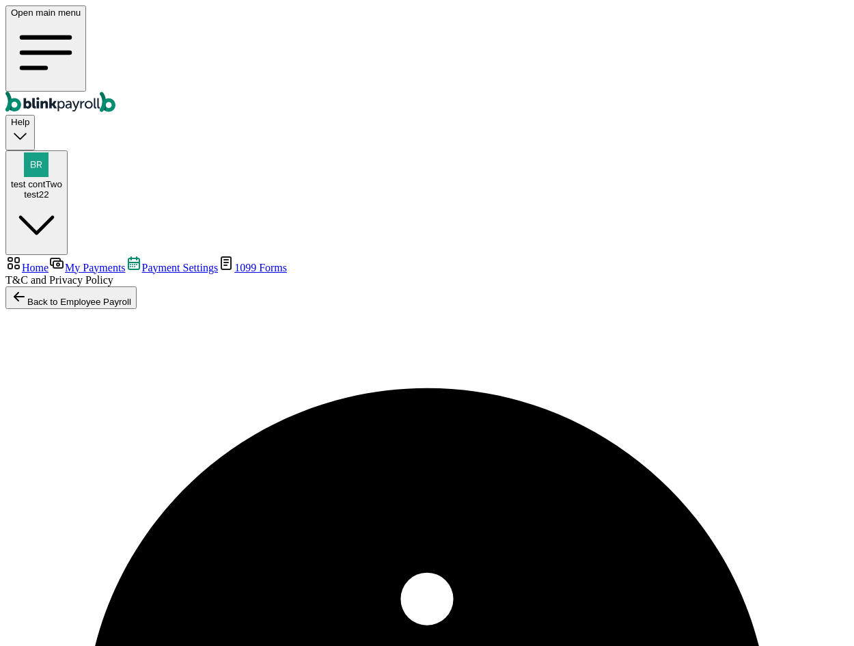
click at [77, 262] on span "My Payments" at bounding box center [95, 268] width 60 height 12
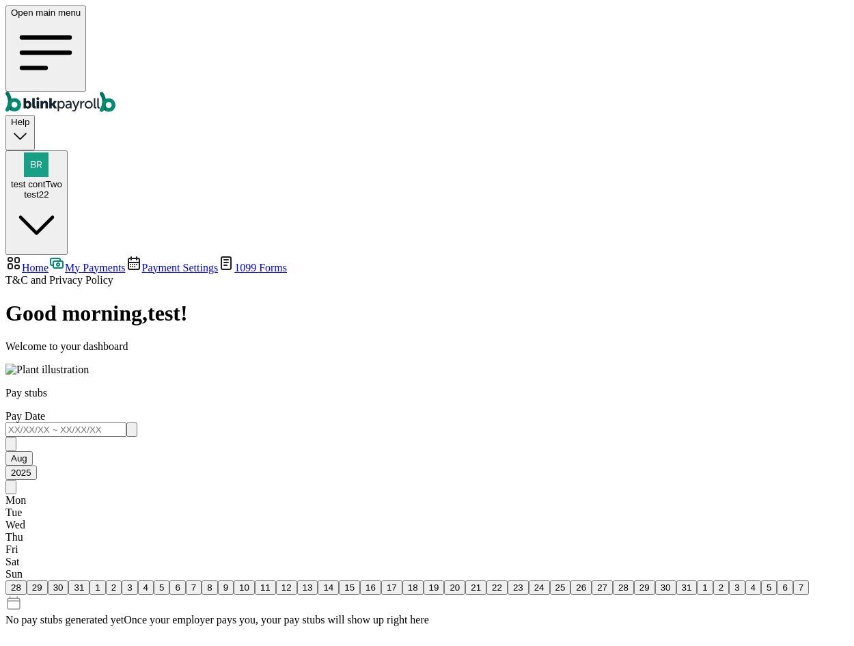
click at [49, 262] on span "Home" at bounding box center [35, 268] width 27 height 12
select select "2025"
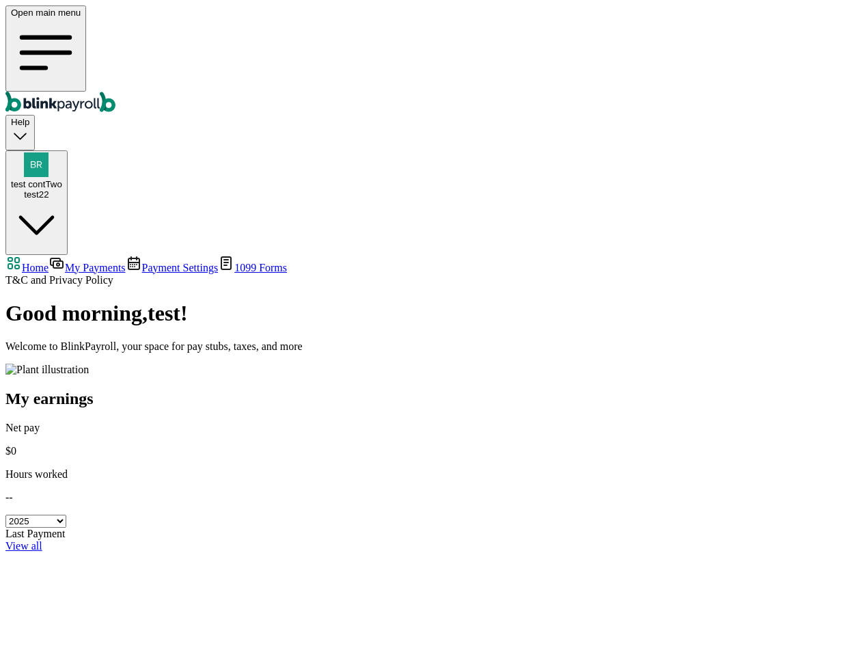
click at [234, 262] on span "1099 Forms" at bounding box center [260, 268] width 53 height 12
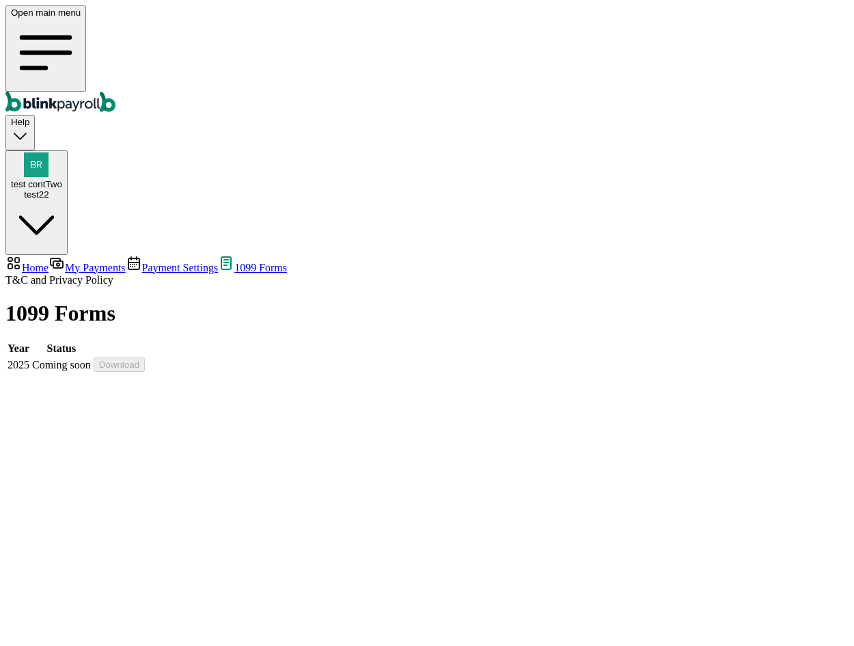
click at [142, 262] on span "Payment Settings" at bounding box center [180, 268] width 77 height 12
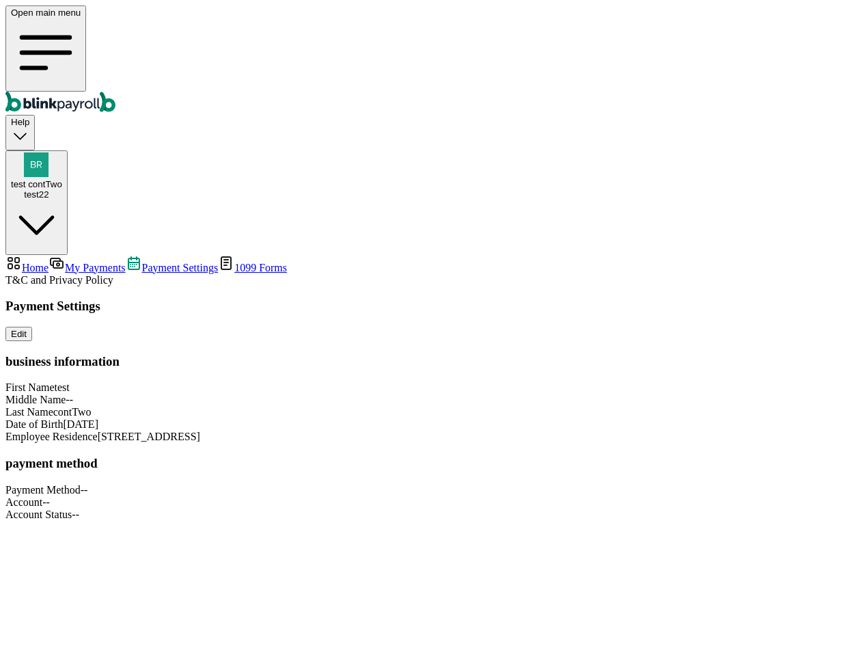
click at [49, 262] on span "Home" at bounding box center [35, 268] width 27 height 12
select select "2025"
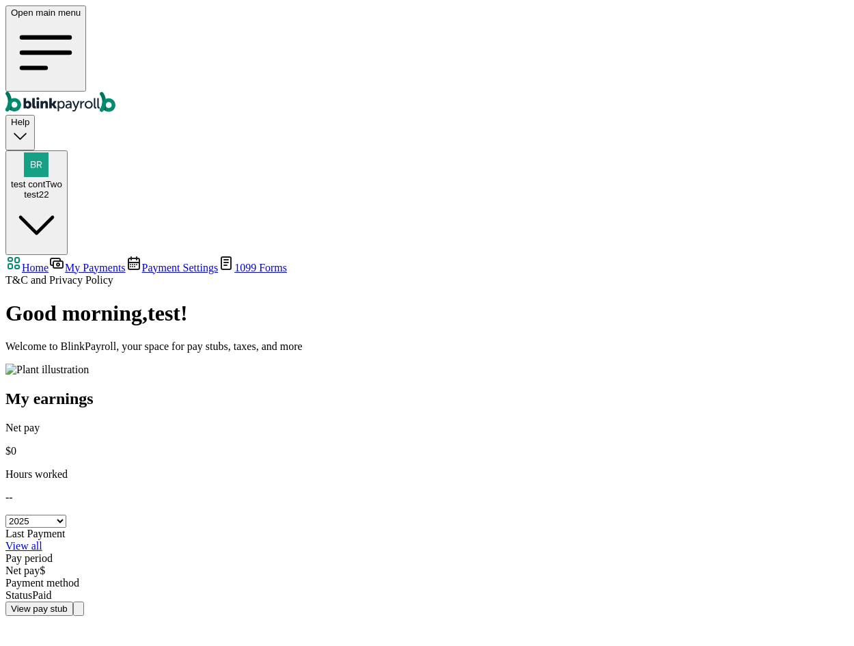
click at [218, 262] on link "1099 Forms" at bounding box center [252, 268] width 69 height 12
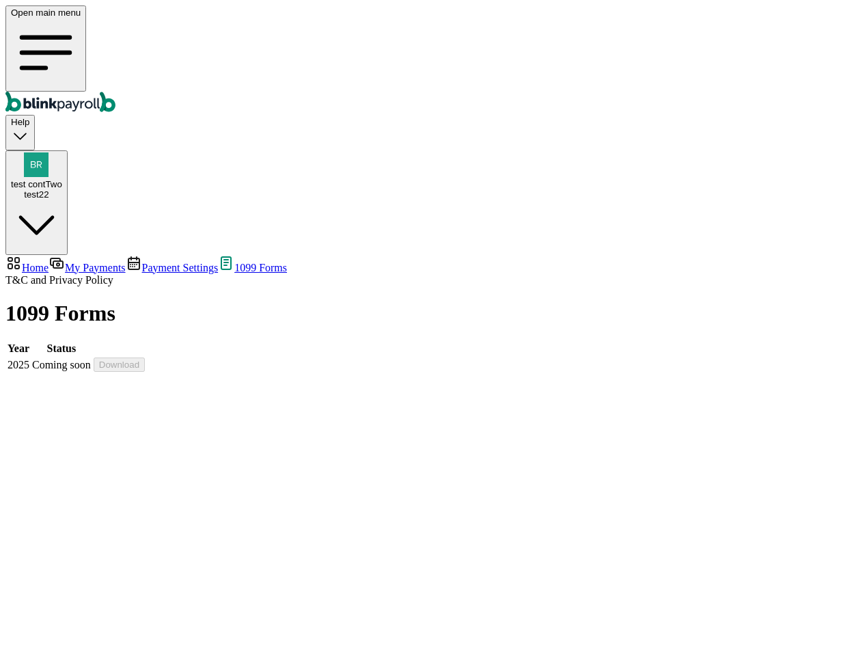
click at [142, 262] on span "Payment Settings" at bounding box center [180, 268] width 77 height 12
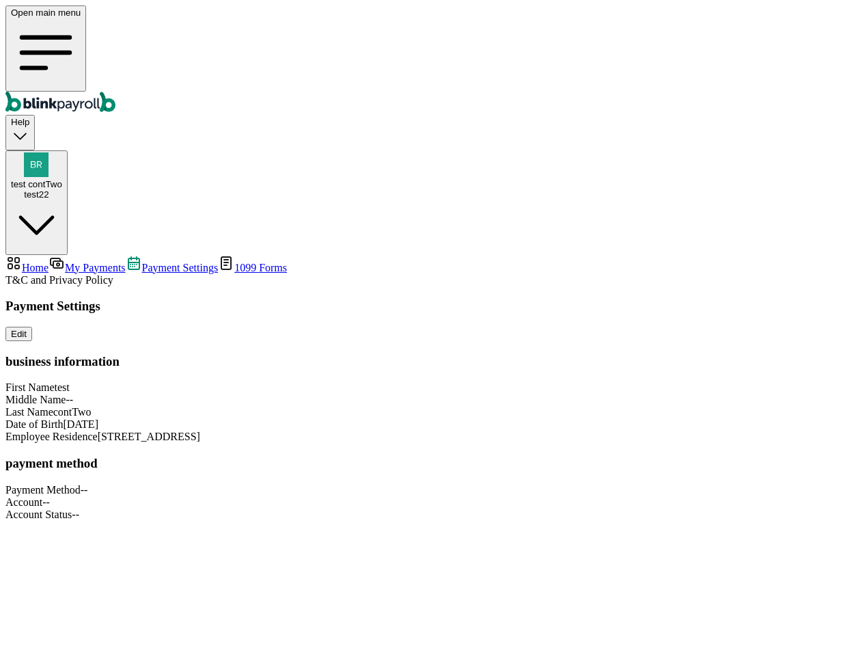
click at [80, 262] on span "My Payments" at bounding box center [95, 268] width 60 height 12
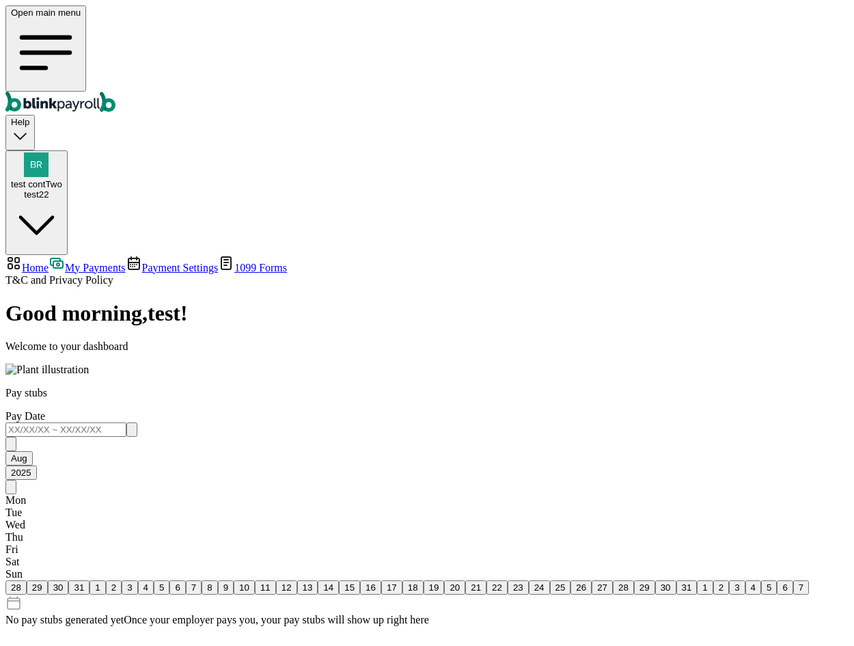
click at [49, 262] on span "Home" at bounding box center [35, 268] width 27 height 12
select select "2025"
